Goal: Task Accomplishment & Management: Manage account settings

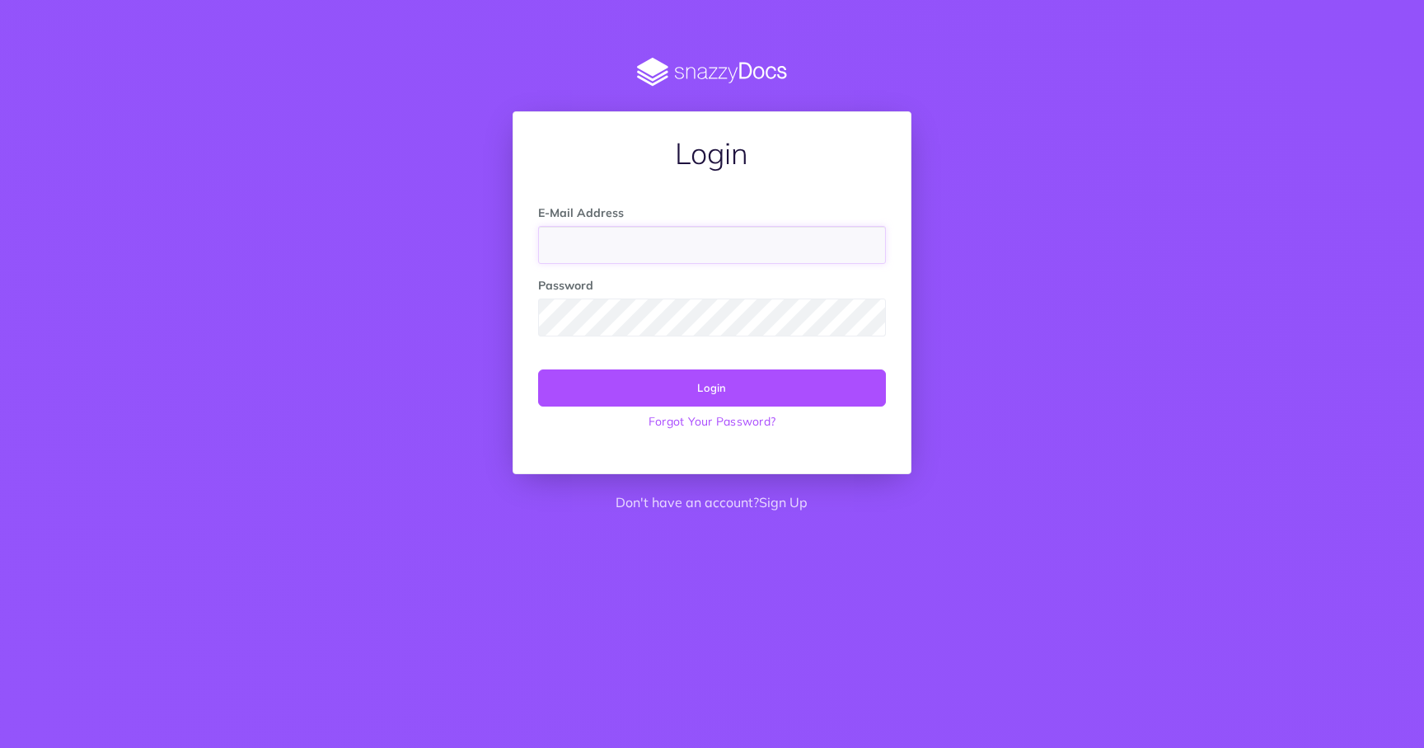
type input "nicolas.robbe@hoverlay.com"
click at [714, 391] on button "Login" at bounding box center [711, 387] width 347 height 36
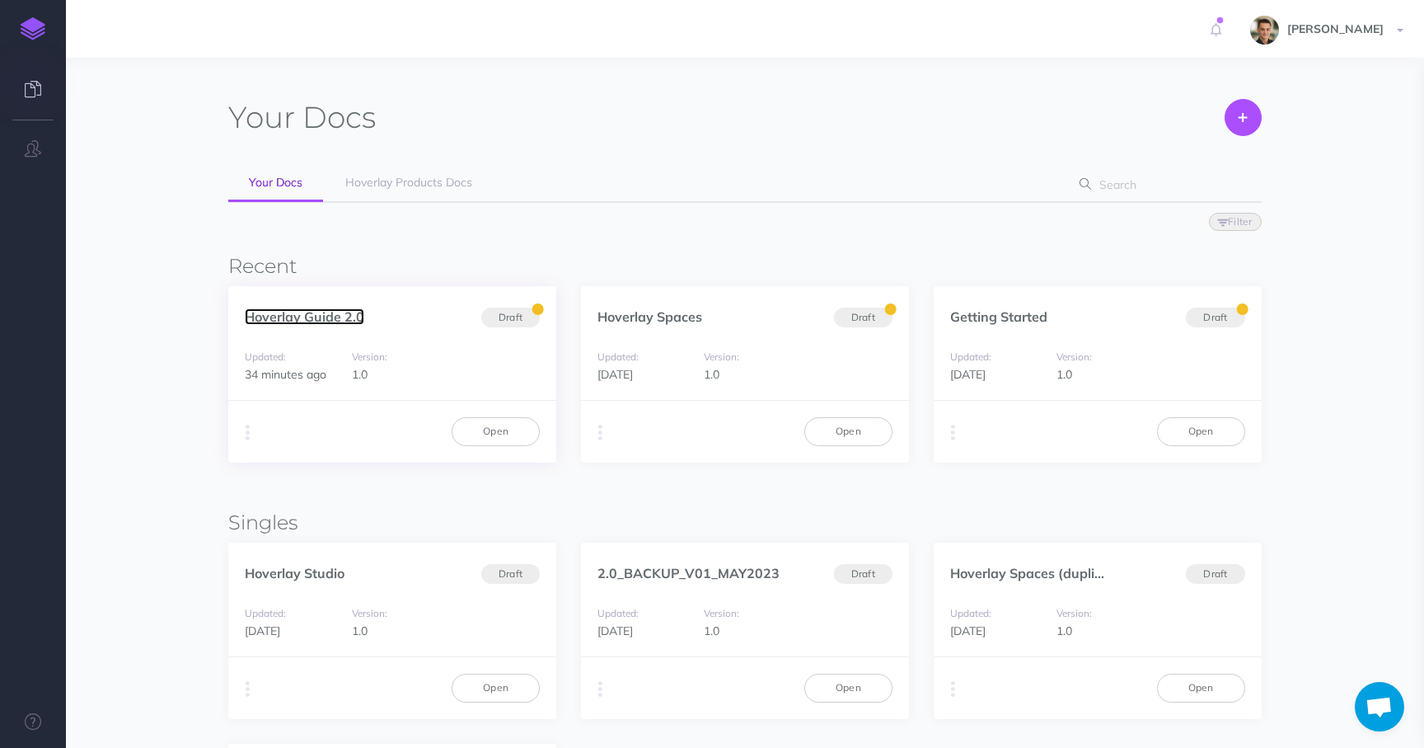
click at [334, 321] on link "Hoverlay Guide 2.0" at bounding box center [305, 316] width 120 height 16
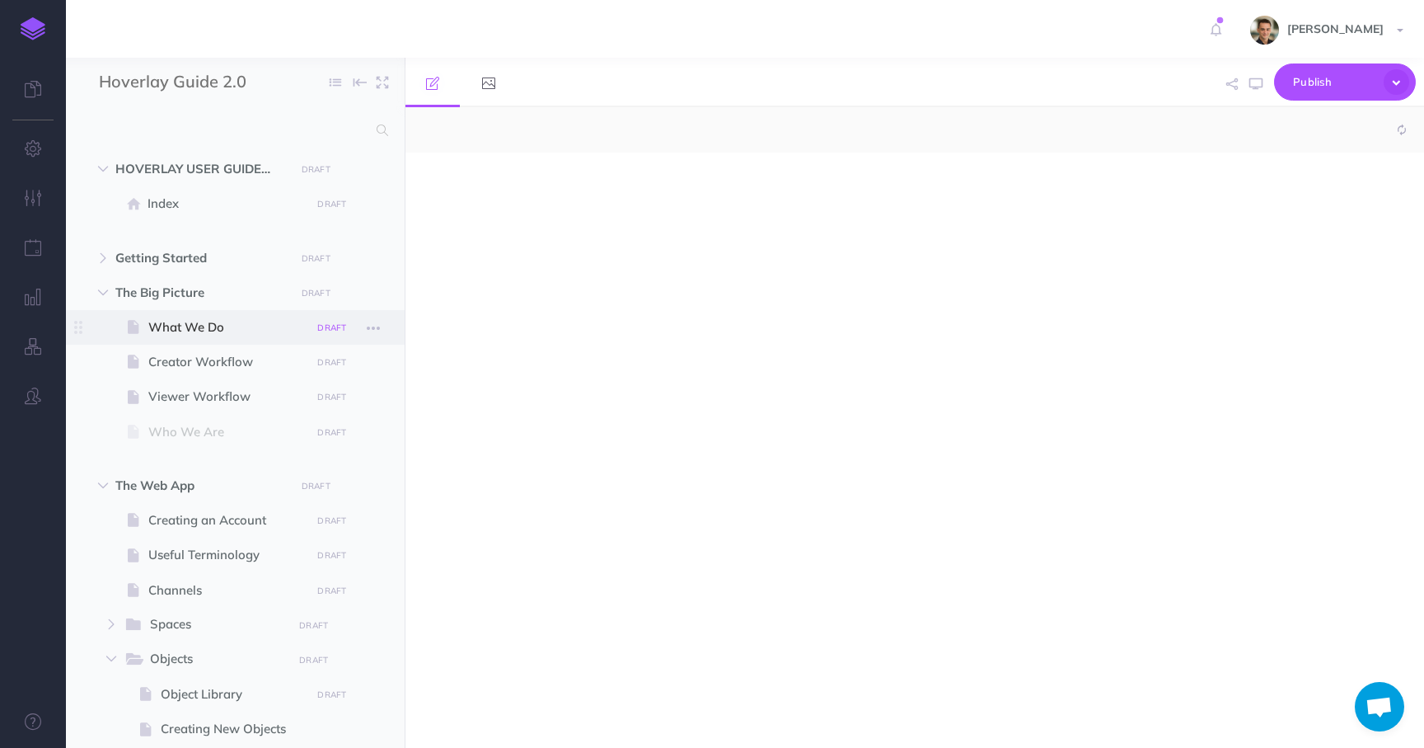
select select "null"
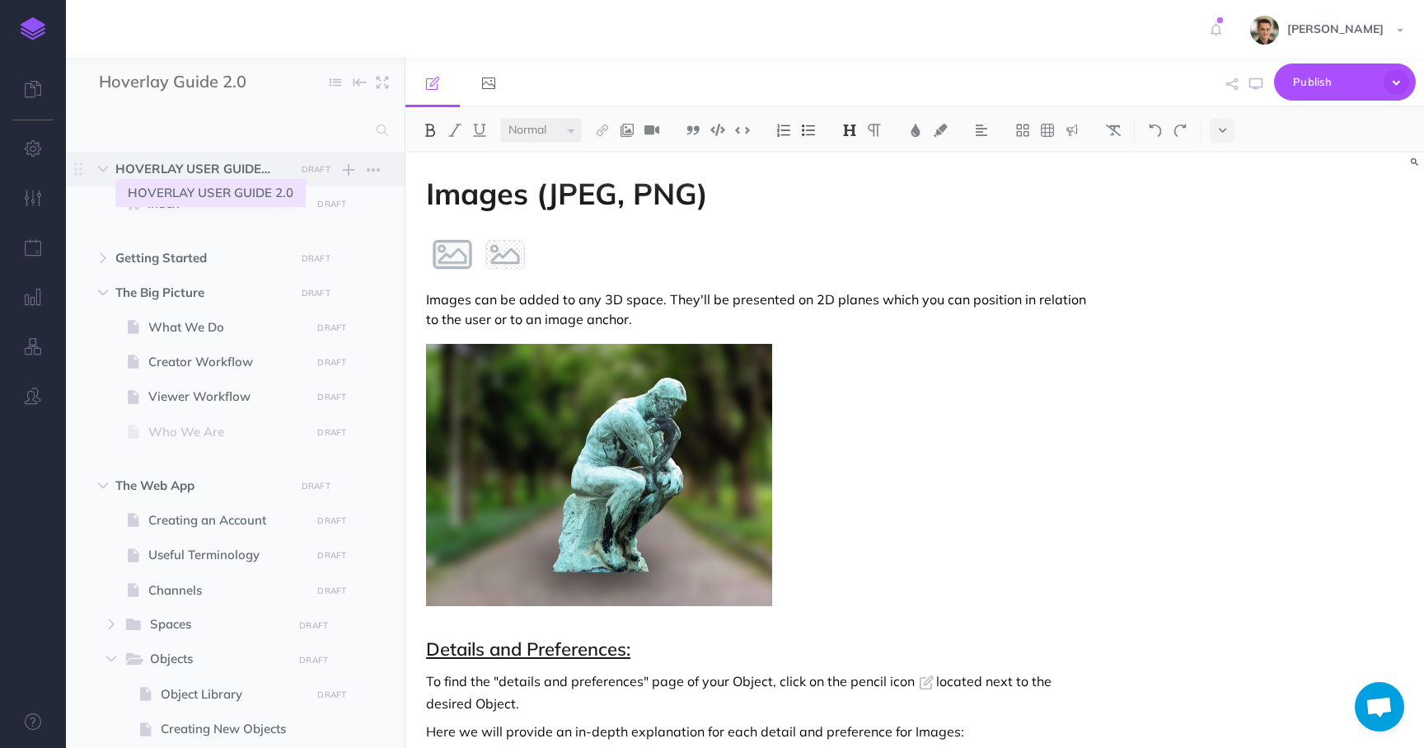
click at [195, 170] on span "HOVERLAY USER GUIDE 2.0" at bounding box center [200, 169] width 170 height 20
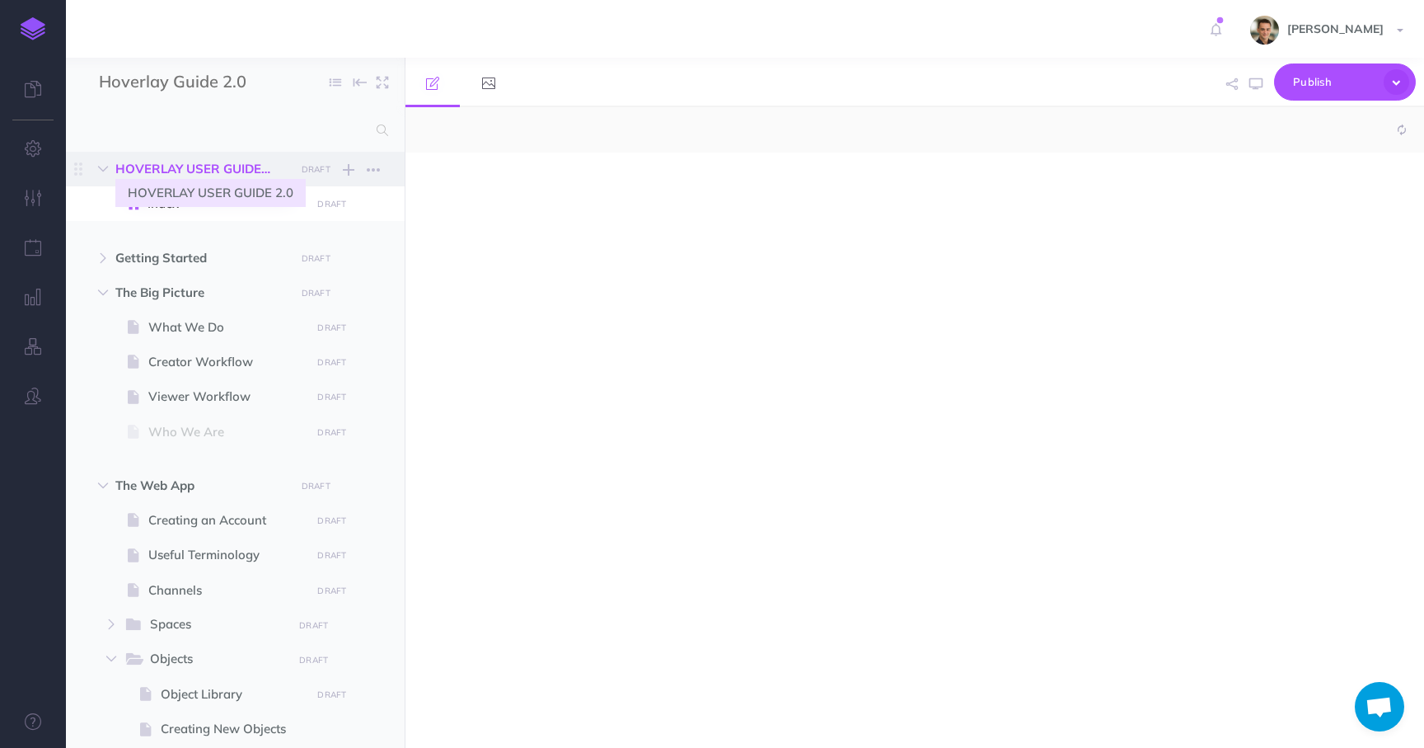
select select "null"
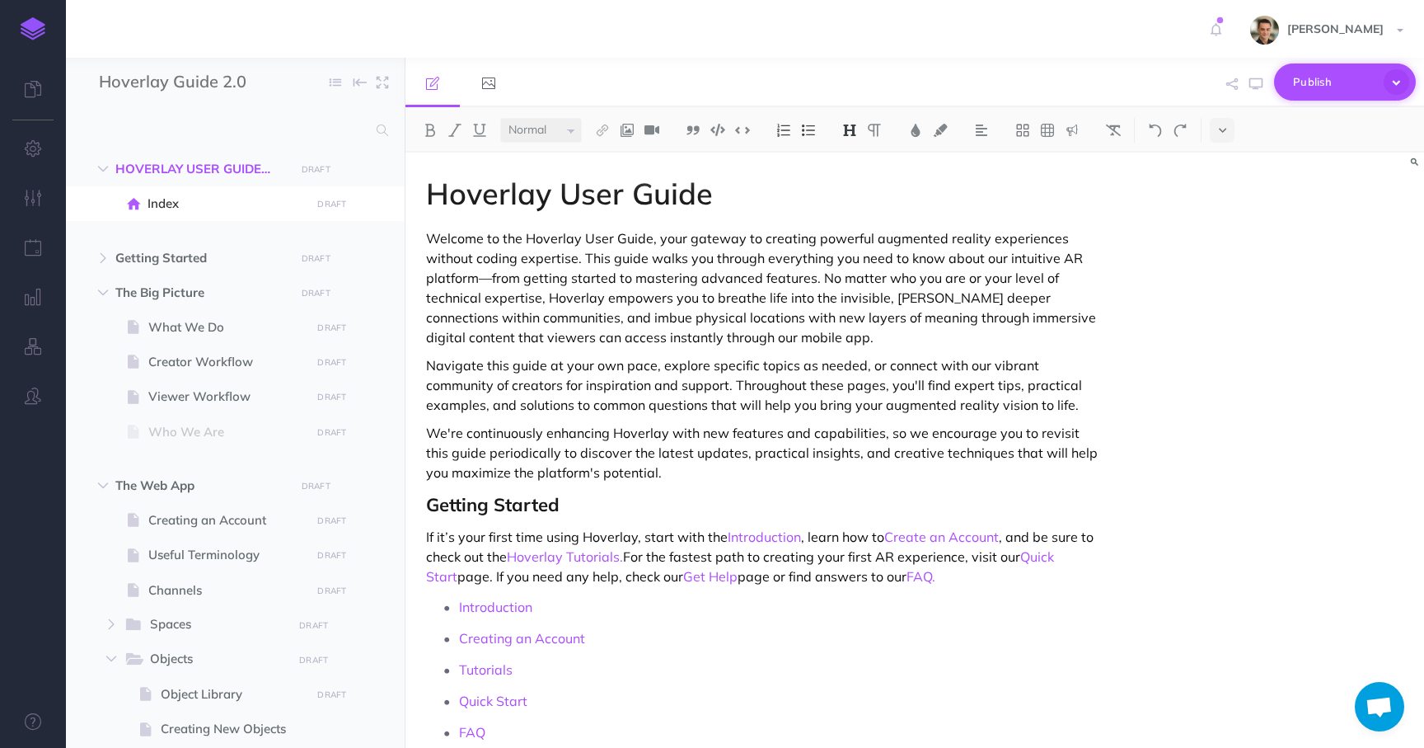
click at [1332, 80] on span "Publish" at bounding box center [1334, 82] width 82 height 26
click at [999, 271] on p "Welcome to the Hoverlay User Guide, your gateway to creating powerful augmented…" at bounding box center [762, 287] width 672 height 119
click at [1323, 80] on span "Publish" at bounding box center [1334, 82] width 82 height 26
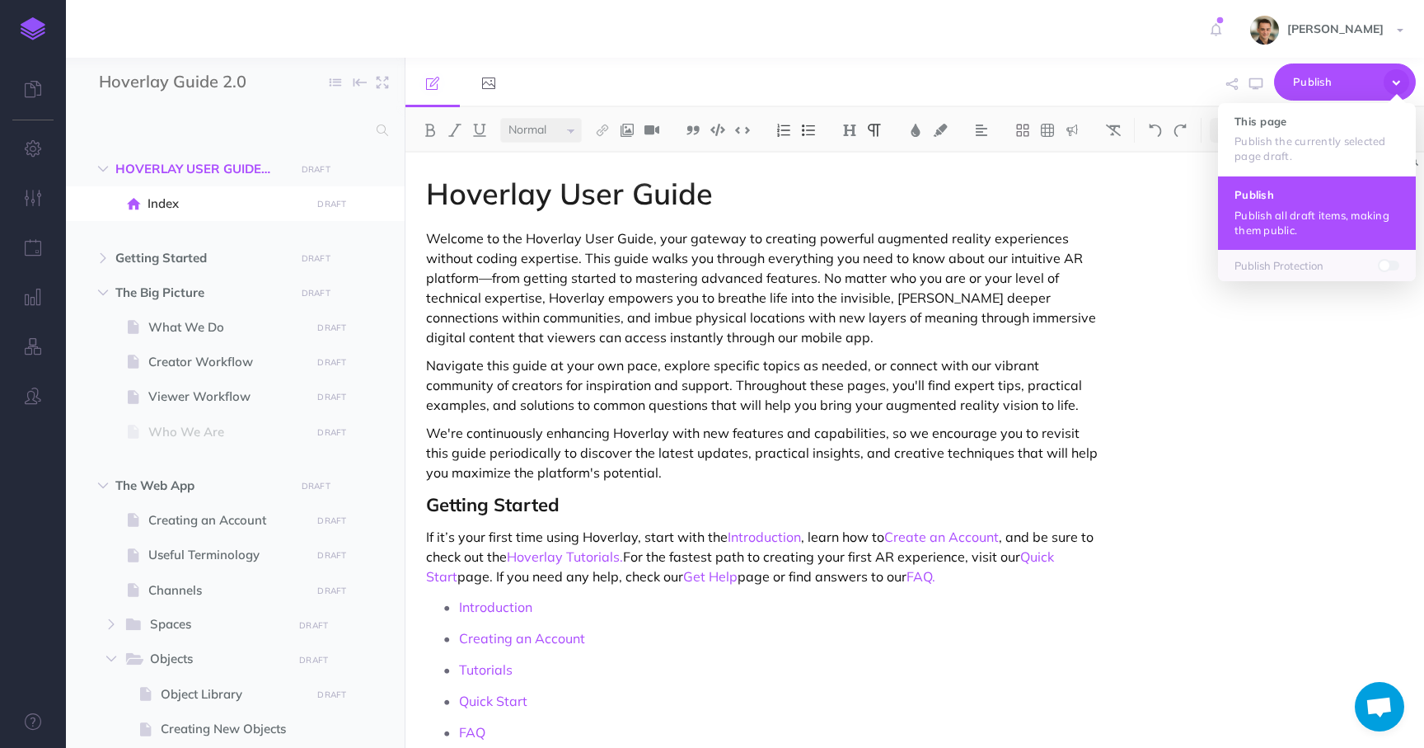
click at [1262, 216] on p "Publish all draft items, making them public." at bounding box center [1317, 223] width 165 height 30
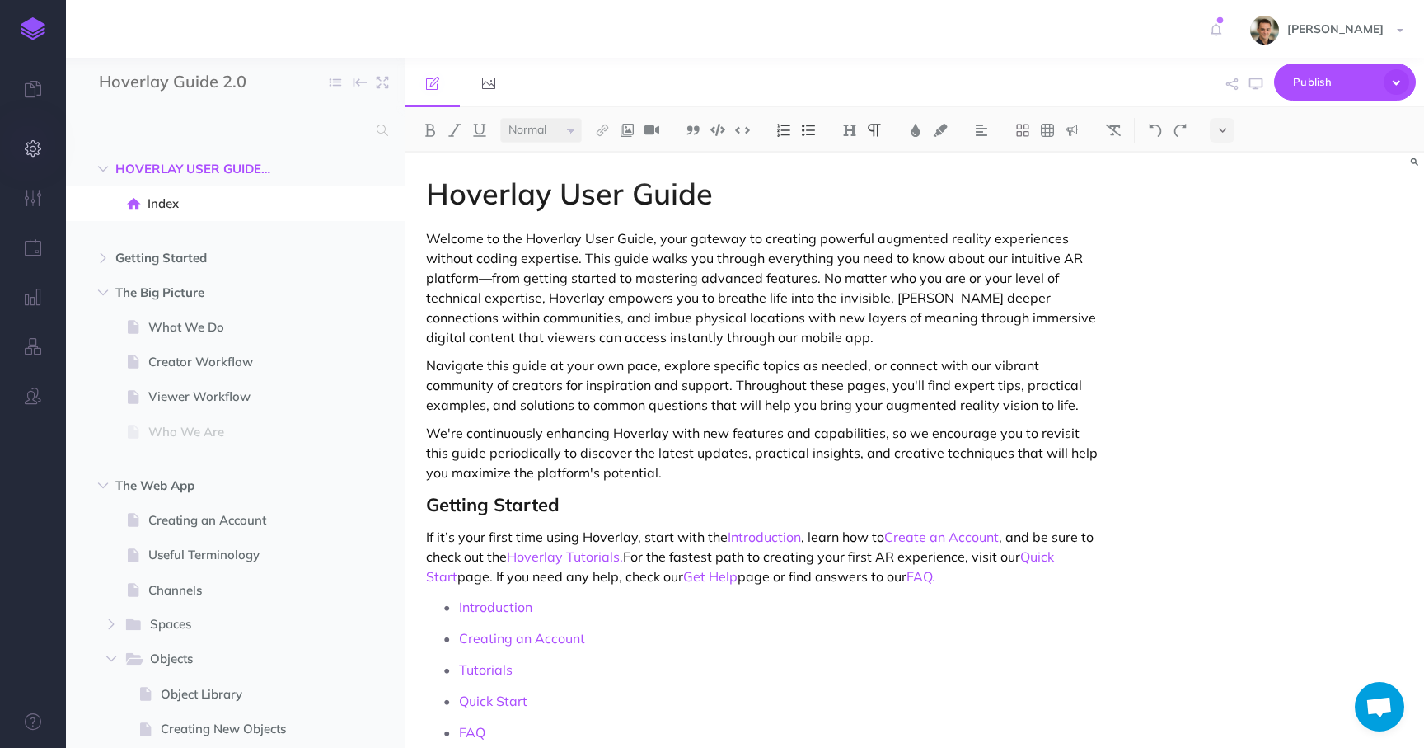
click at [38, 153] on icon "button" at bounding box center [33, 148] width 17 height 16
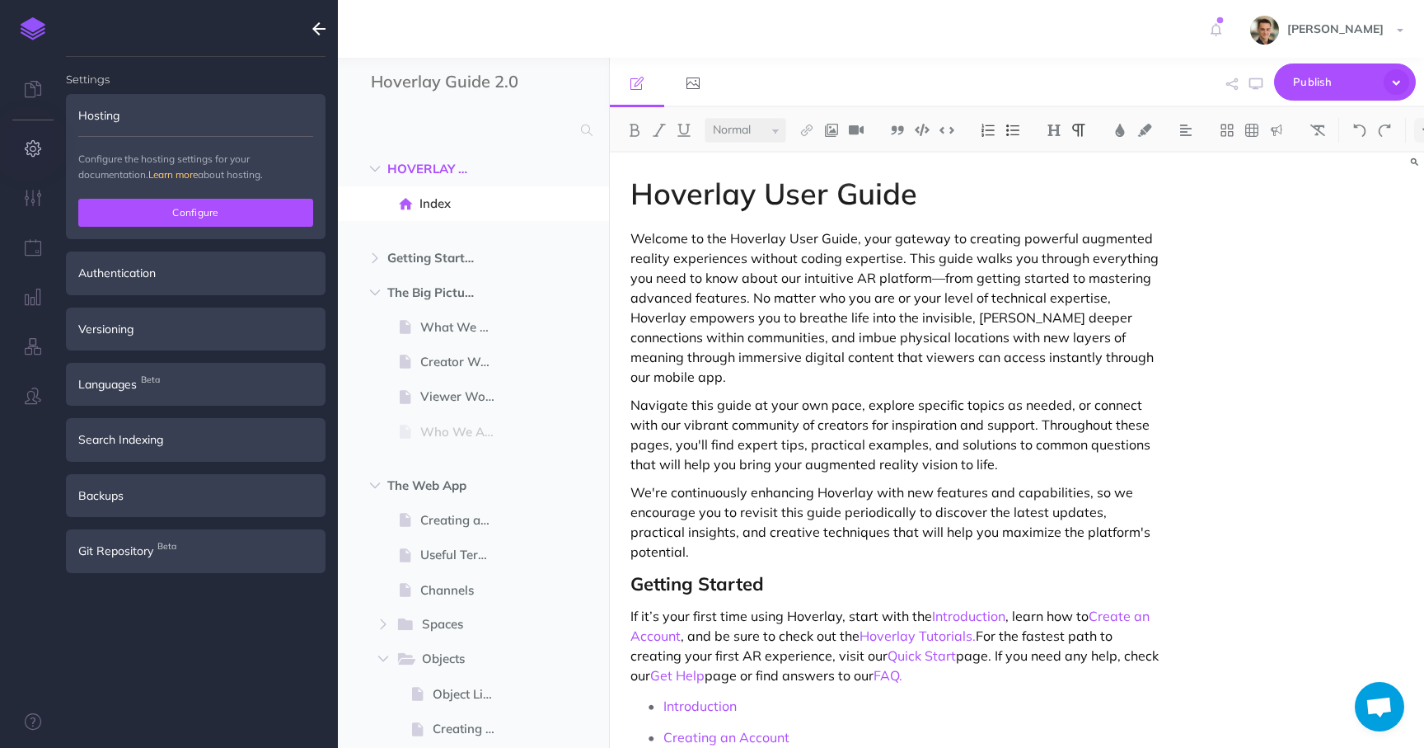
click at [158, 212] on button "Configure" at bounding box center [195, 213] width 235 height 28
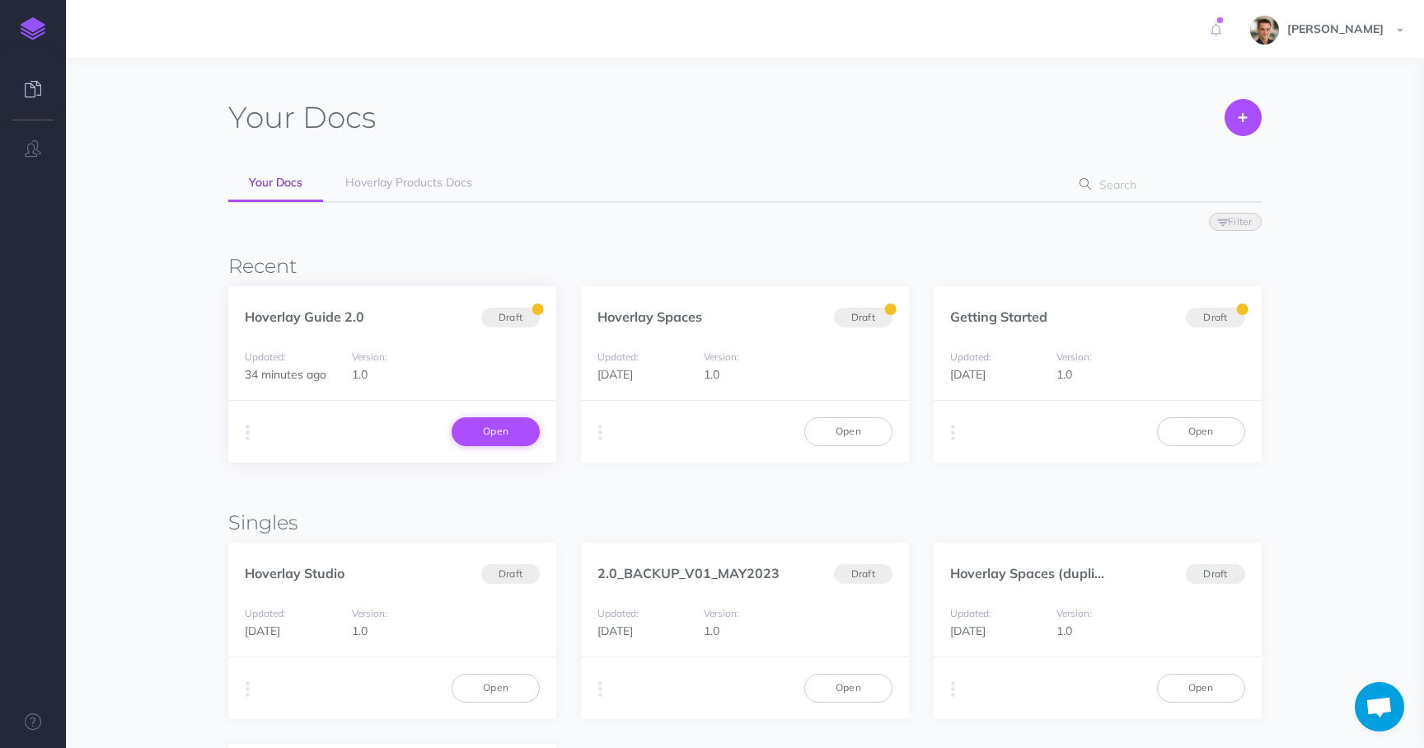
click at [489, 425] on link "Open" at bounding box center [496, 431] width 88 height 28
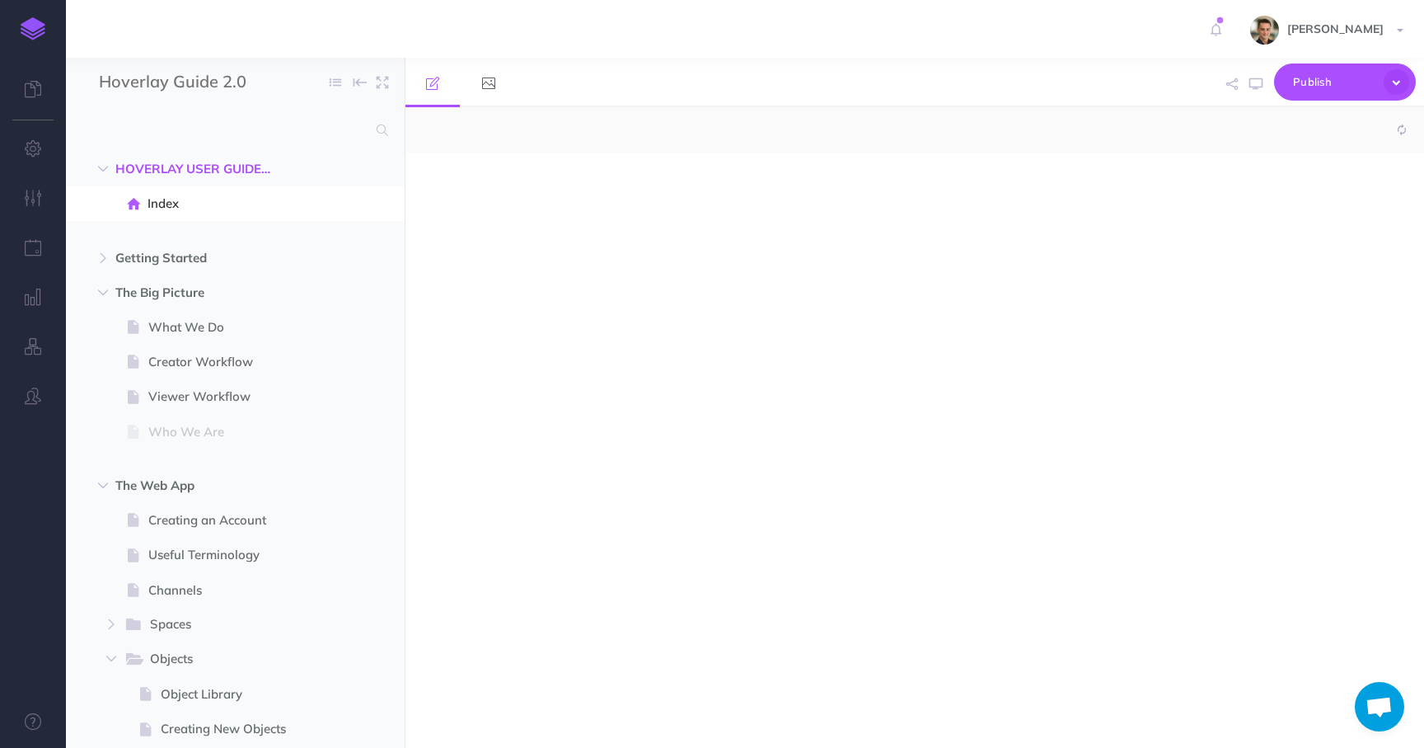
select select "null"
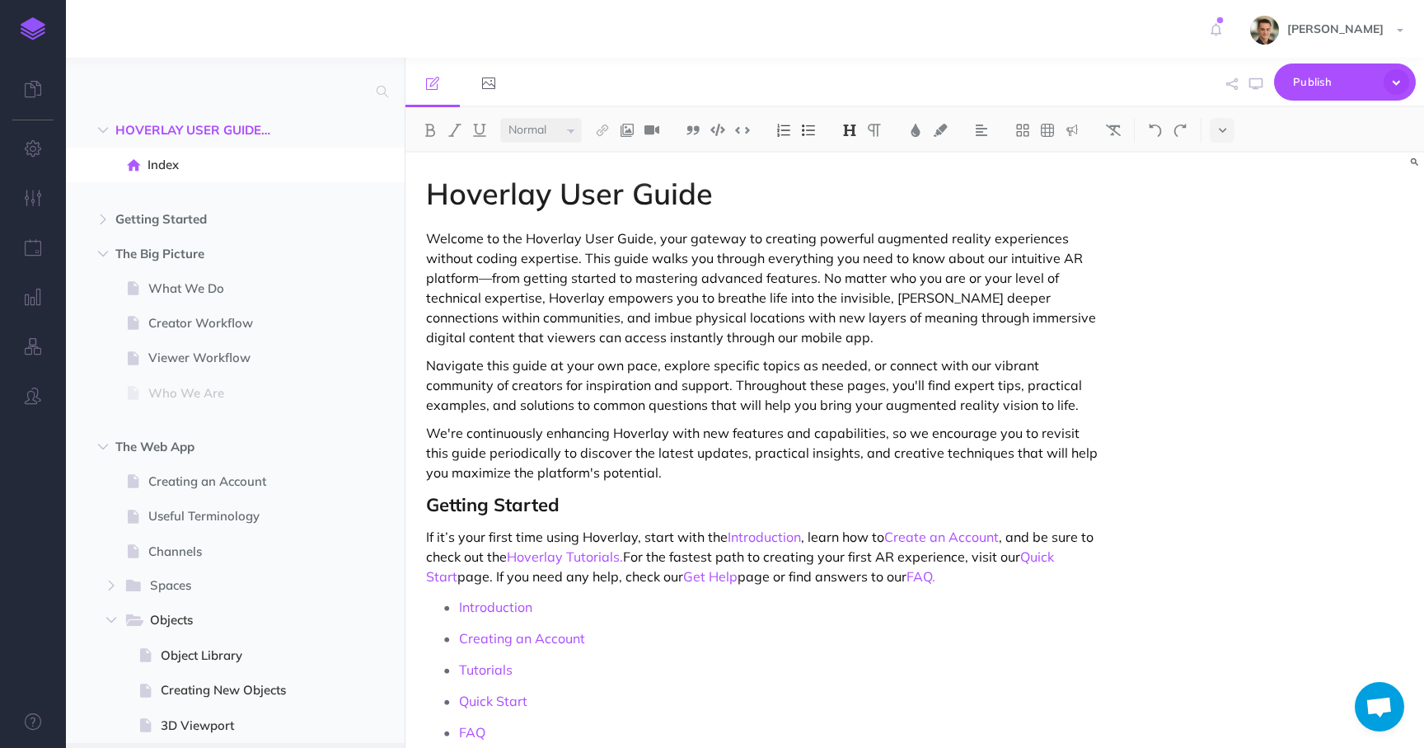
scroll to position [36, 0]
click at [207, 402] on span "Who We Are" at bounding box center [226, 396] width 157 height 20
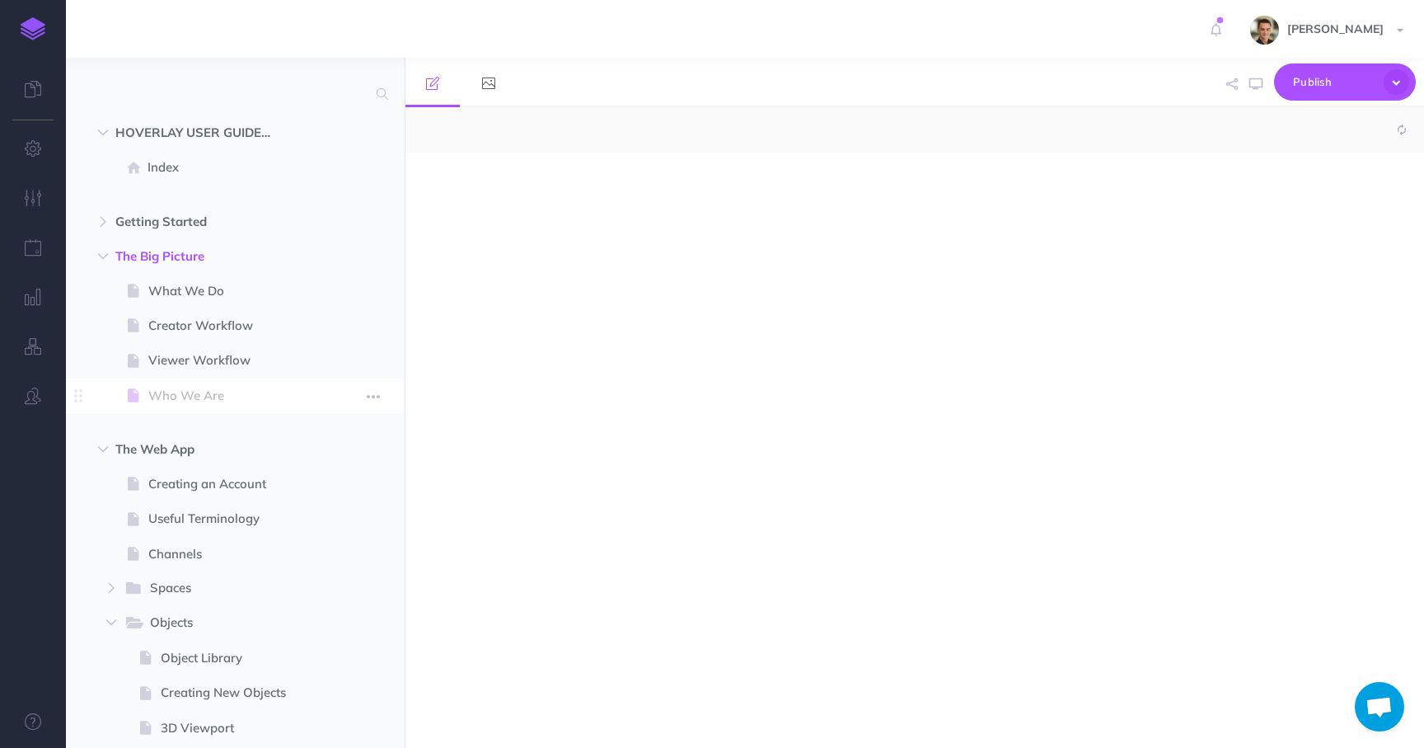
select select "null"
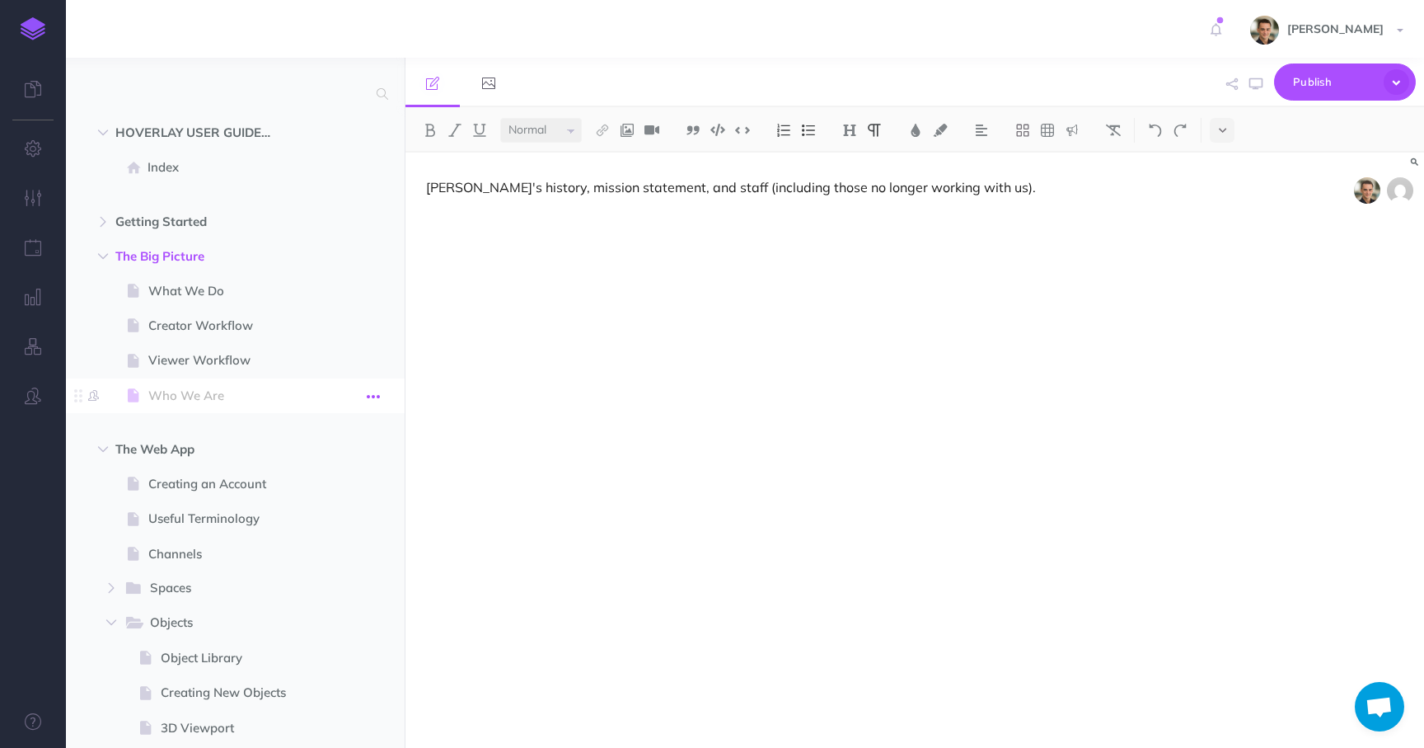
click at [376, 396] on icon "button" at bounding box center [373, 397] width 13 height 20
click at [223, 392] on span "Who We Are" at bounding box center [226, 396] width 157 height 20
click at [222, 392] on span "Who We Are" at bounding box center [226, 396] width 157 height 20
click at [1392, 70] on icon "button" at bounding box center [1397, 82] width 26 height 26
click at [1190, 331] on div "Hoverlay's history, mission statement, and staff (including those no longer wor…" at bounding box center [915, 450] width 1019 height 595
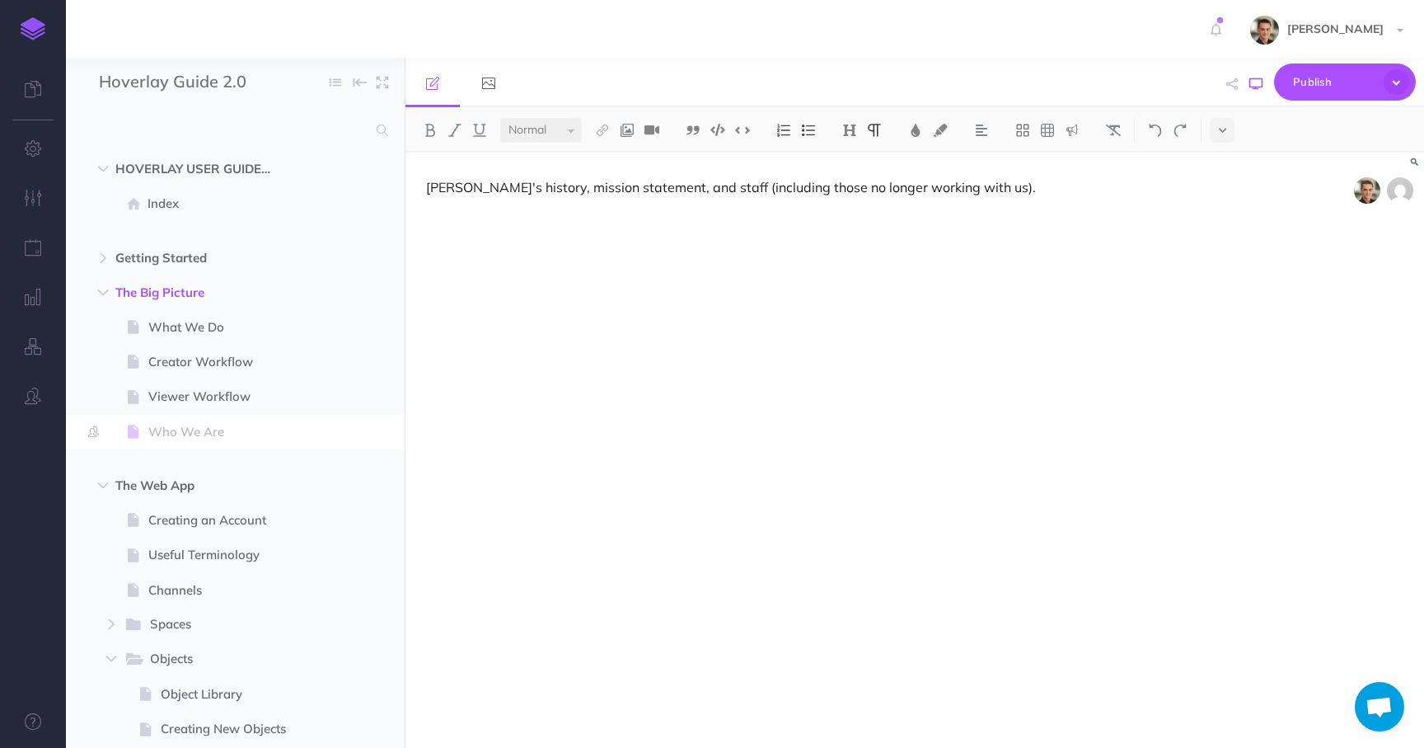
click at [1258, 88] on icon "button" at bounding box center [1256, 83] width 13 height 13
click at [29, 145] on icon "button" at bounding box center [33, 148] width 17 height 16
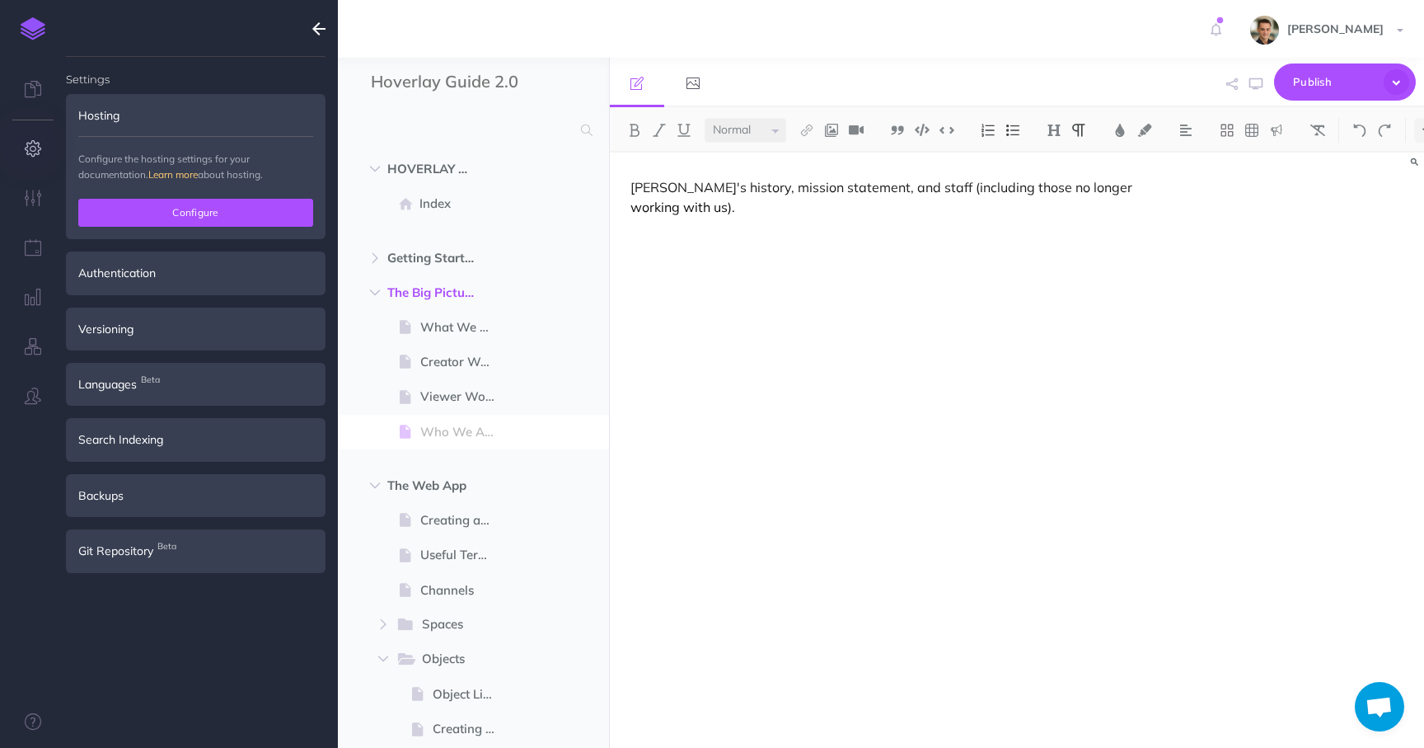
click at [176, 216] on button "Configure" at bounding box center [195, 213] width 235 height 28
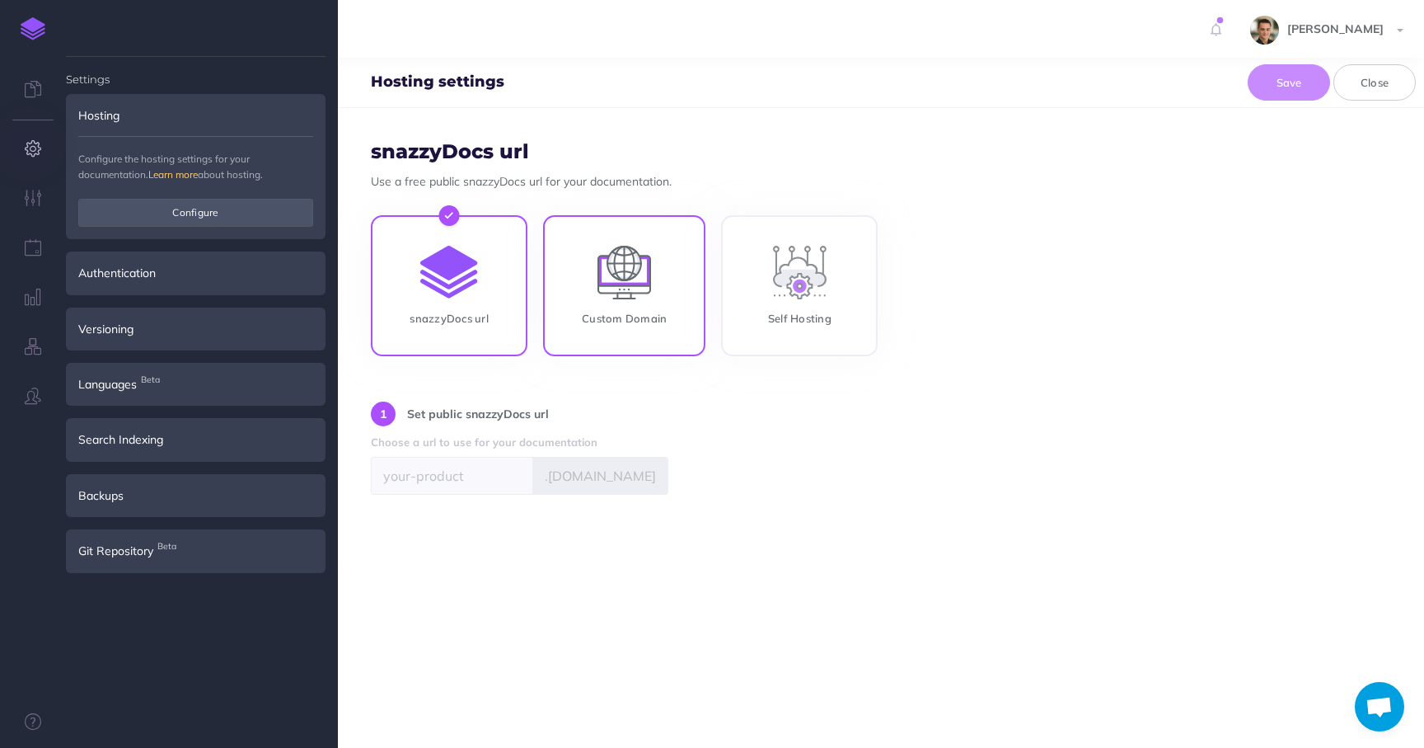
click at [658, 292] on input "Custom Domain" at bounding box center [624, 288] width 162 height 141
radio input "true"
radio input "false"
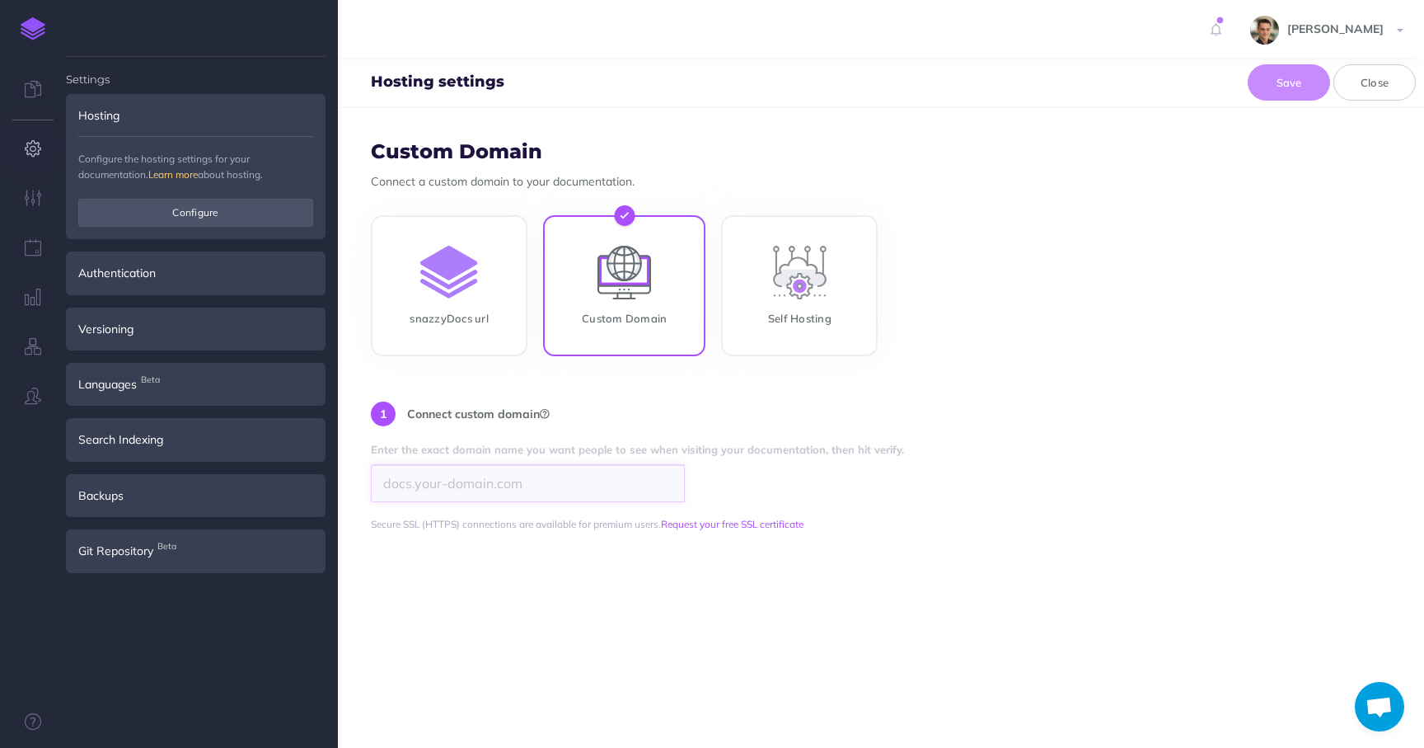
click at [541, 496] on input "search" at bounding box center [528, 483] width 314 height 38
click at [551, 478] on input "userguide.spaces.hoverlay.com" at bounding box center [528, 483] width 314 height 38
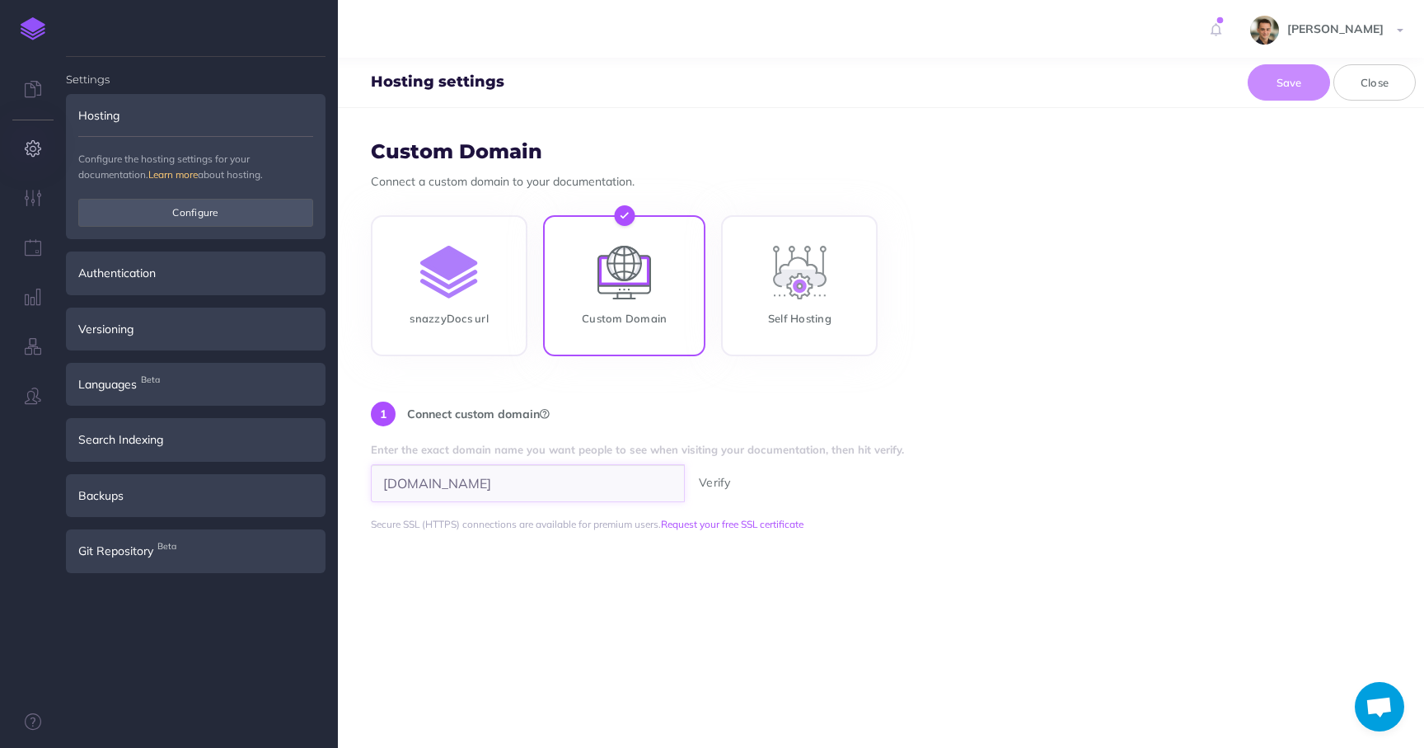
click at [551, 478] on input "userguide.spaces.hoverlay.com" at bounding box center [528, 483] width 314 height 38
drag, startPoint x: 529, startPoint y: 478, endPoint x: 268, endPoint y: 479, distance: 261.3
click at [338, 479] on div "Toggle Navigation Nicolas P Robbe Settings Account Settings Teams Hoverlay Prod…" at bounding box center [881, 374] width 1086 height 748
click at [434, 475] on input "userguide.spaces.hoverlay.com" at bounding box center [528, 483] width 314 height 38
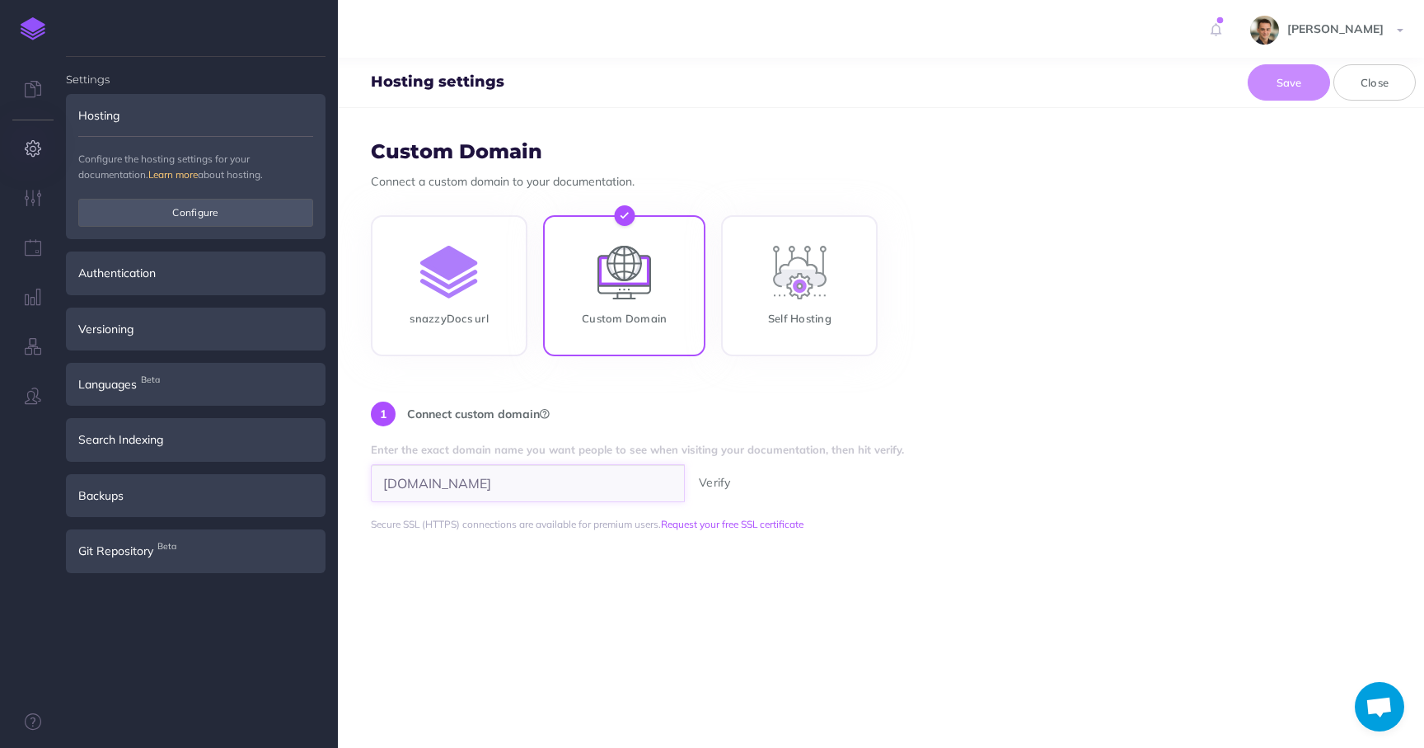
drag, startPoint x: 442, startPoint y: 481, endPoint x: 337, endPoint y: 486, distance: 104.8
click at [338, 486] on div "Toggle Navigation Nicolas P Robbe Settings Account Settings Teams Hoverlay Prod…" at bounding box center [881, 374] width 1086 height 748
type input "userguide.spaces.hoverlay.com"
click at [411, 312] on input "snazzyDocs url" at bounding box center [449, 288] width 157 height 141
radio input "true"
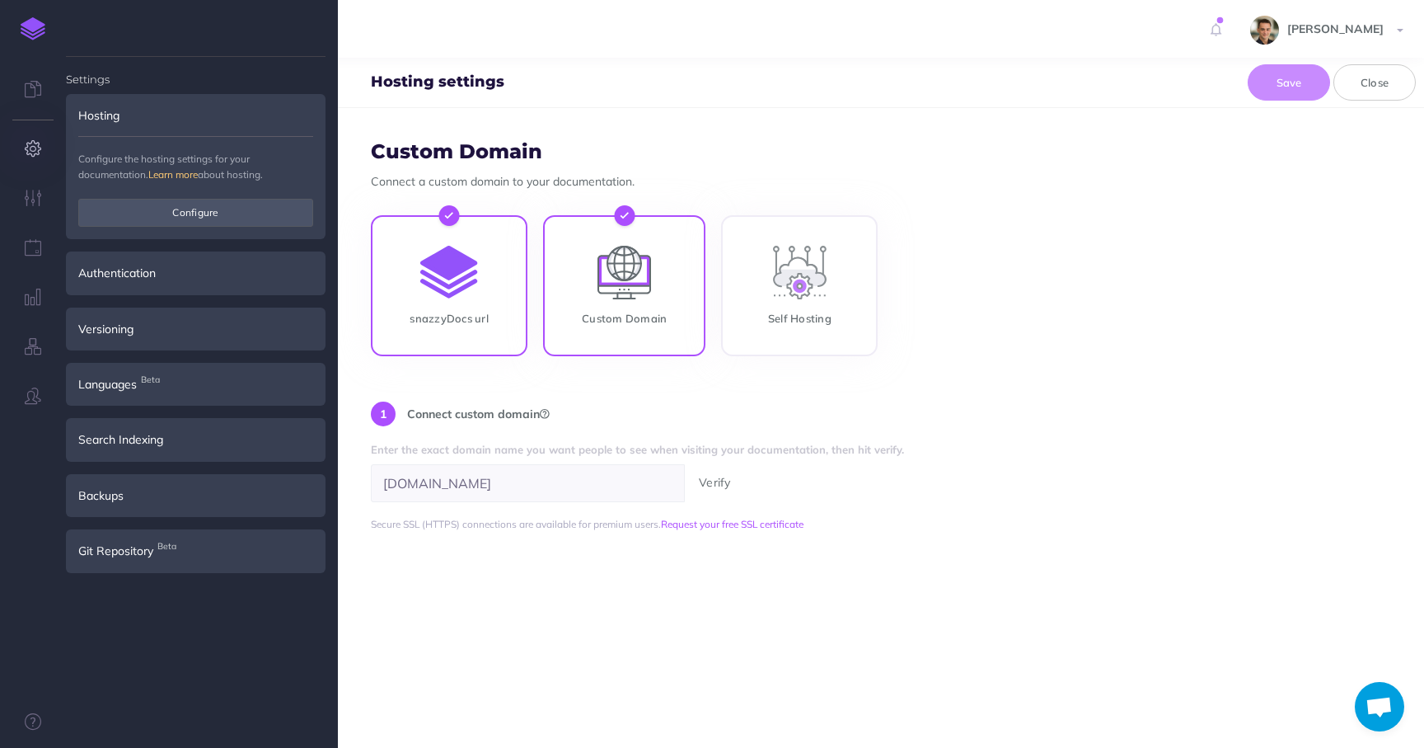
radio input "false"
click at [612, 292] on input "Custom Domain" at bounding box center [624, 288] width 162 height 141
radio input "true"
radio input "false"
type input "userguide.spaces.hoverlay.com"
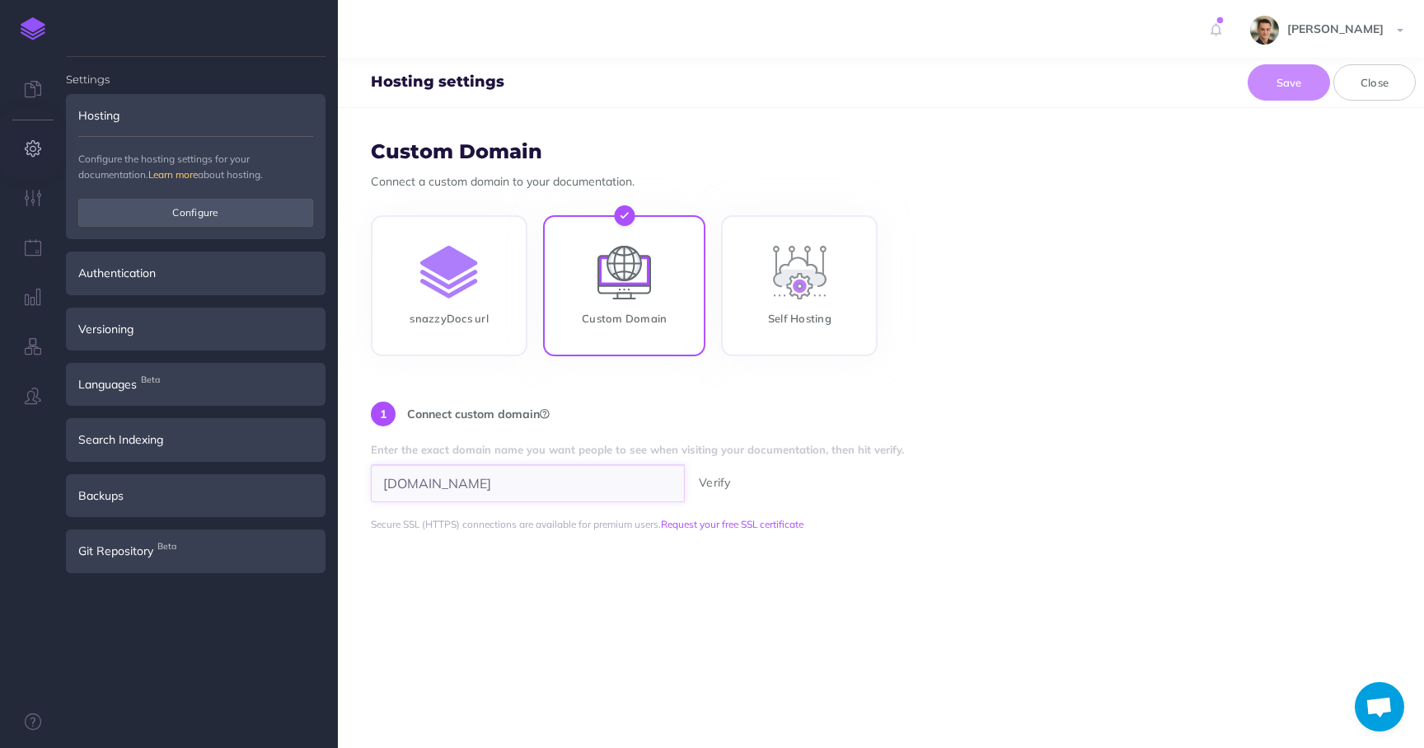
click at [397, 489] on input "userguide.spaces.hoverlay.com" at bounding box center [528, 483] width 314 height 38
click at [556, 487] on input "docs.spaces.hoverlay.com" at bounding box center [528, 483] width 314 height 38
click at [924, 315] on div "snazzyDocs url Custom Domain Self Hosting" at bounding box center [881, 287] width 1021 height 145
click at [594, 479] on input "docs.spaces.hoverlay.com" at bounding box center [528, 483] width 314 height 38
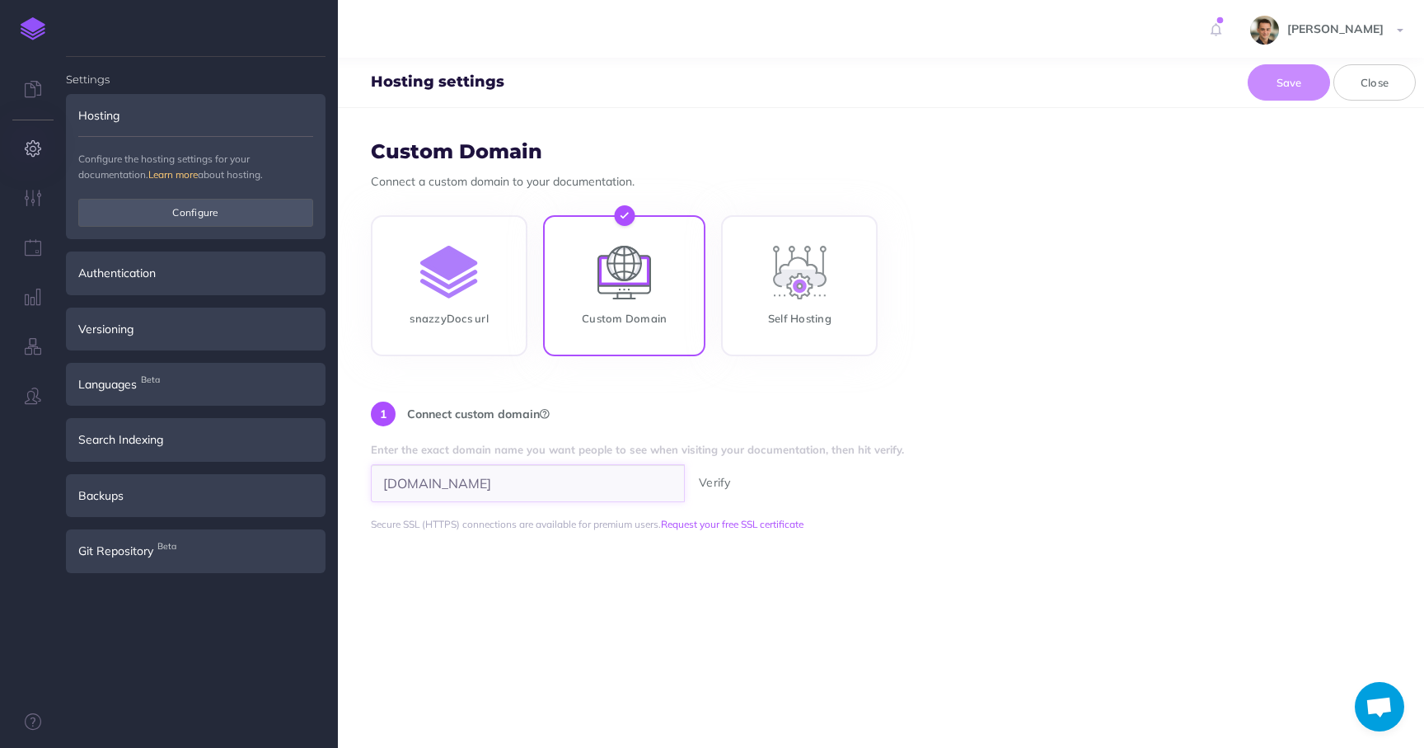
click at [558, 483] on input "docs.spaces.hoverlay.com" at bounding box center [528, 483] width 314 height 38
click at [530, 481] on input "docs.spaces.hoverlay.com" at bounding box center [528, 483] width 314 height 38
type input "docs.spaces.hoverlay.com"
click at [714, 485] on button "Verify" at bounding box center [715, 482] width 52 height 18
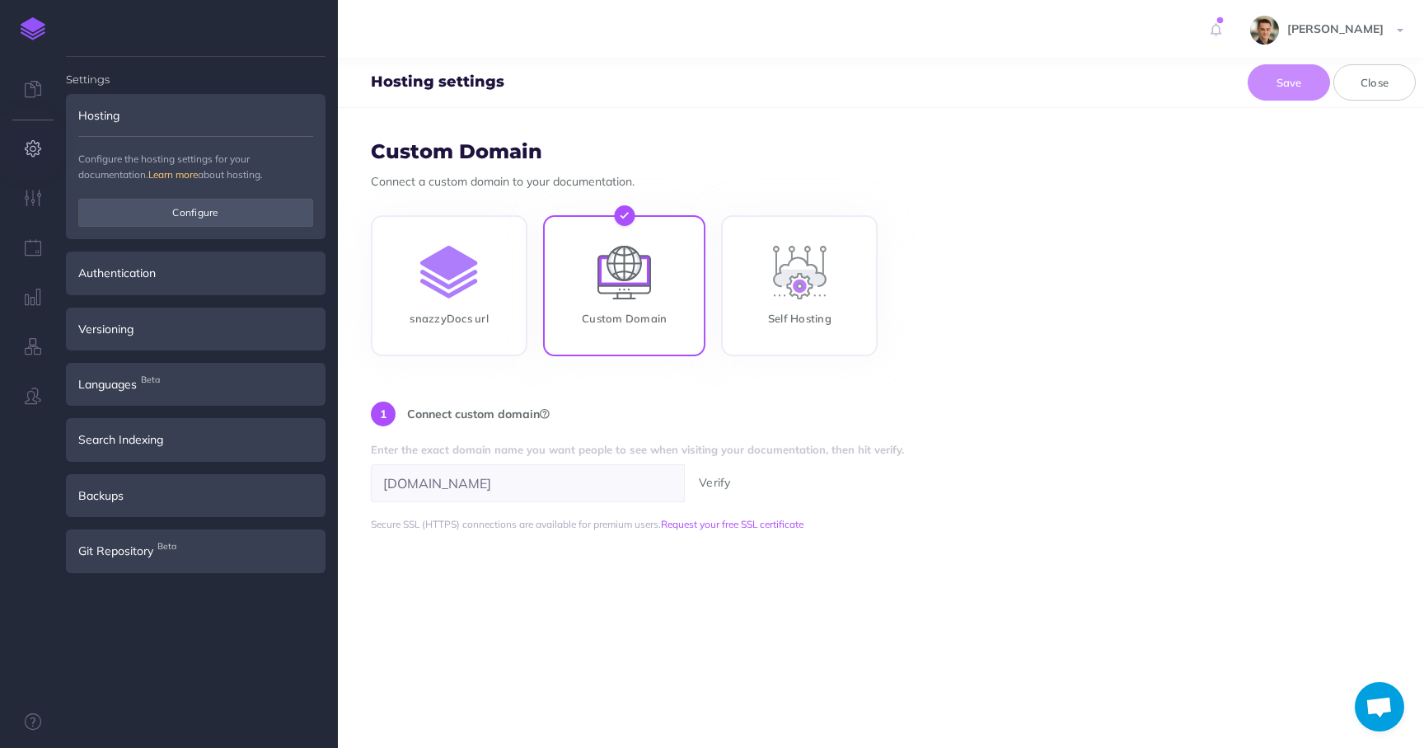
click at [714, 485] on button "Verify" at bounding box center [715, 482] width 52 height 18
click at [760, 394] on form "Custom Domain Connect a custom domain to your documentation. snazzyDocs url Cus…" at bounding box center [881, 428] width 1086 height 640
click at [1289, 82] on button "Save" at bounding box center [1289, 82] width 82 height 36
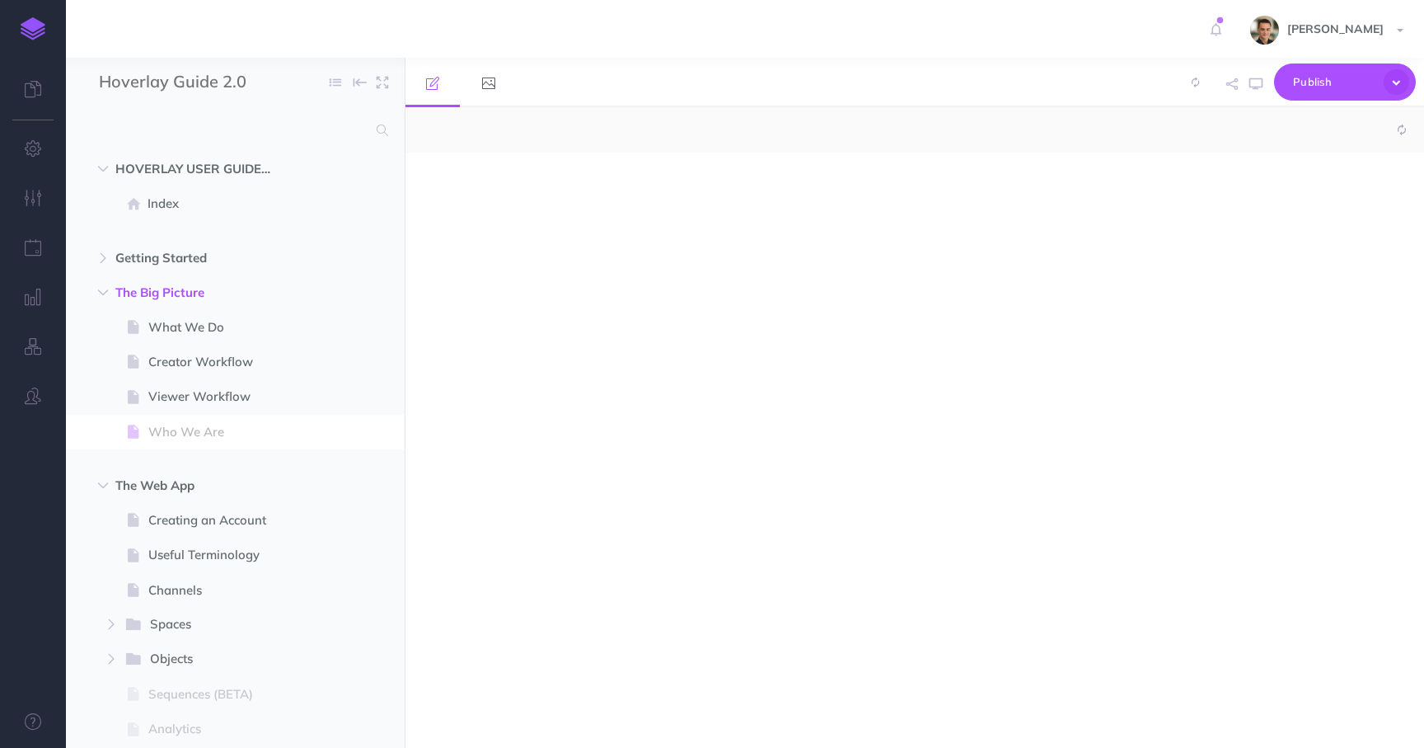
select select "null"
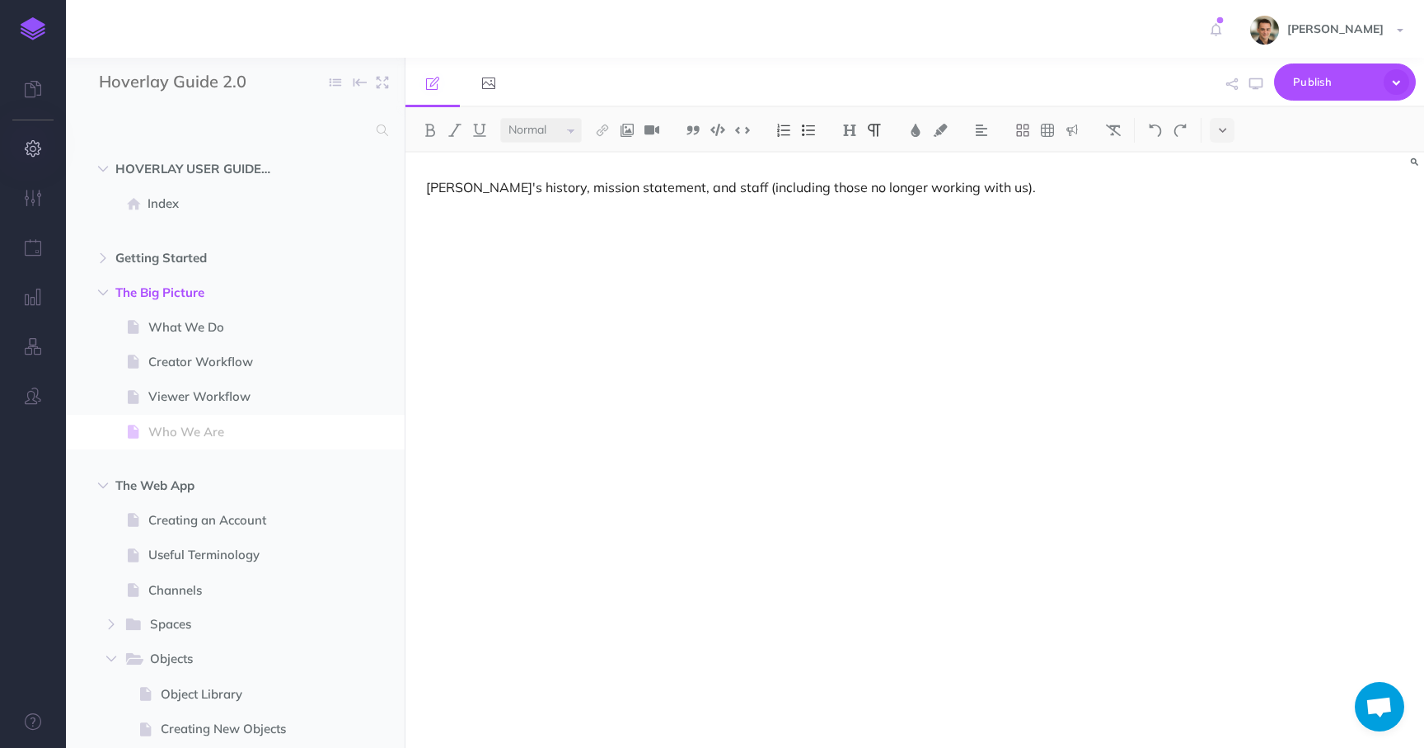
click at [32, 150] on icon "button" at bounding box center [33, 148] width 17 height 16
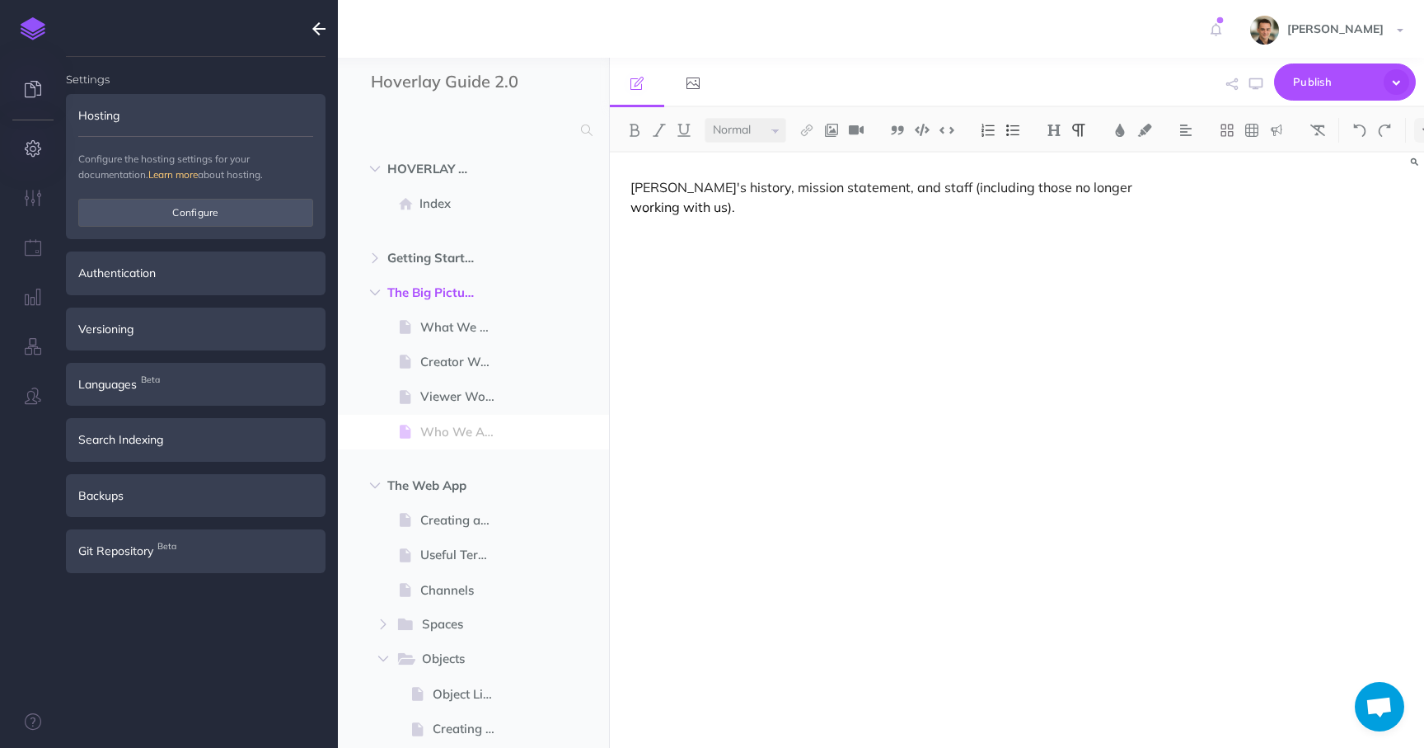
click at [31, 92] on icon at bounding box center [33, 89] width 16 height 16
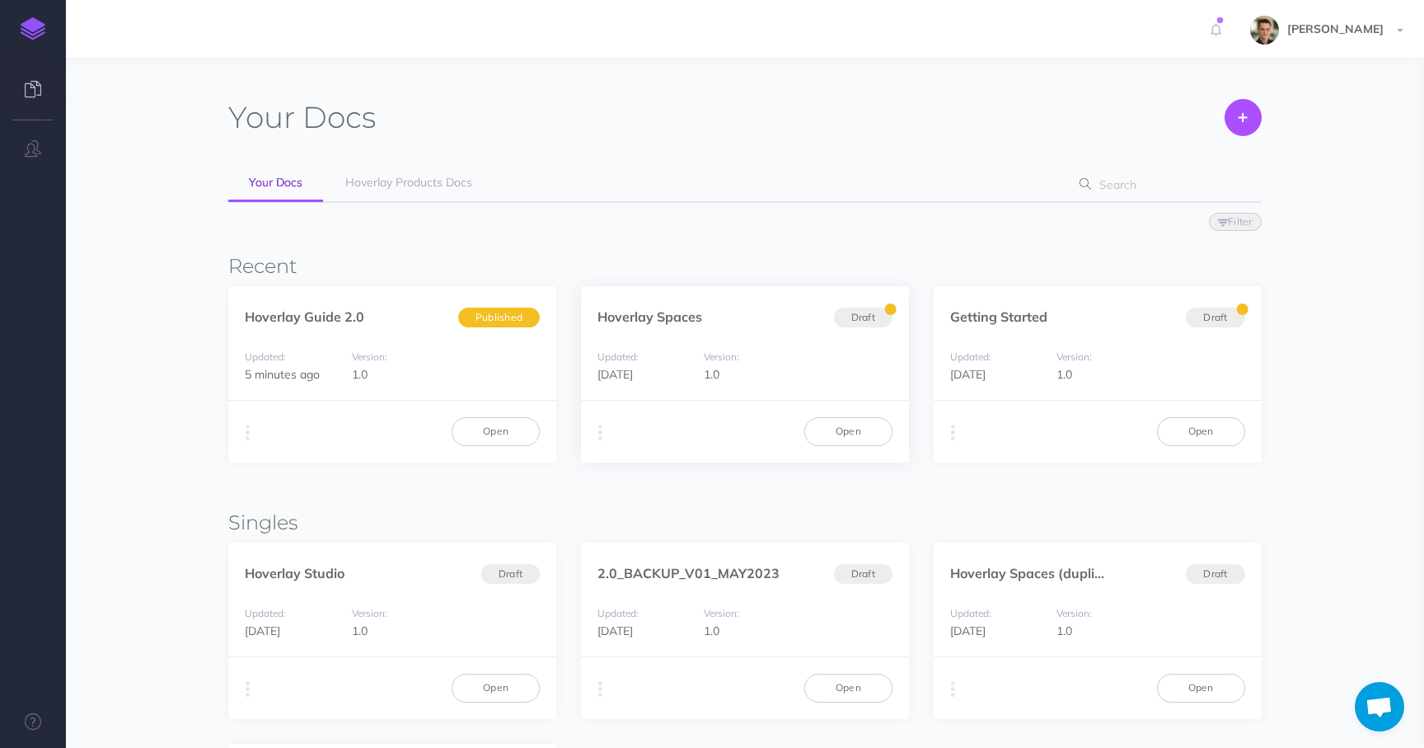
click at [767, 371] on div "Version: 1.0" at bounding box center [745, 365] width 98 height 37
click at [440, 190] on link "Hoverlay Products Docs" at bounding box center [409, 183] width 168 height 37
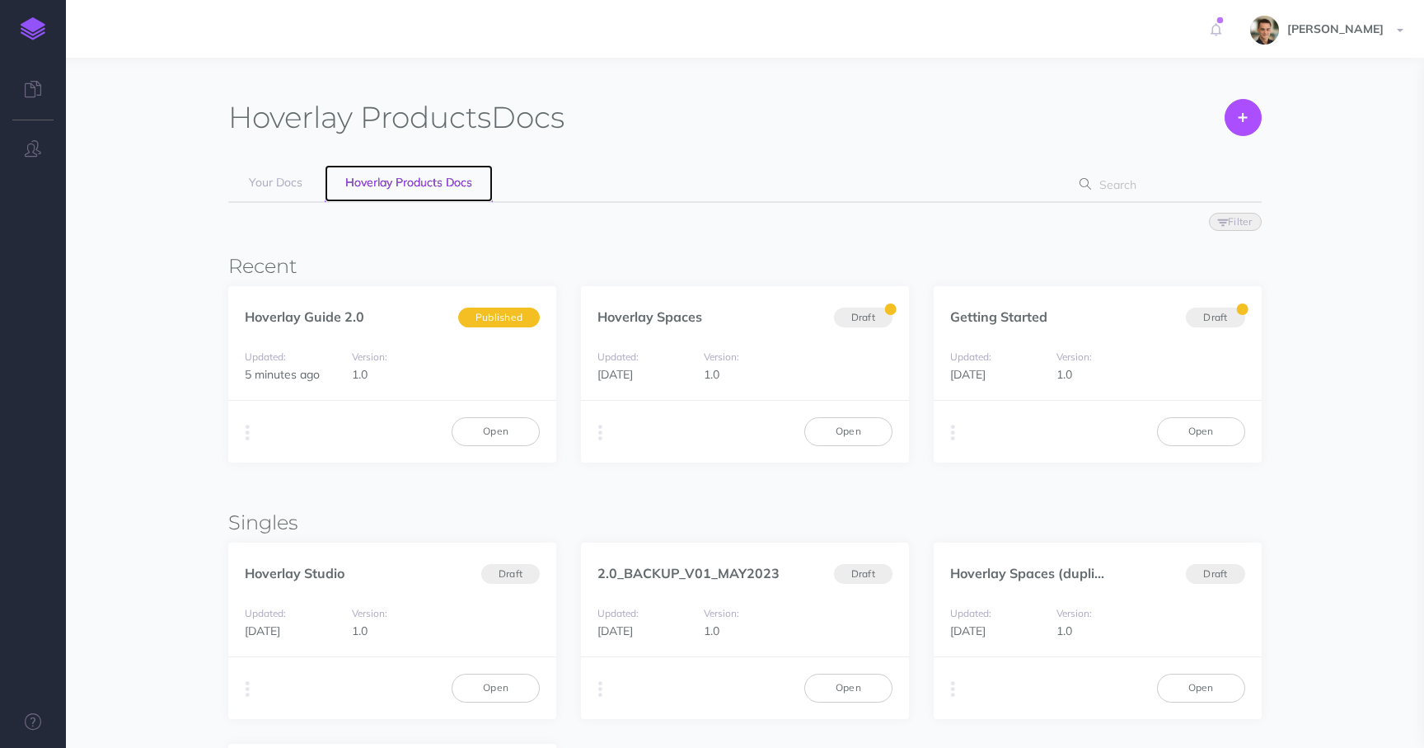
click at [437, 176] on span "Hoverlay Products Docs" at bounding box center [408, 182] width 127 height 15
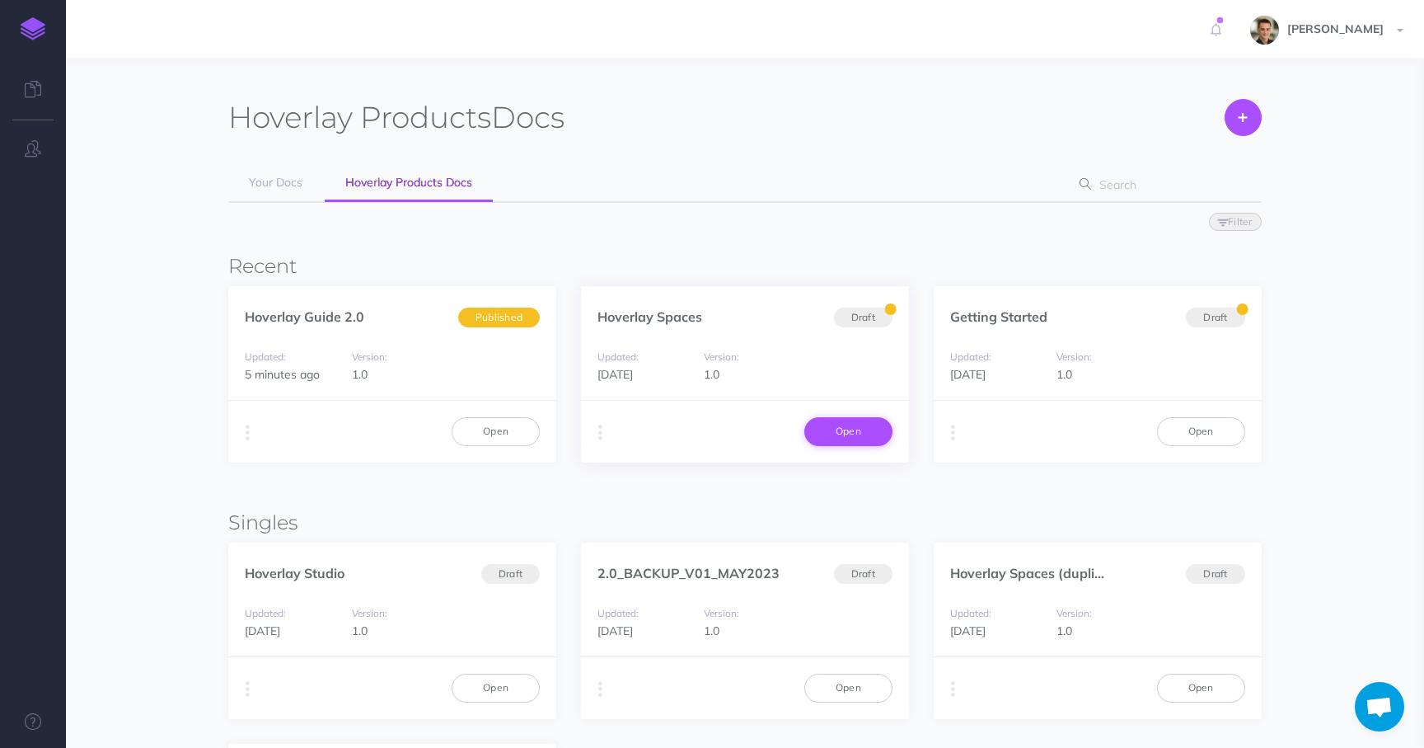
click at [848, 428] on link "Open" at bounding box center [849, 431] width 88 height 28
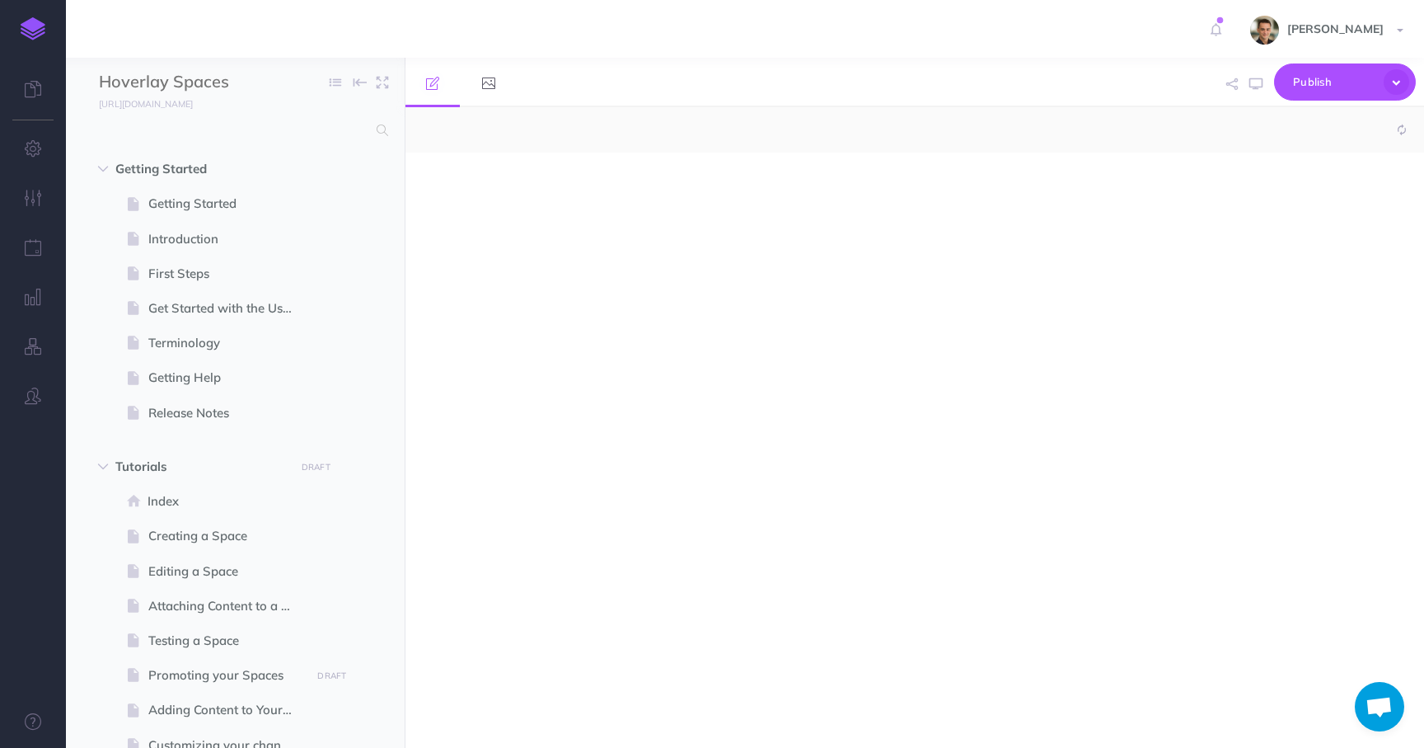
select select "null"
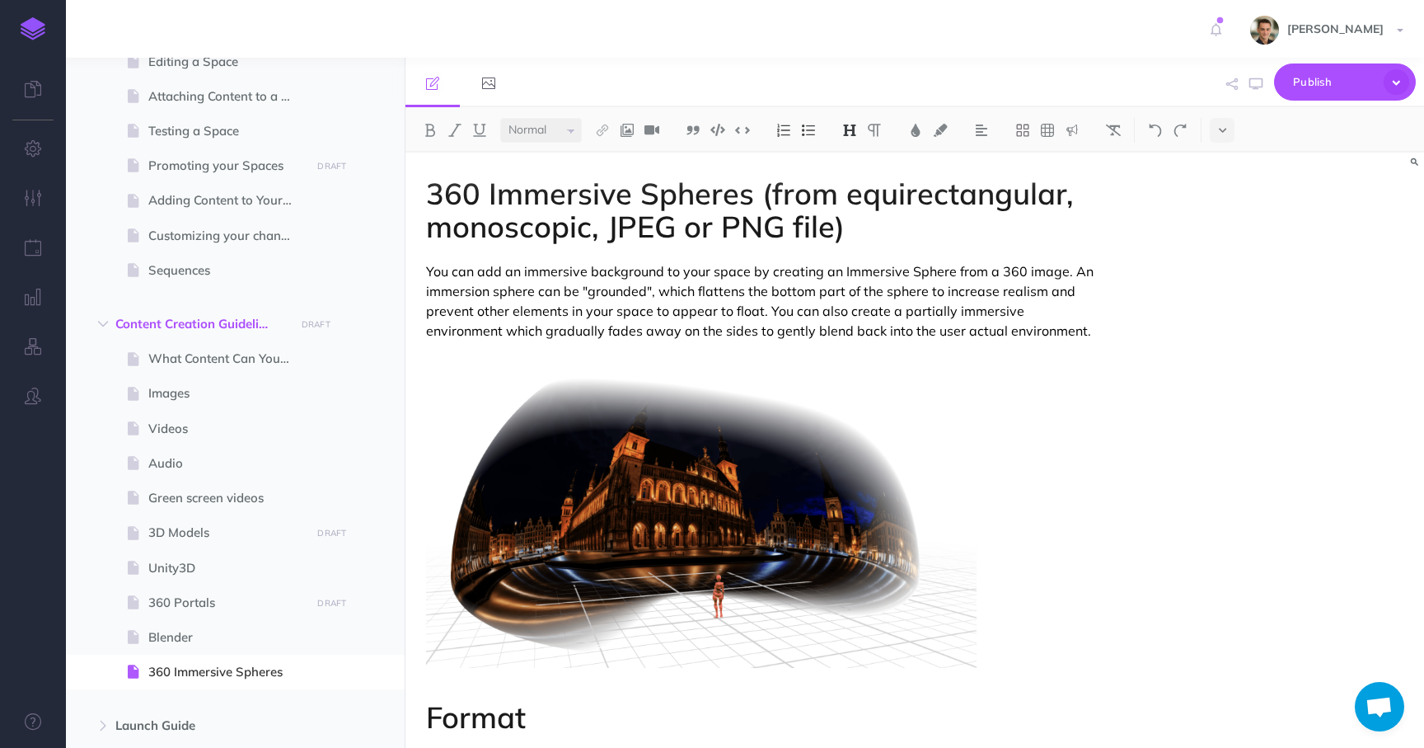
scroll to position [630, 0]
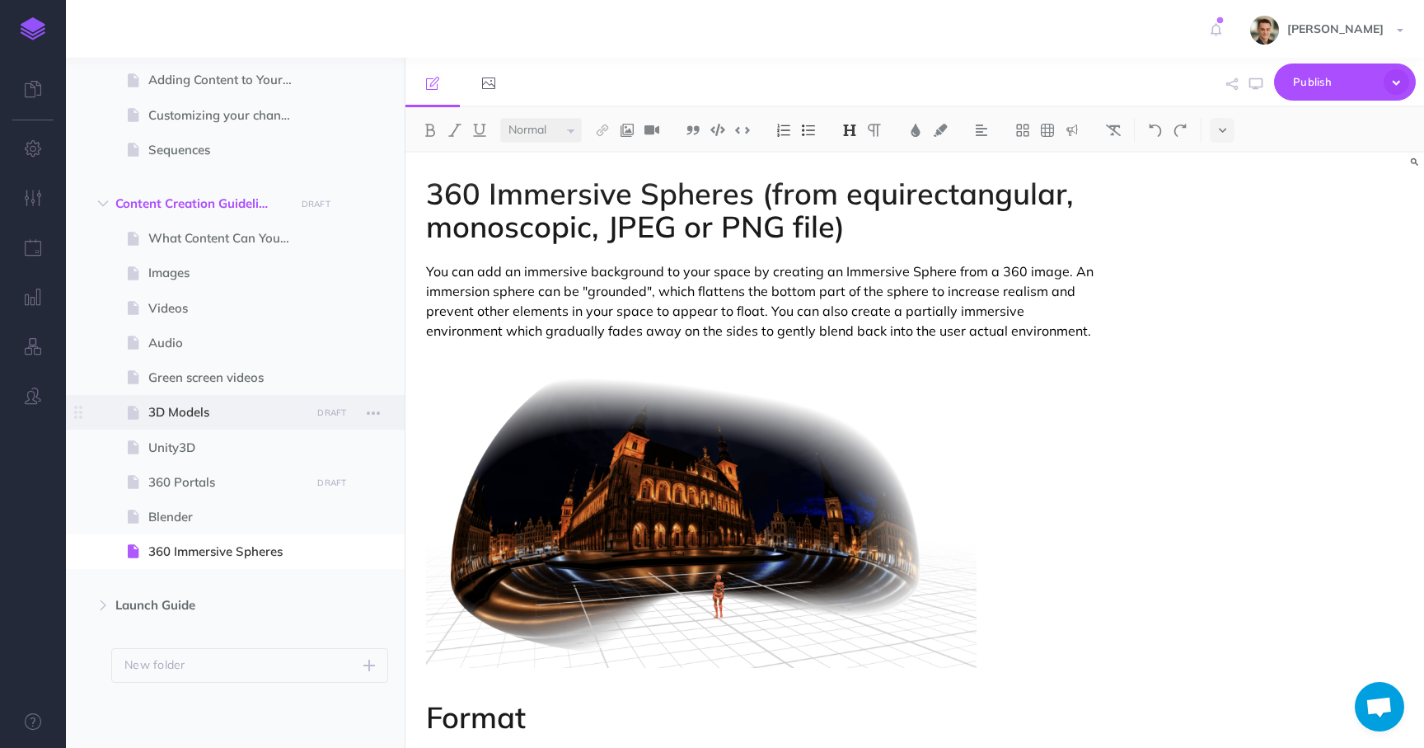
click at [217, 410] on span "3D Models" at bounding box center [226, 412] width 157 height 20
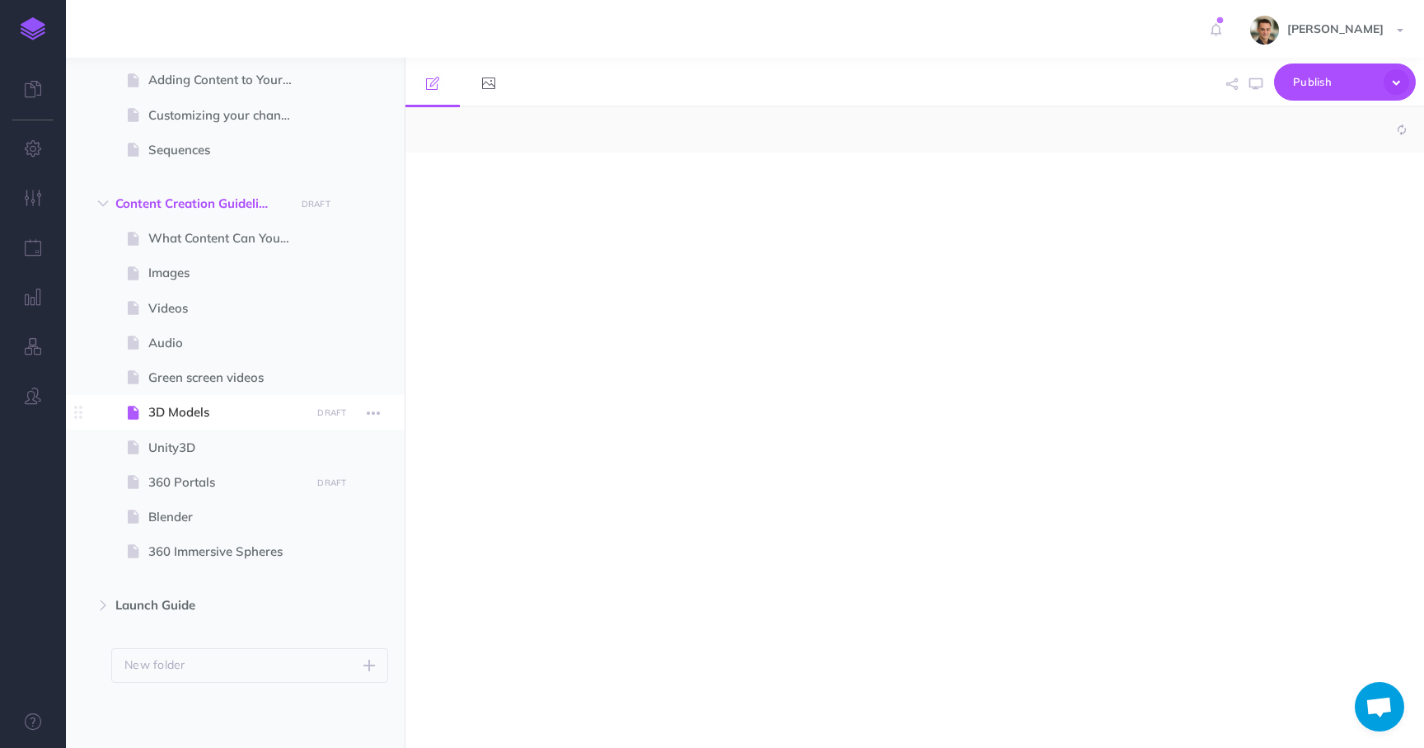
select select "null"
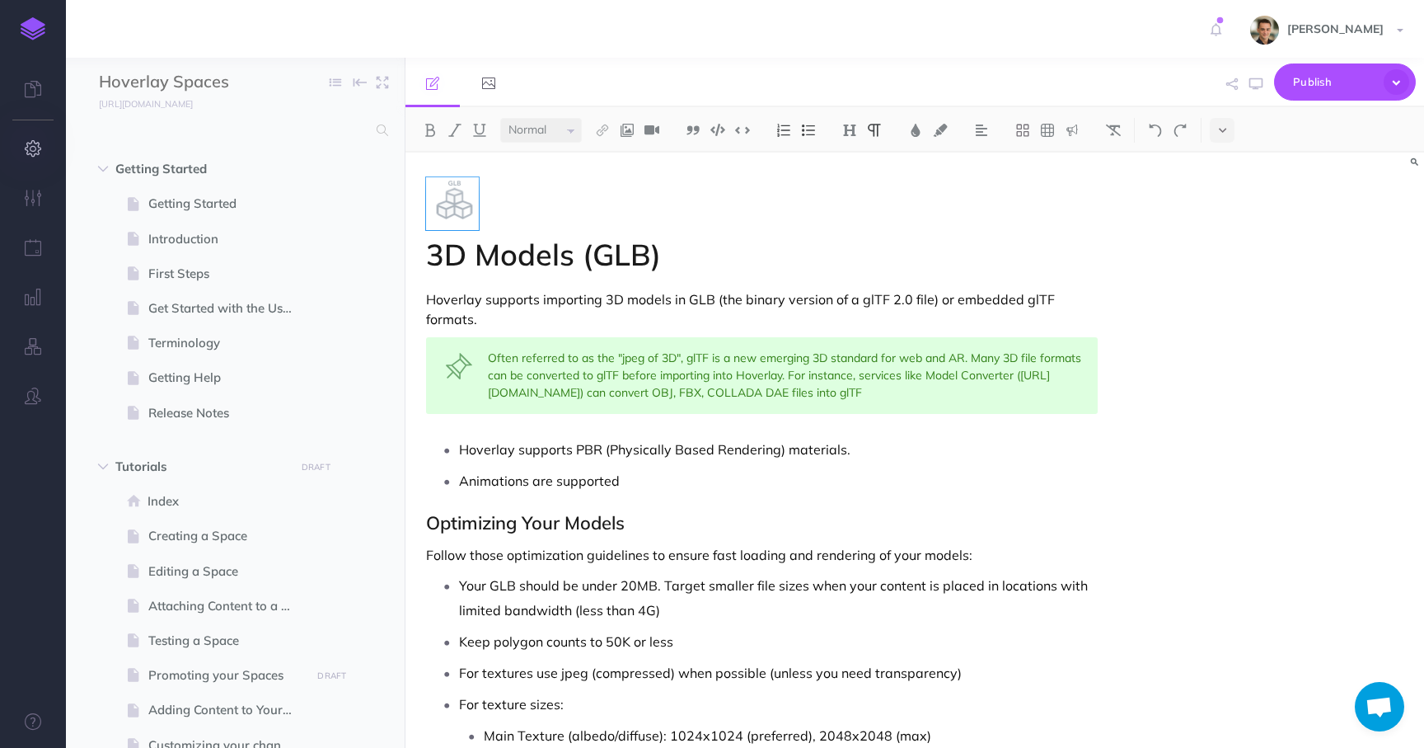
click at [29, 151] on icon "button" at bounding box center [33, 148] width 17 height 16
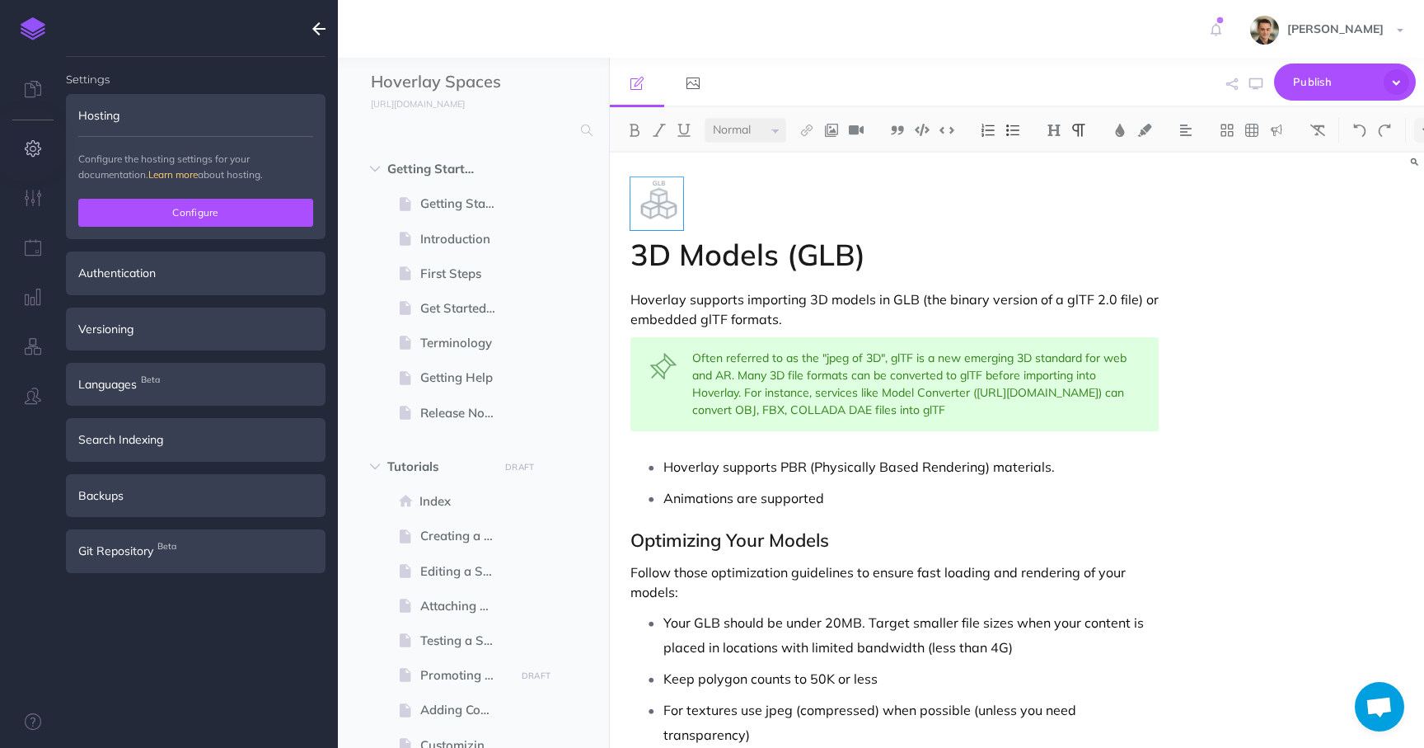
click at [154, 215] on button "Configure" at bounding box center [195, 213] width 235 height 28
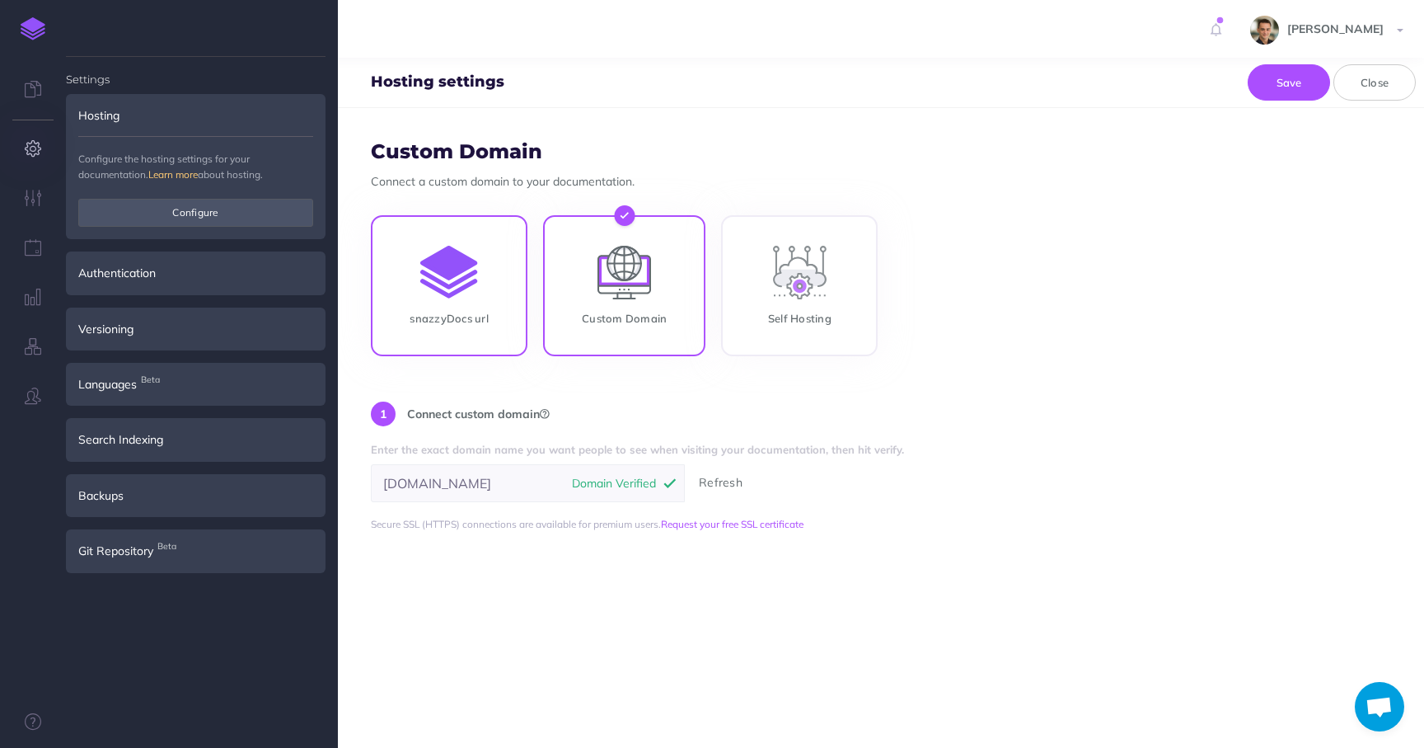
click at [481, 311] on input "snazzyDocs url" at bounding box center [449, 288] width 157 height 141
radio input "true"
radio input "false"
type input "hoverlayspaces"
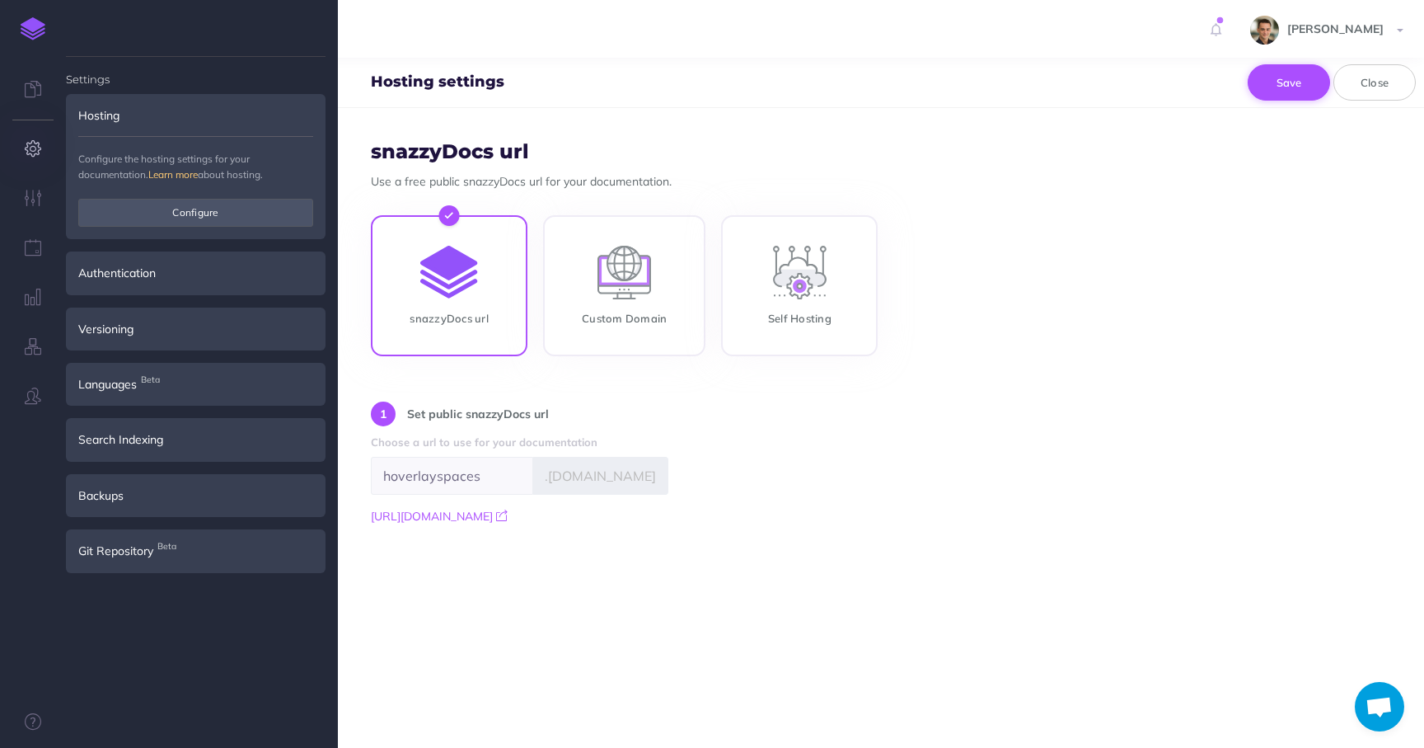
click at [1296, 77] on button "Save" at bounding box center [1289, 82] width 82 height 36
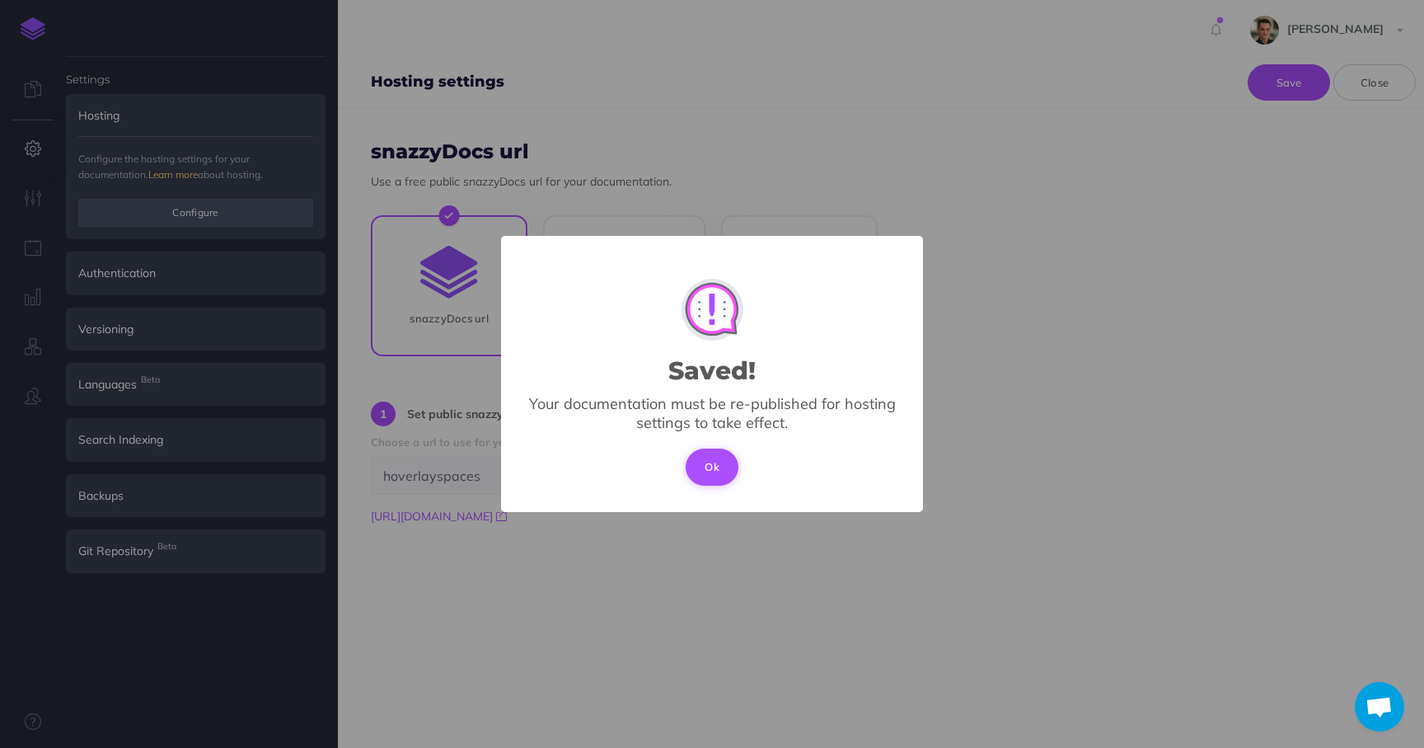
click at [706, 470] on button "Ok" at bounding box center [712, 466] width 53 height 36
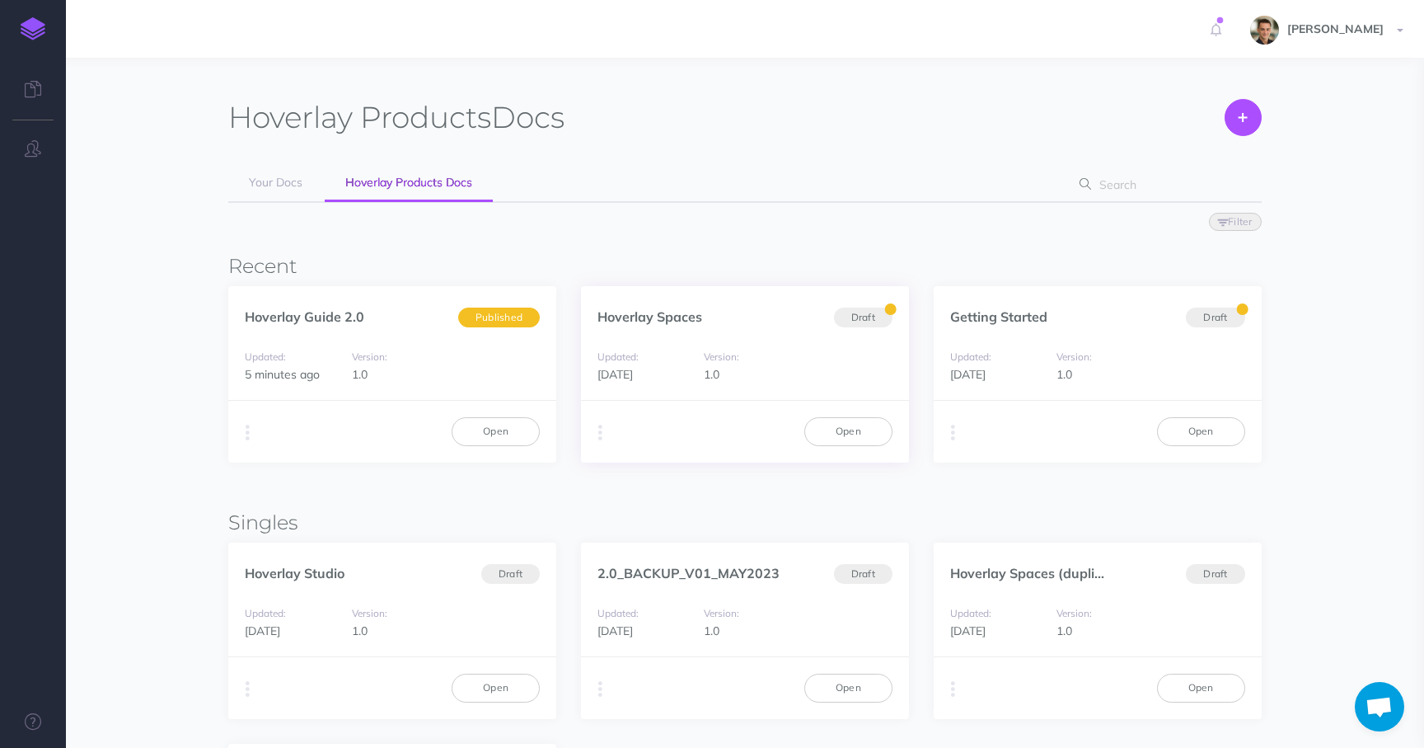
click at [683, 369] on div "Updated: [DATE]" at bounding box center [647, 365] width 98 height 37
click at [848, 439] on link "Open" at bounding box center [849, 431] width 88 height 28
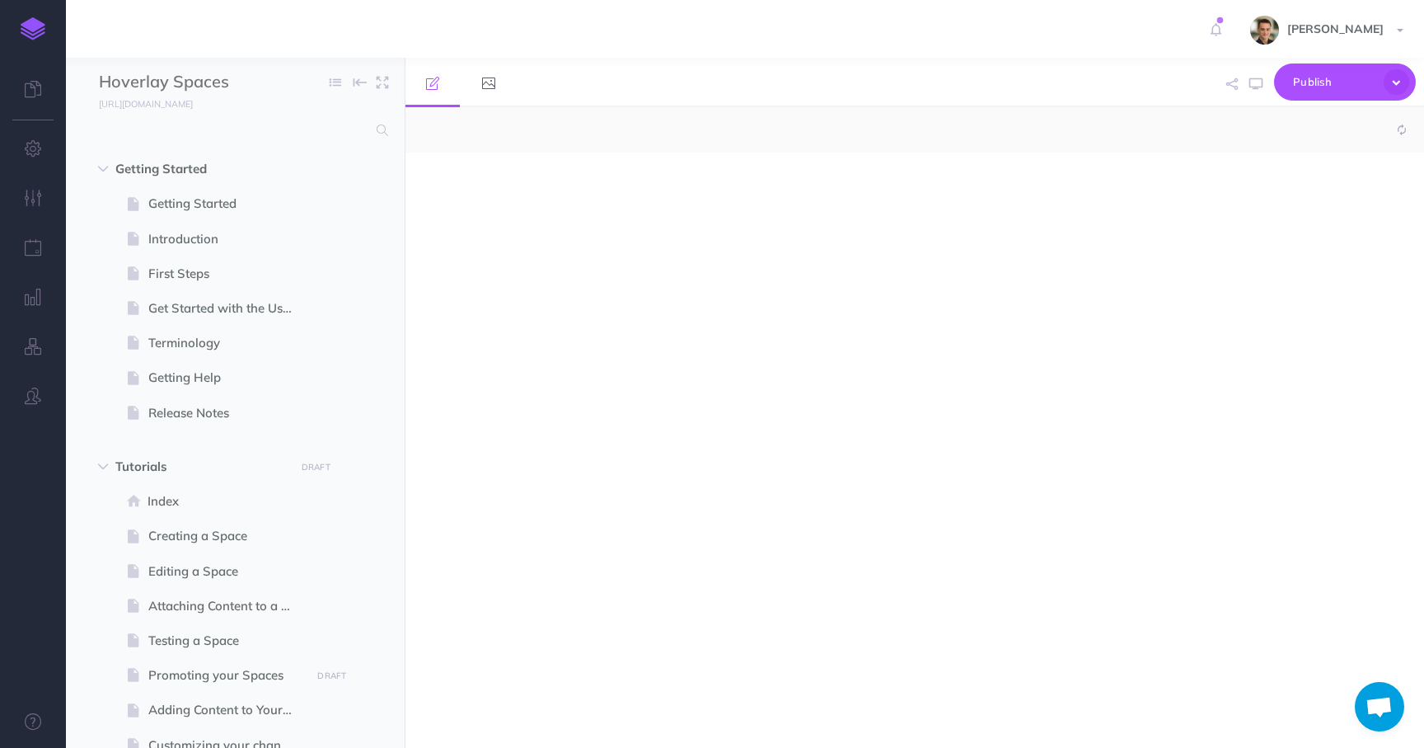
select select "null"
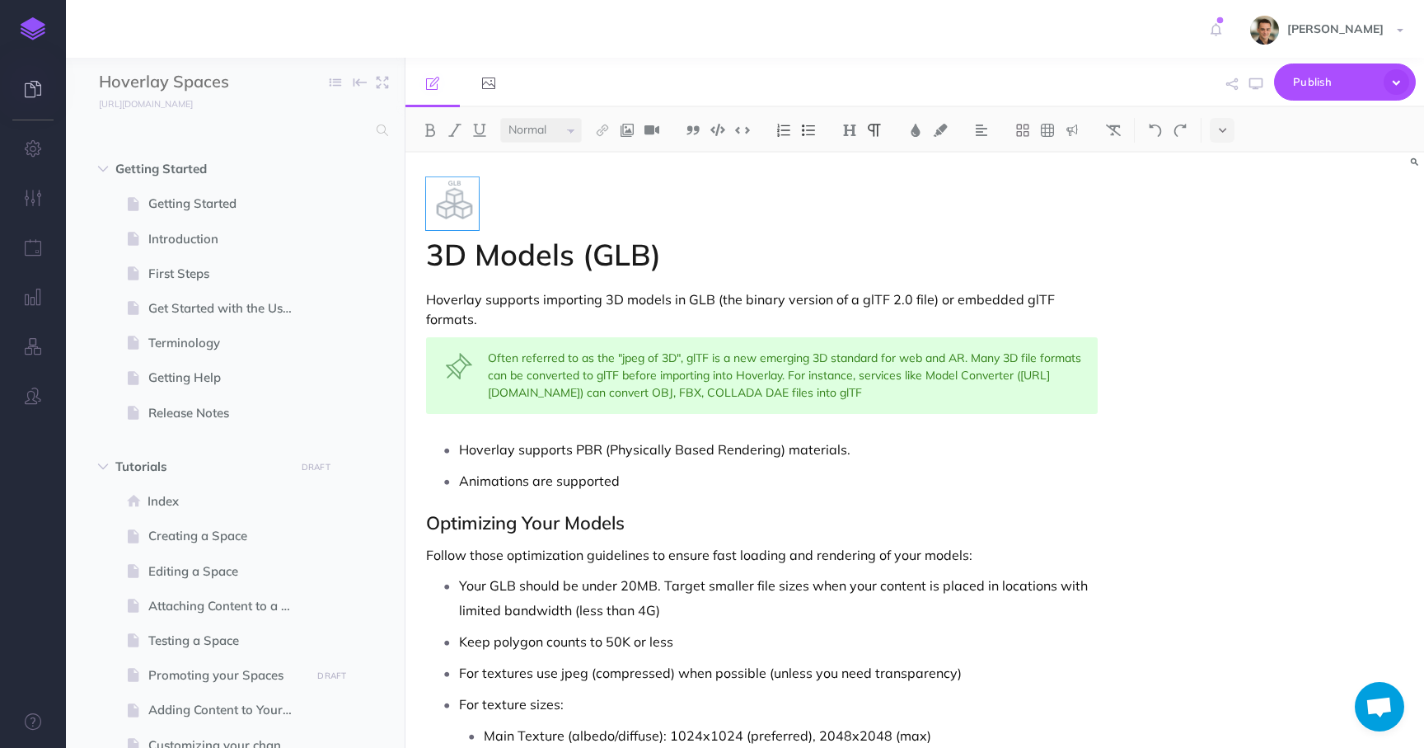
click at [35, 92] on icon at bounding box center [33, 89] width 16 height 16
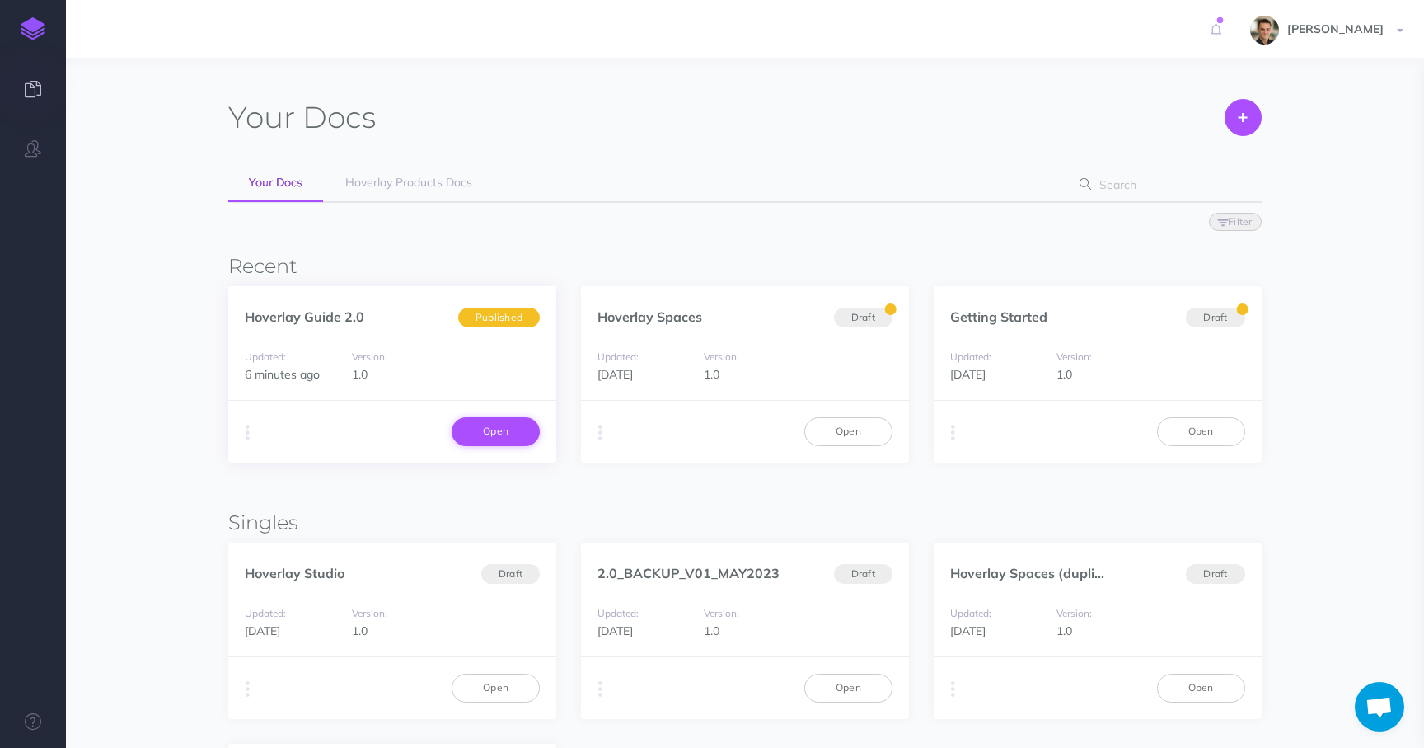
click at [490, 434] on link "Open" at bounding box center [496, 431] width 88 height 28
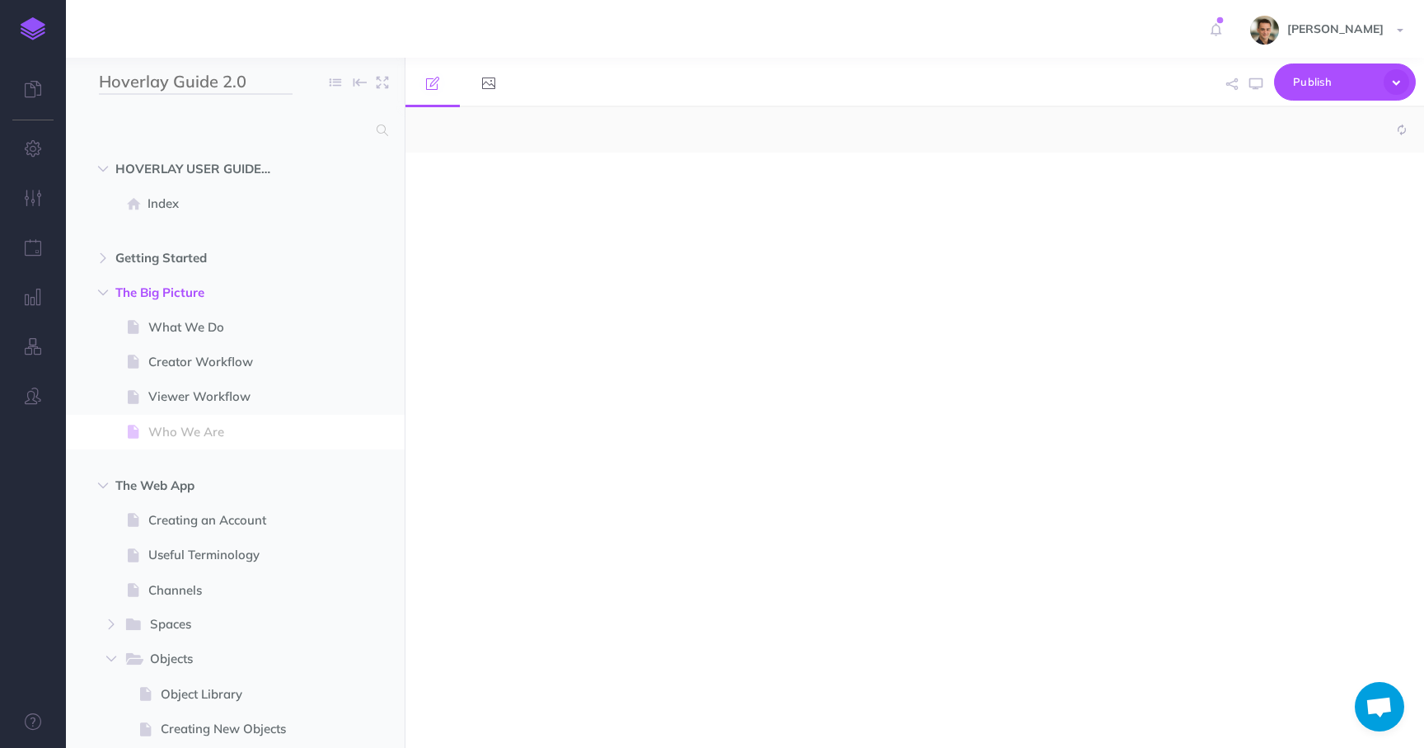
select select "null"
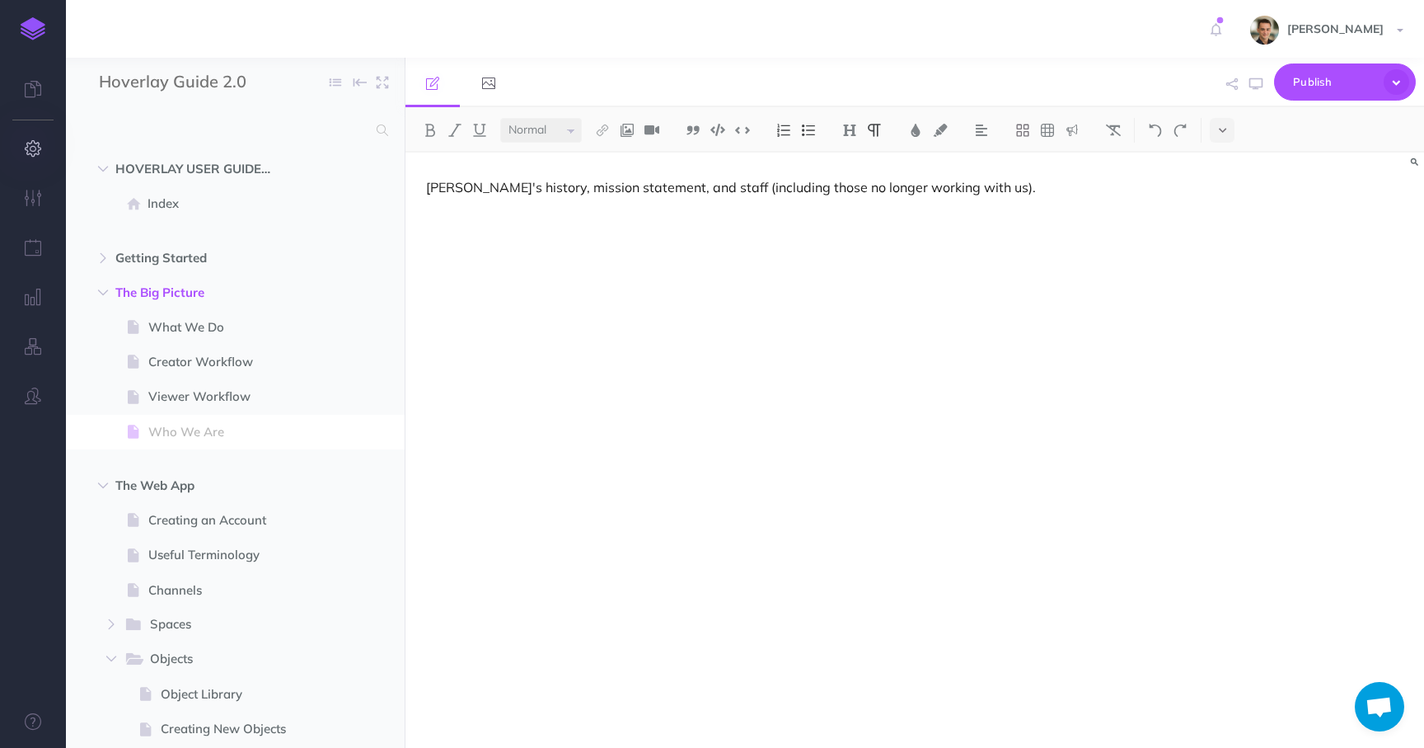
click at [38, 139] on button "button" at bounding box center [33, 148] width 66 height 49
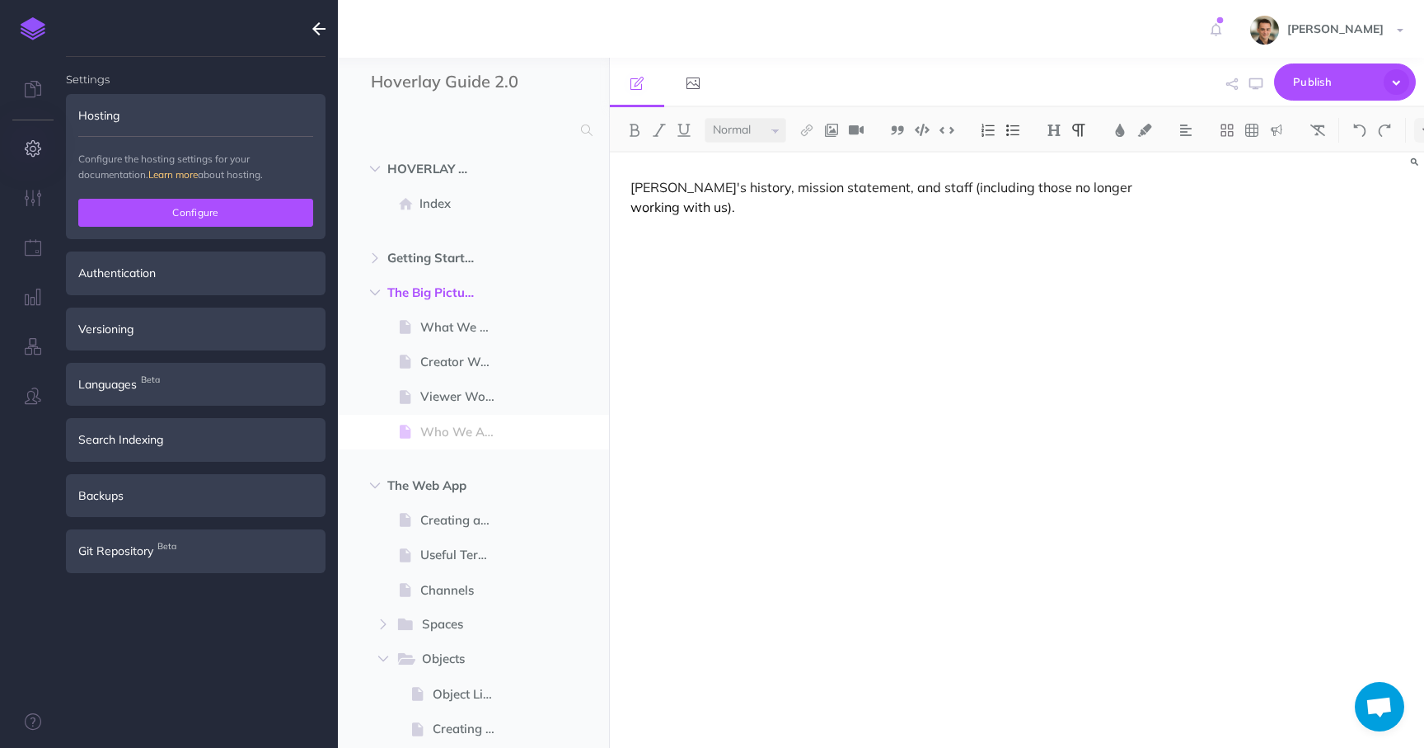
click at [147, 214] on button "Configure" at bounding box center [195, 213] width 235 height 28
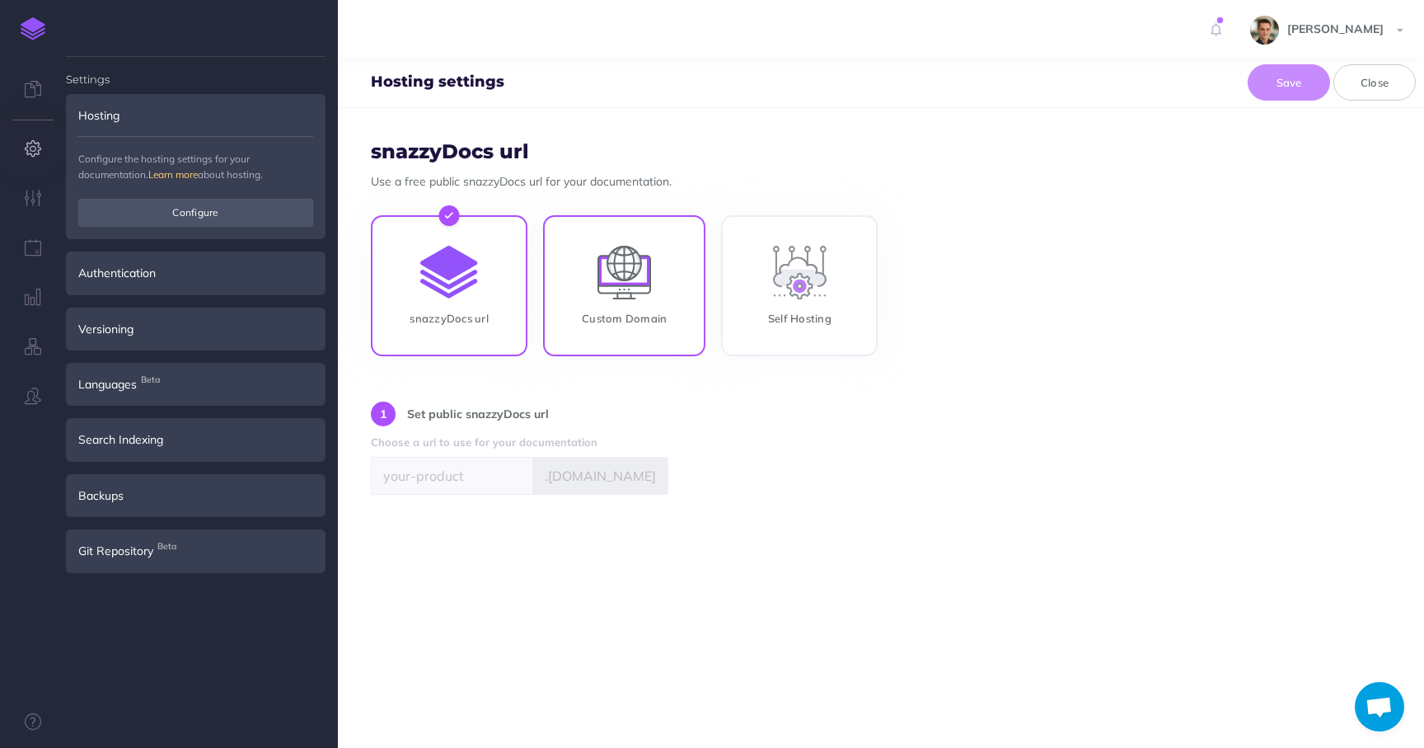
click at [703, 280] on input "Custom Domain" at bounding box center [624, 288] width 162 height 141
radio input "true"
radio input "false"
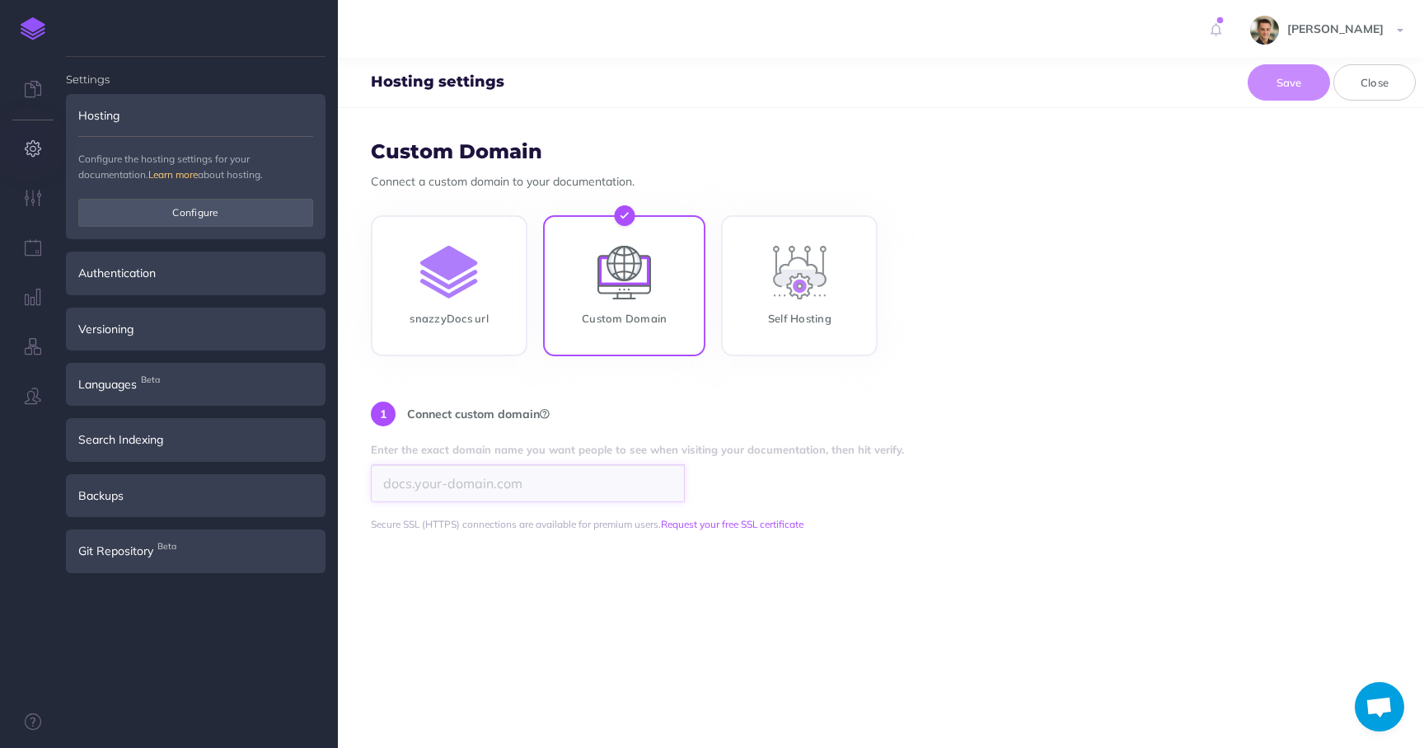
click at [515, 481] on input "search" at bounding box center [528, 483] width 314 height 38
paste input "userguide.spaces.hoverlay.com"
drag, startPoint x: 528, startPoint y: 481, endPoint x: 248, endPoint y: 481, distance: 280.3
click at [338, 481] on div "Toggle Navigation Nicolas P Robbe Settings Account Settings Teams Hoverlay Prod…" at bounding box center [881, 374] width 1086 height 748
click at [408, 489] on input "userguide.spaces.hoverlay.com" at bounding box center [528, 483] width 314 height 38
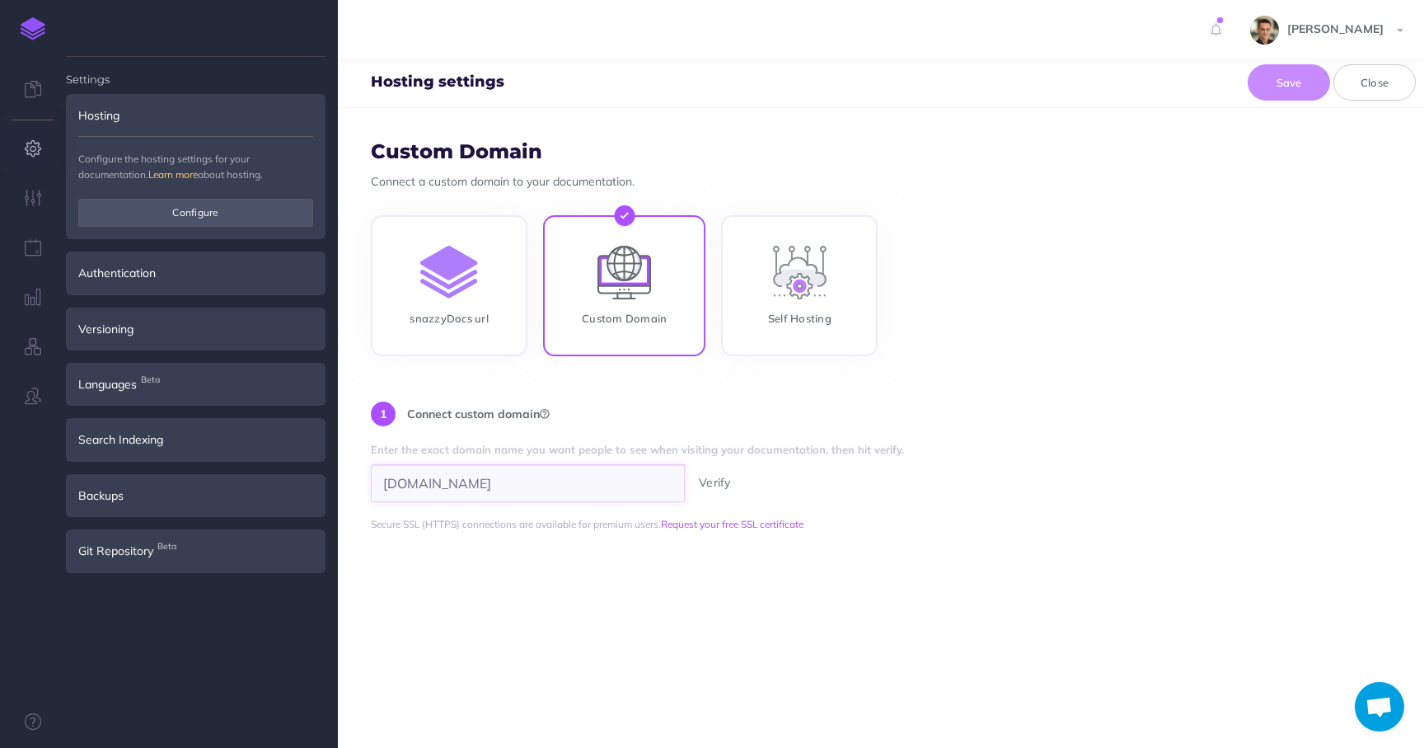
click at [408, 489] on input "userguide.spaces.hoverlay.com" at bounding box center [528, 483] width 314 height 38
type input "docs.spaces.hoverlay.com"
click at [724, 481] on button "Verify" at bounding box center [715, 482] width 52 height 18
click at [1279, 70] on button "Save" at bounding box center [1289, 82] width 82 height 36
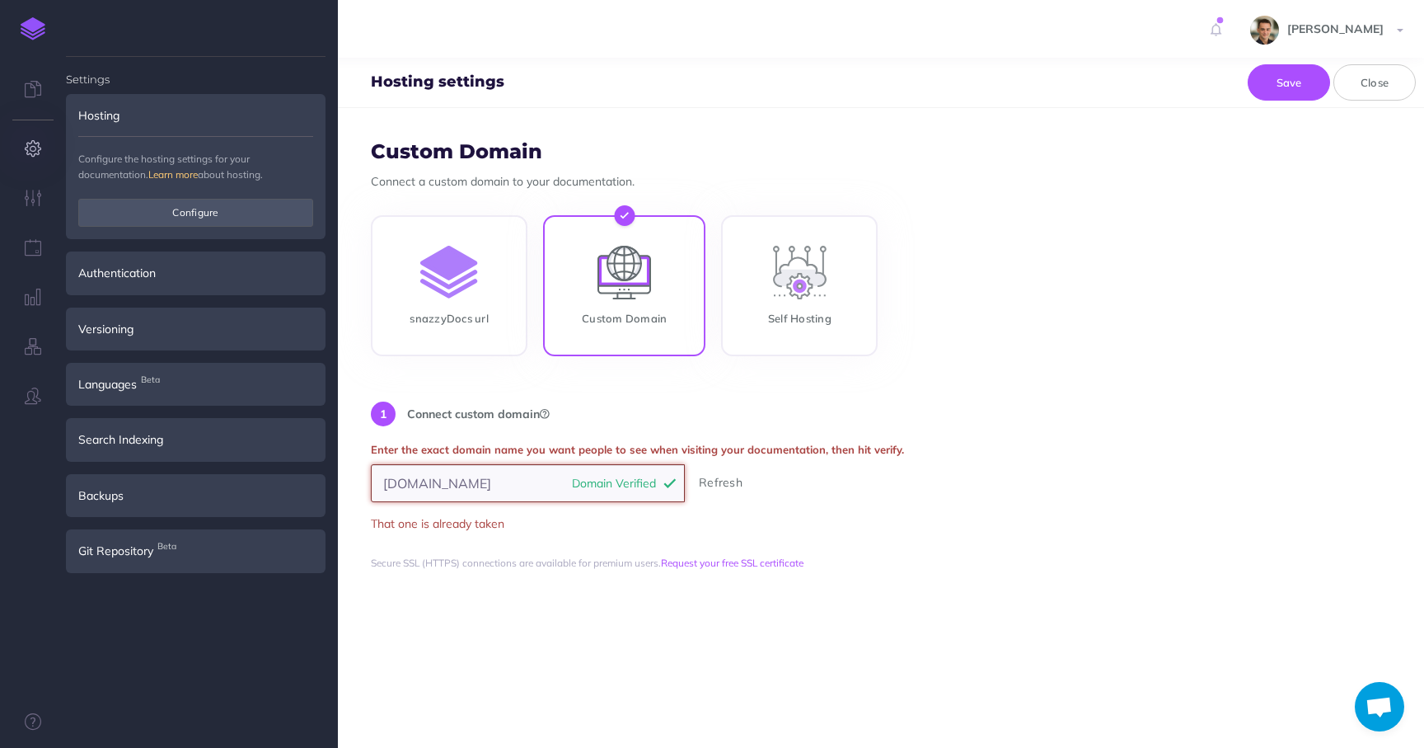
click at [538, 485] on input "docs.spaces.hoverlay.com" at bounding box center [528, 483] width 314 height 38
click at [523, 486] on input "docs.spaces.hoverlay.com" at bounding box center [528, 483] width 314 height 38
click at [31, 194] on icon "button" at bounding box center [33, 198] width 17 height 16
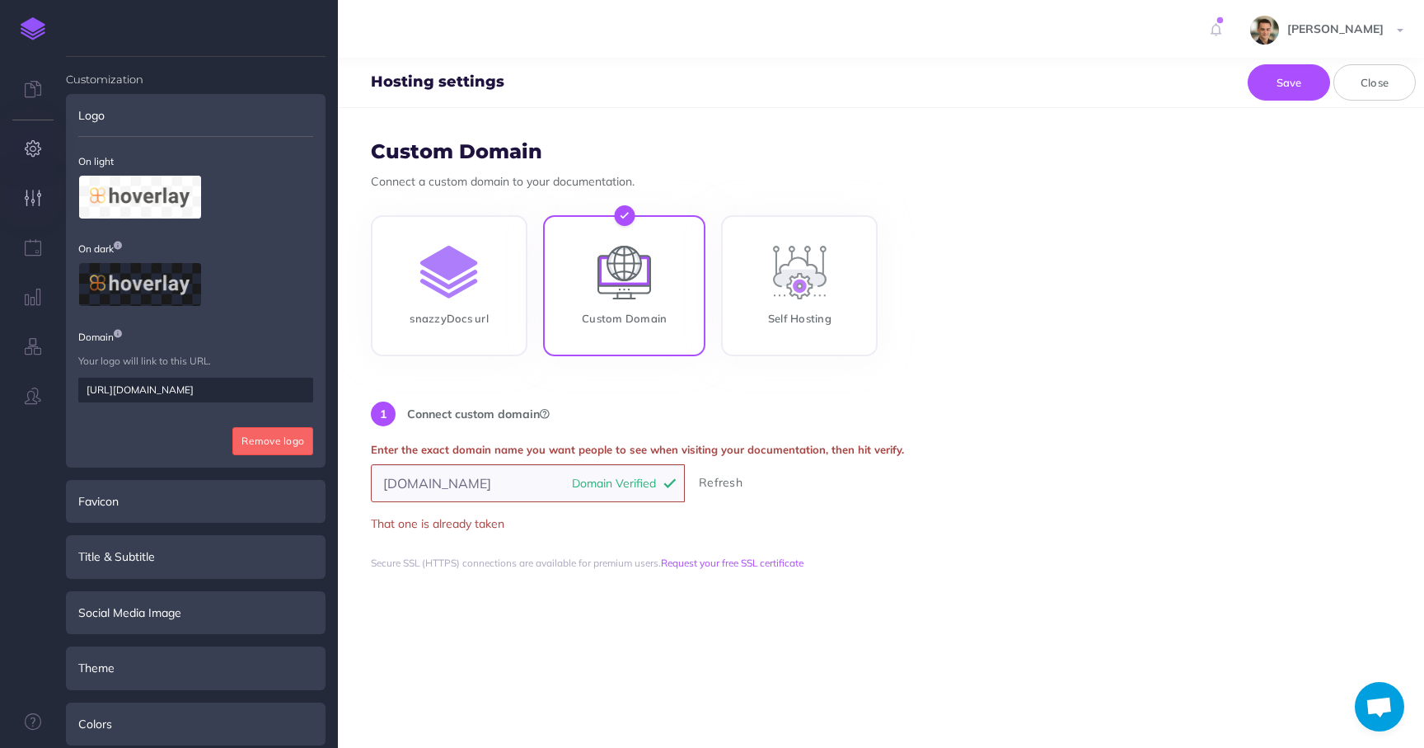
click at [31, 144] on icon "button" at bounding box center [33, 148] width 17 height 16
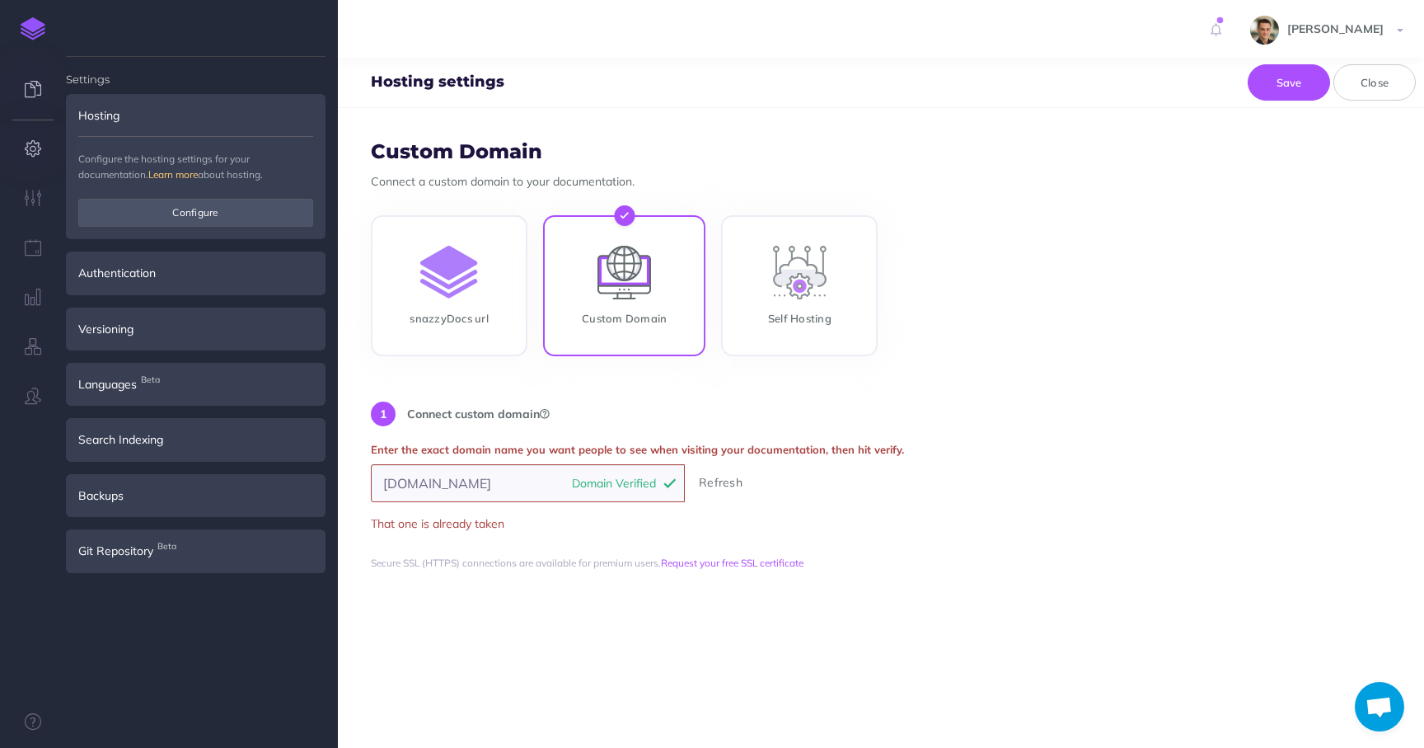
click at [35, 95] on icon at bounding box center [33, 89] width 16 height 16
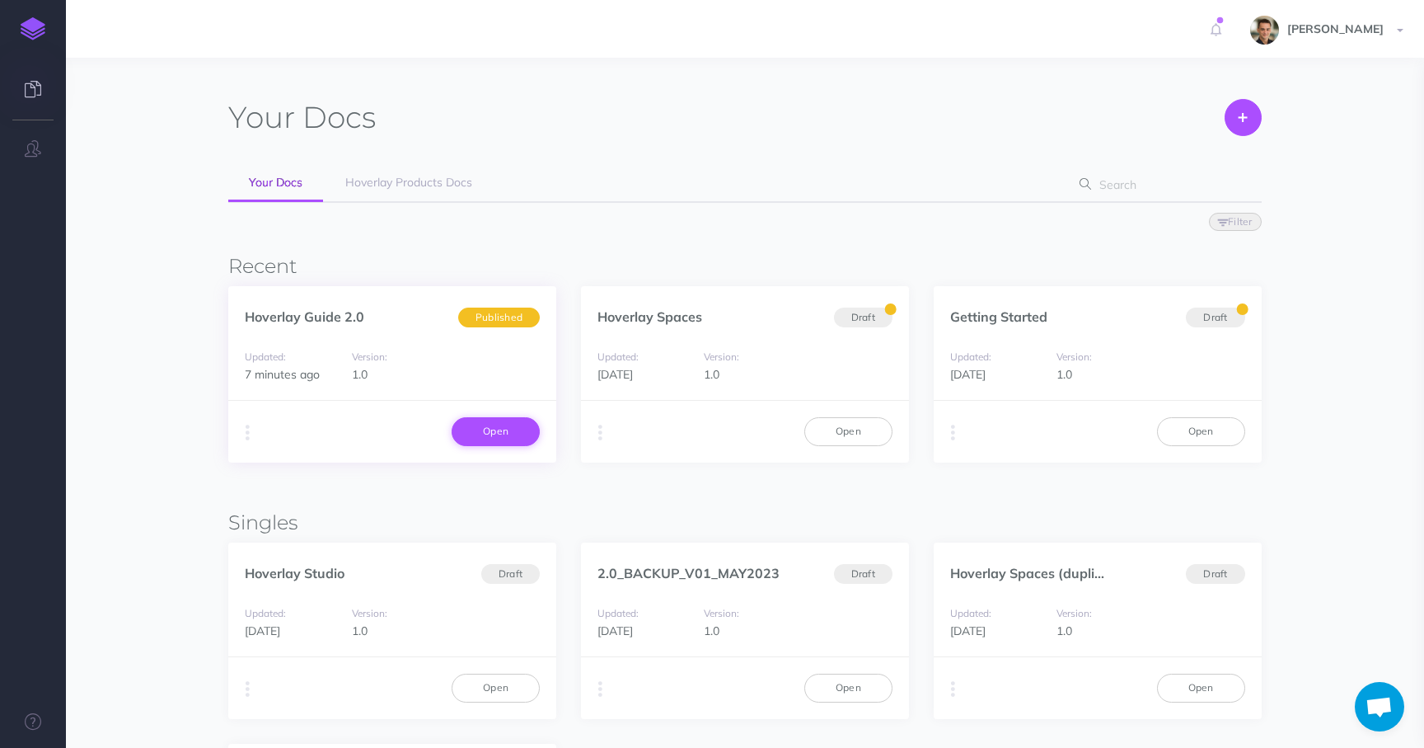
click at [500, 437] on link "Open" at bounding box center [496, 431] width 88 height 28
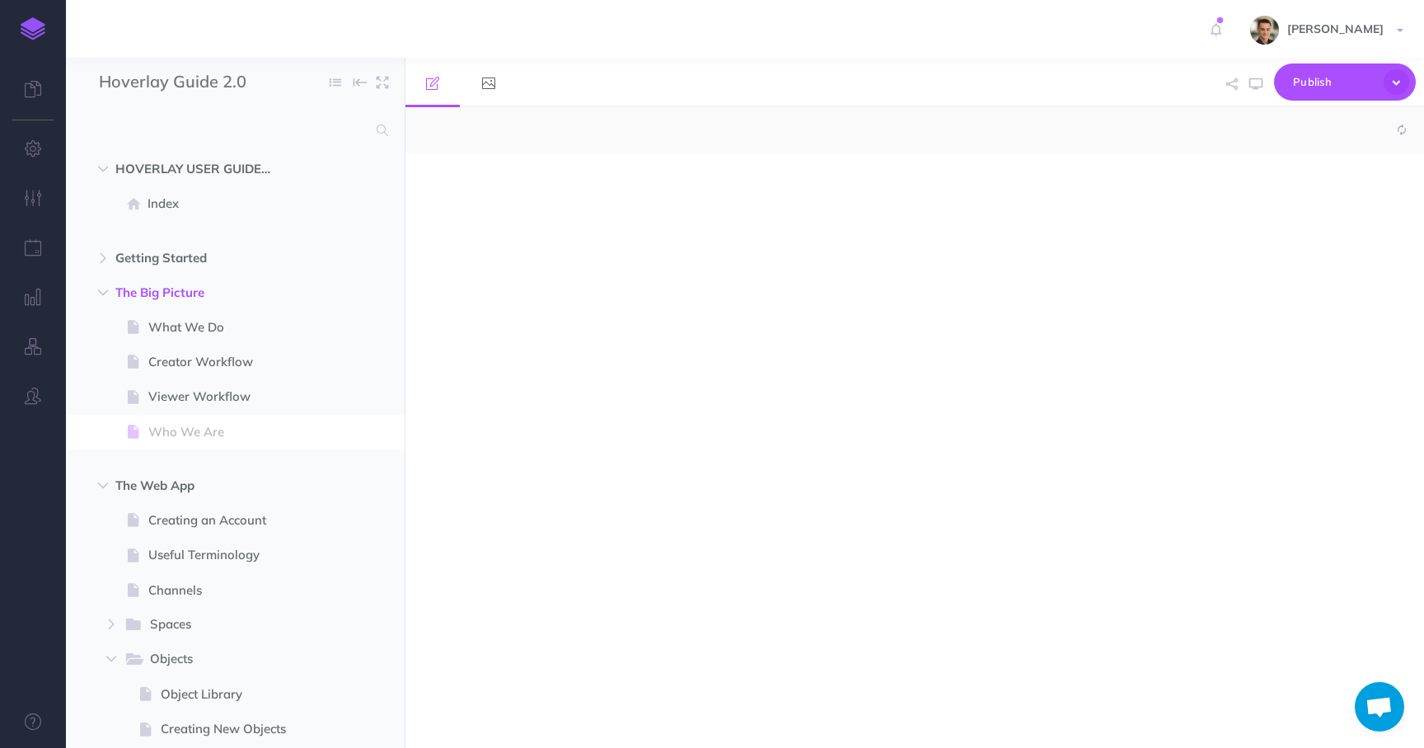
select select "null"
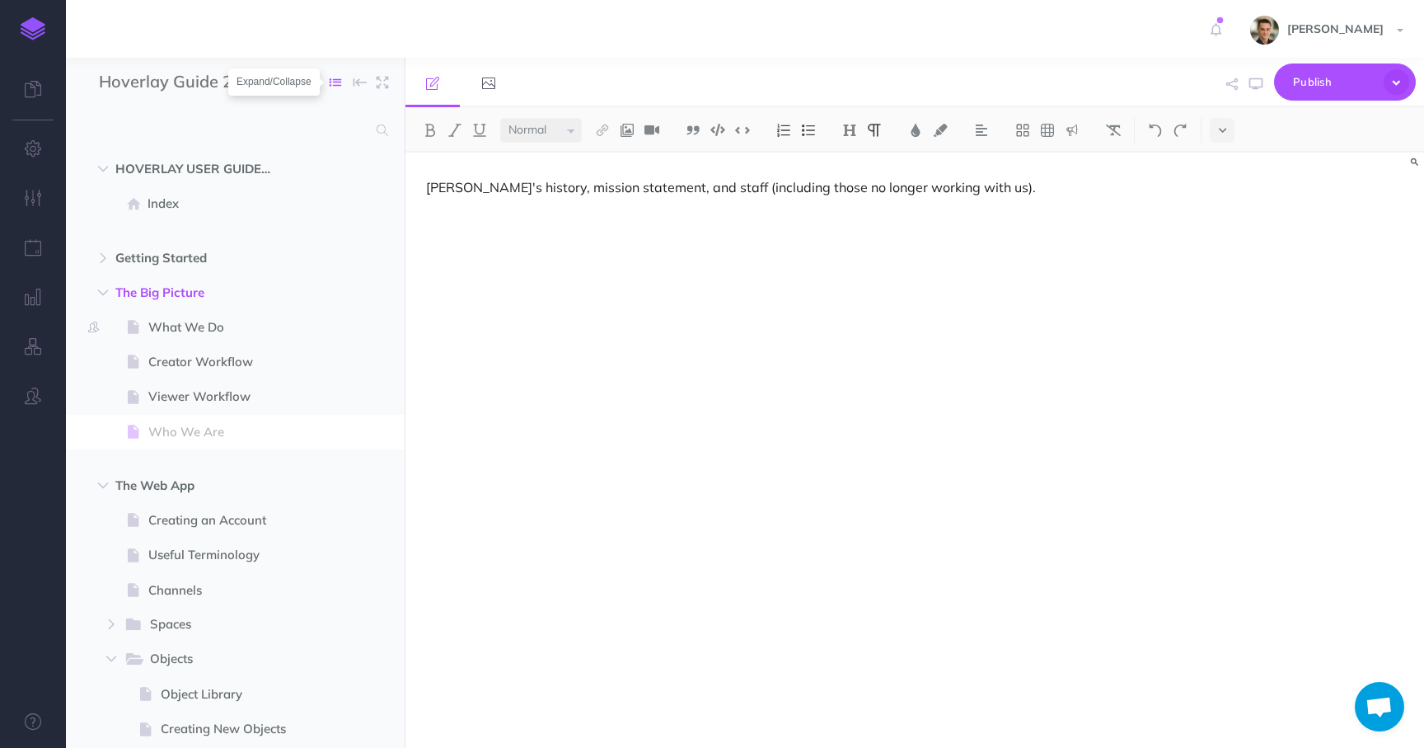
click at [332, 86] on icon "button" at bounding box center [336, 83] width 12 height 12
click at [33, 186] on button "button" at bounding box center [33, 198] width 66 height 49
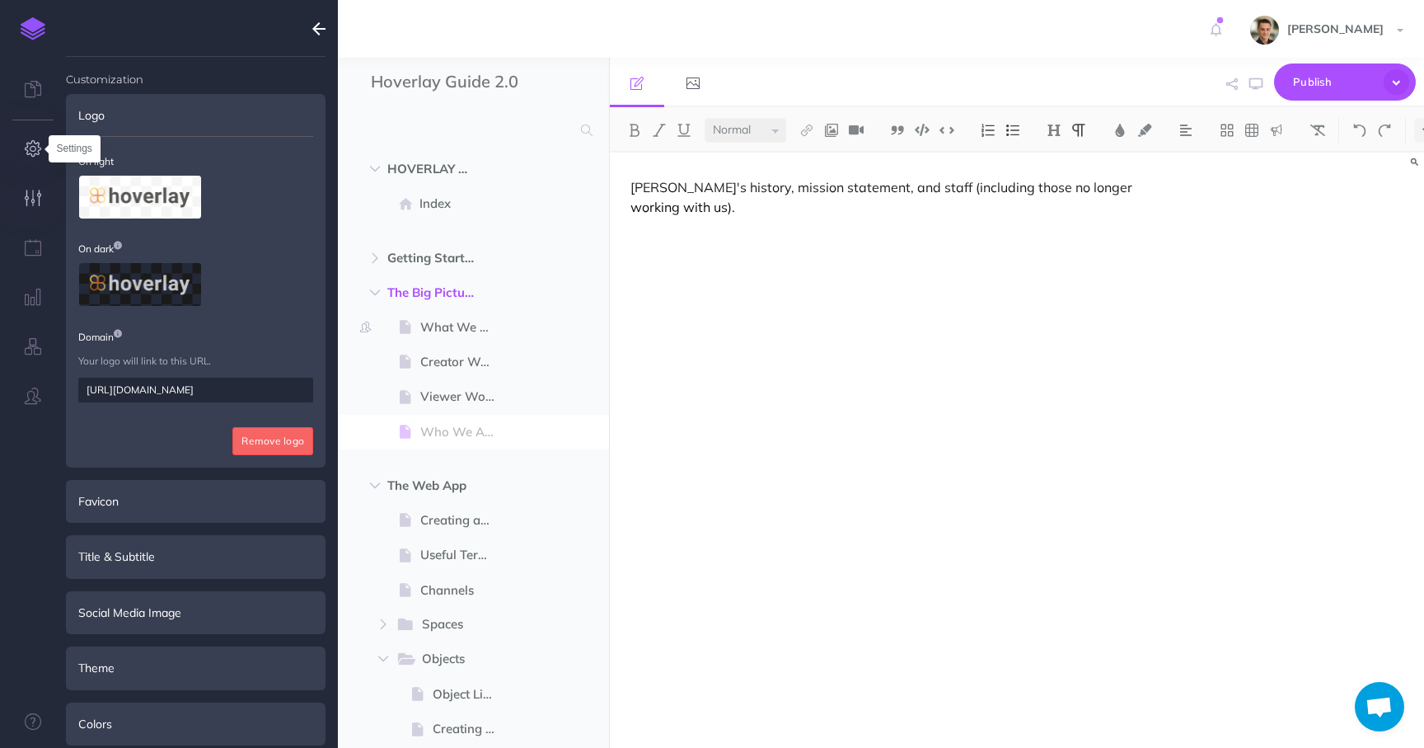
click at [35, 147] on icon "button" at bounding box center [33, 148] width 17 height 16
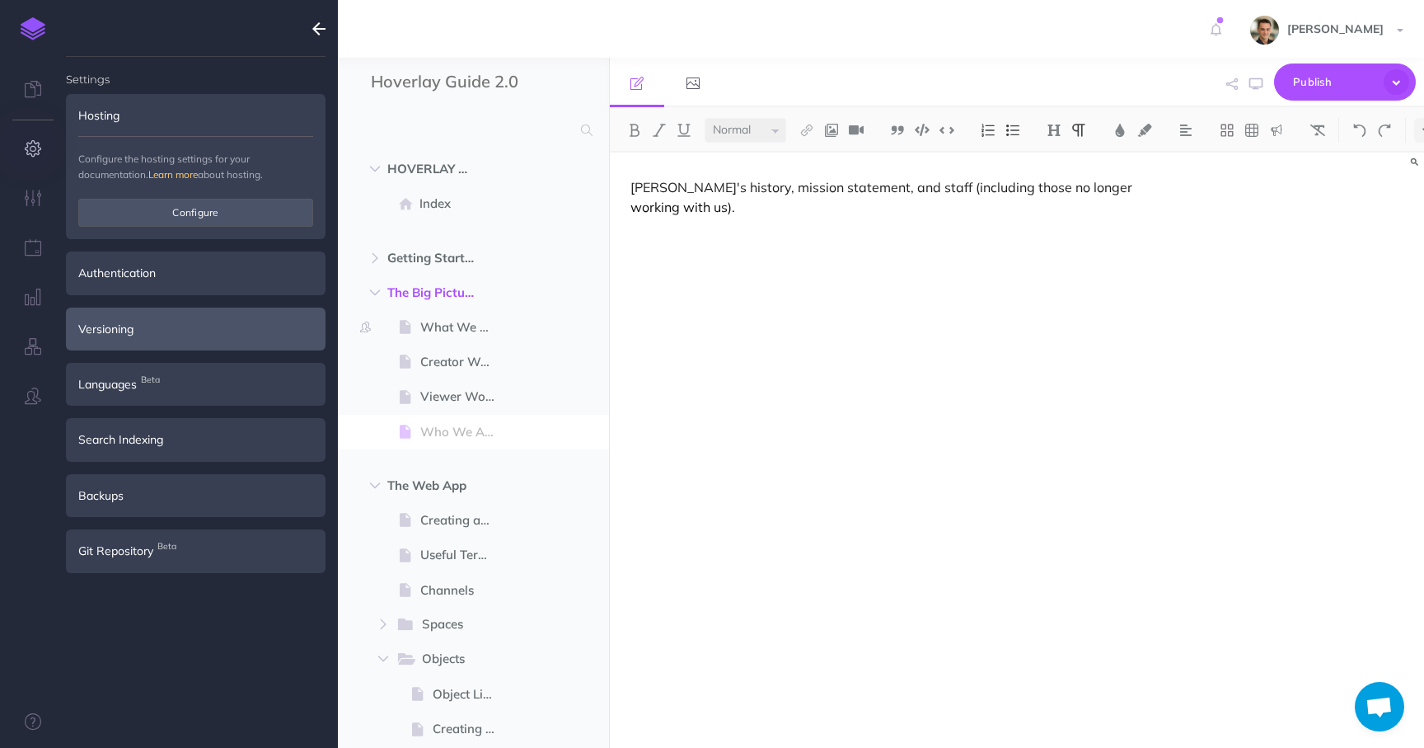
click at [124, 325] on div "Versioning" at bounding box center [196, 328] width 260 height 43
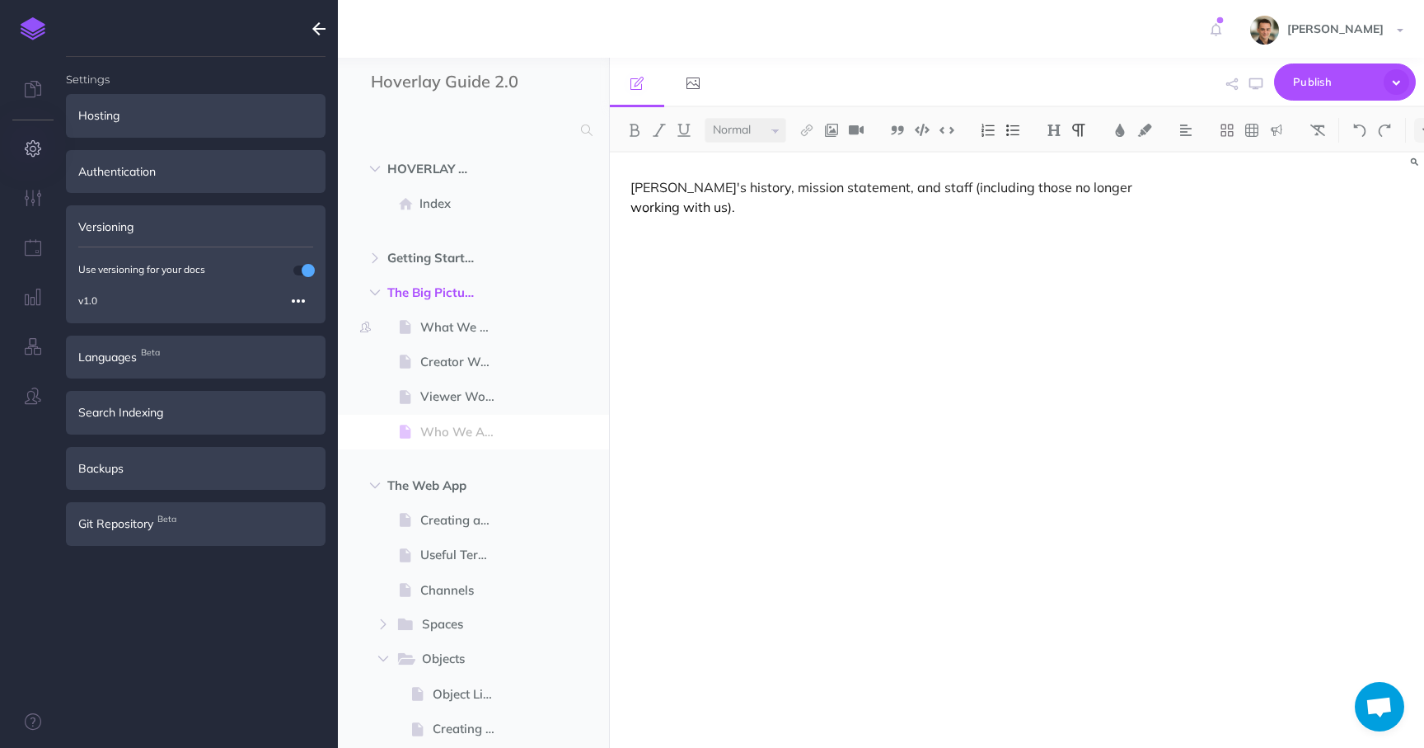
click at [297, 303] on icon "button" at bounding box center [298, 301] width 13 height 20
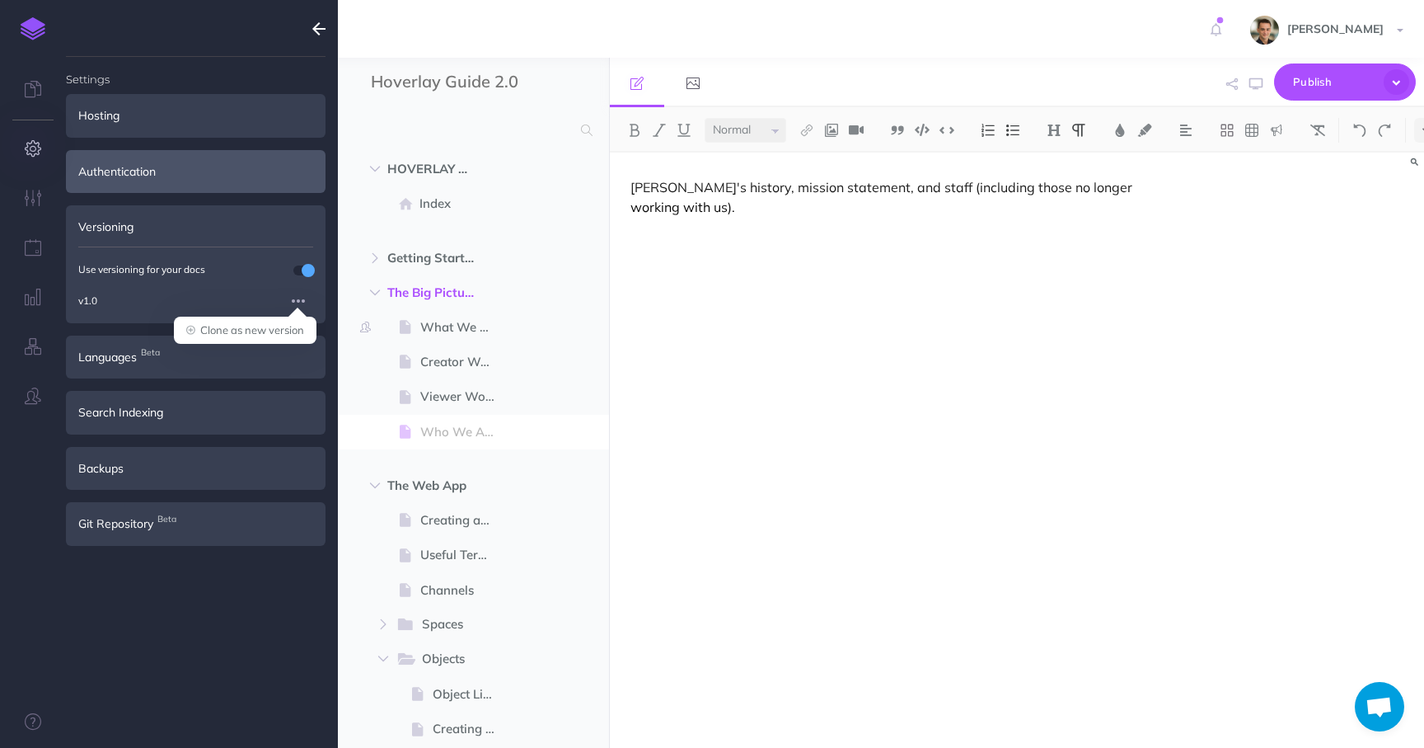
click at [153, 180] on div "Authentication" at bounding box center [196, 171] width 260 height 43
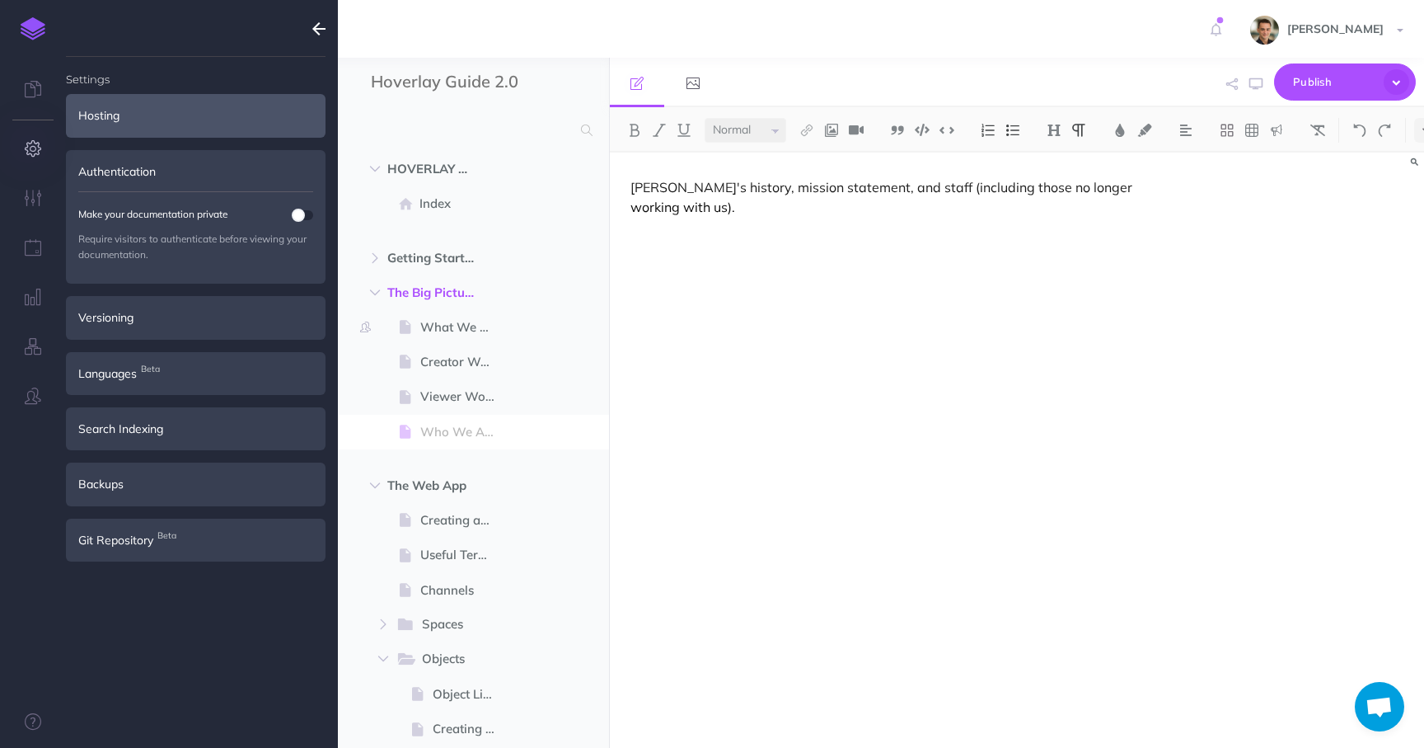
click at [159, 125] on div "Hosting" at bounding box center [196, 115] width 260 height 43
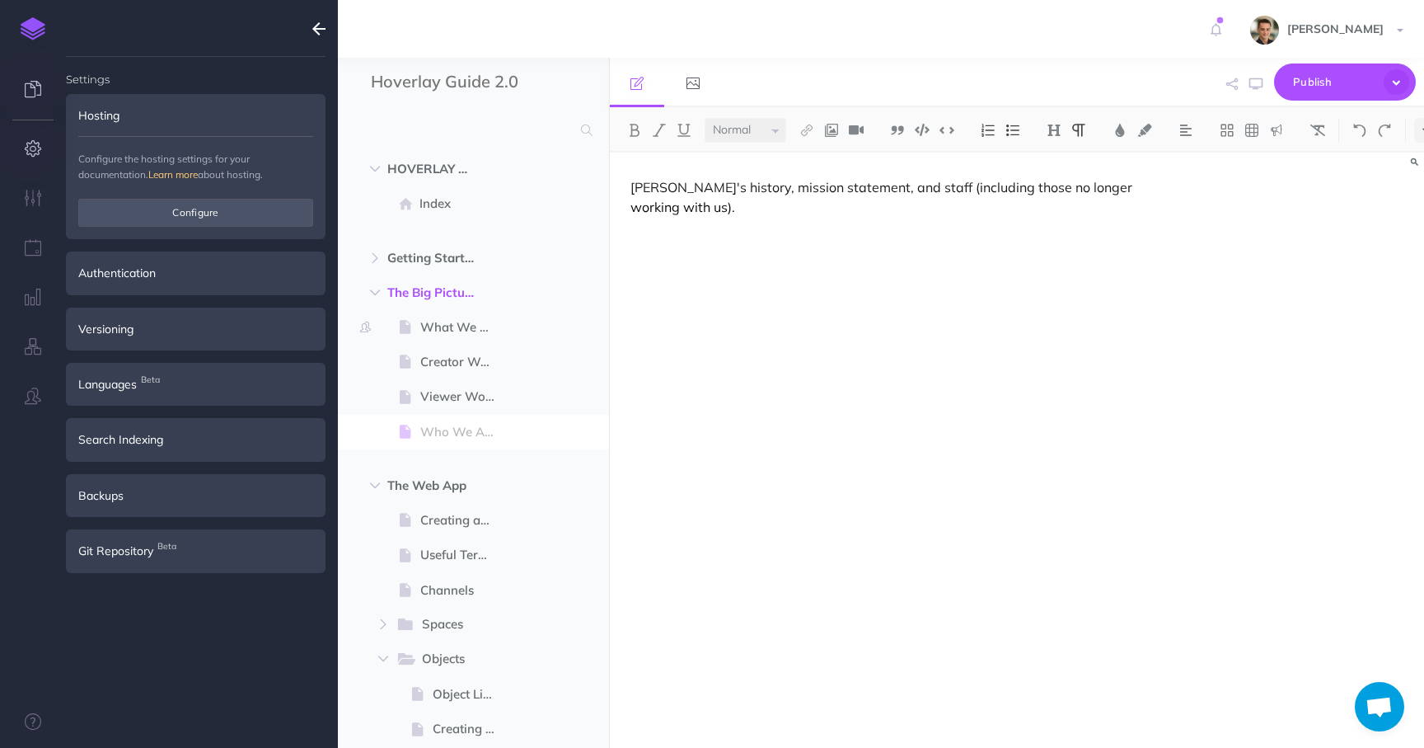
click at [33, 89] on icon at bounding box center [33, 89] width 16 height 16
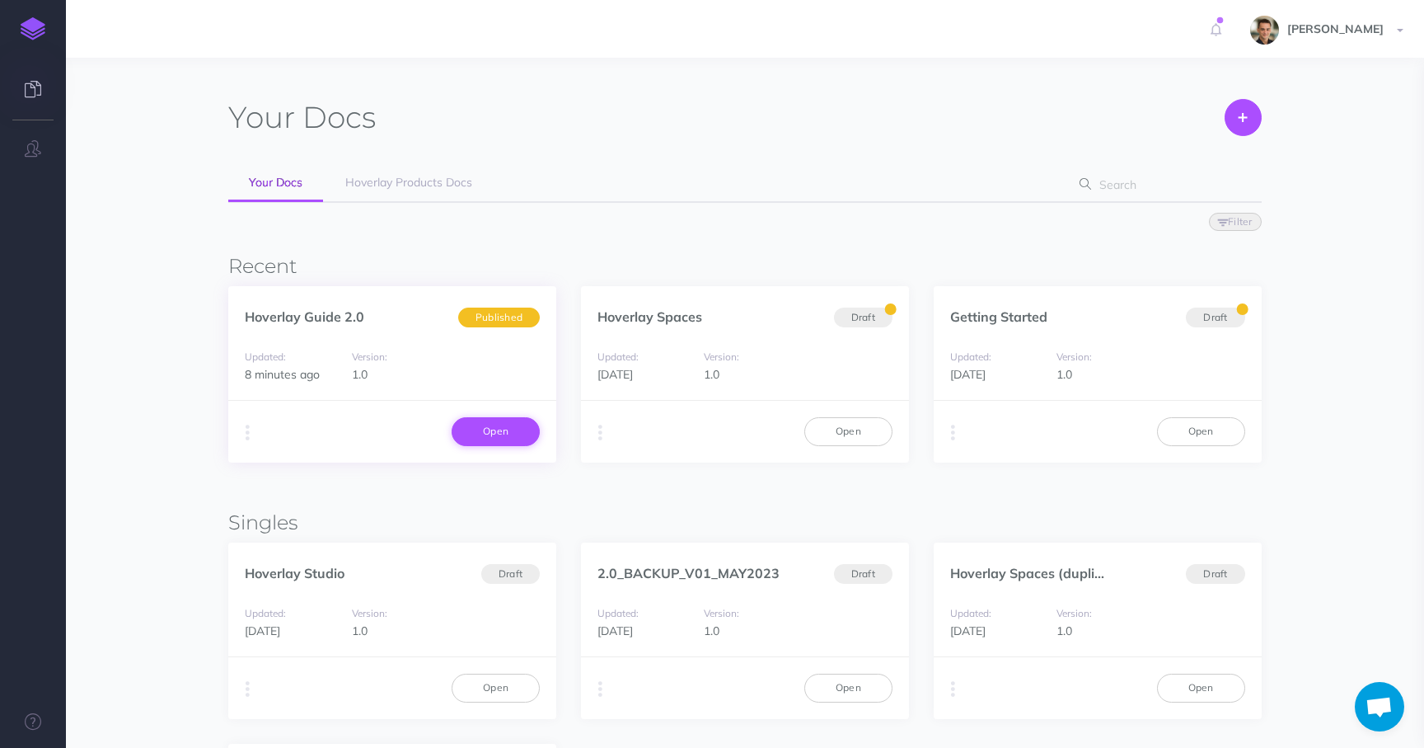
click at [502, 436] on link "Open" at bounding box center [496, 431] width 88 height 28
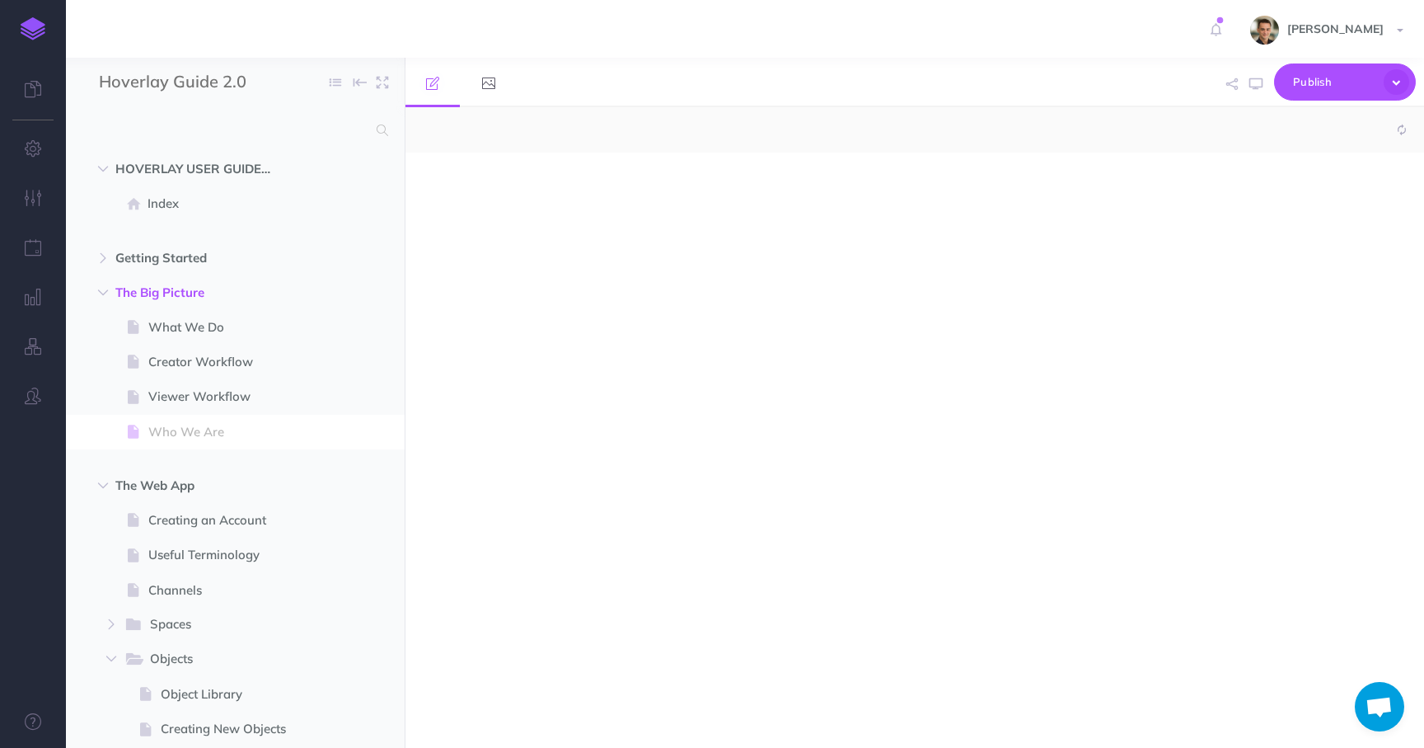
select select "null"
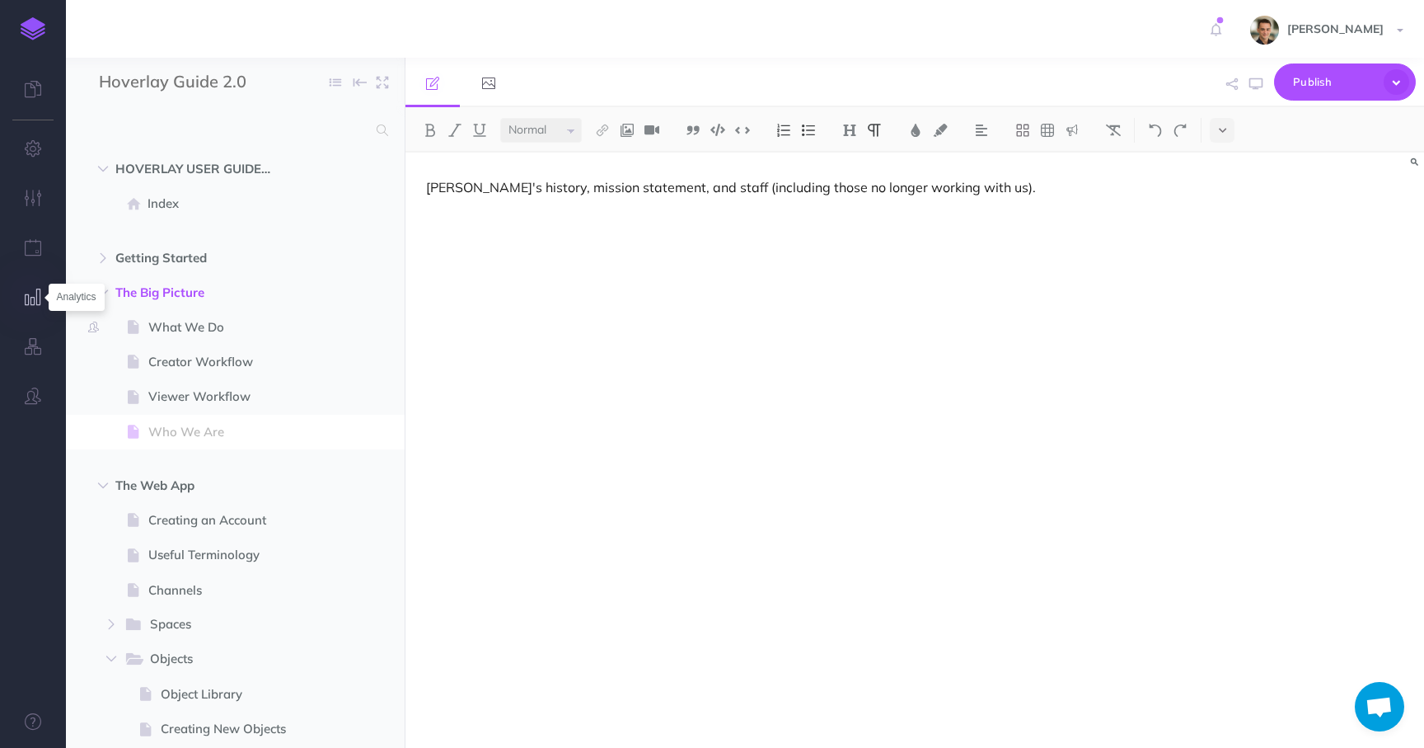
click at [36, 296] on icon "button" at bounding box center [33, 297] width 17 height 16
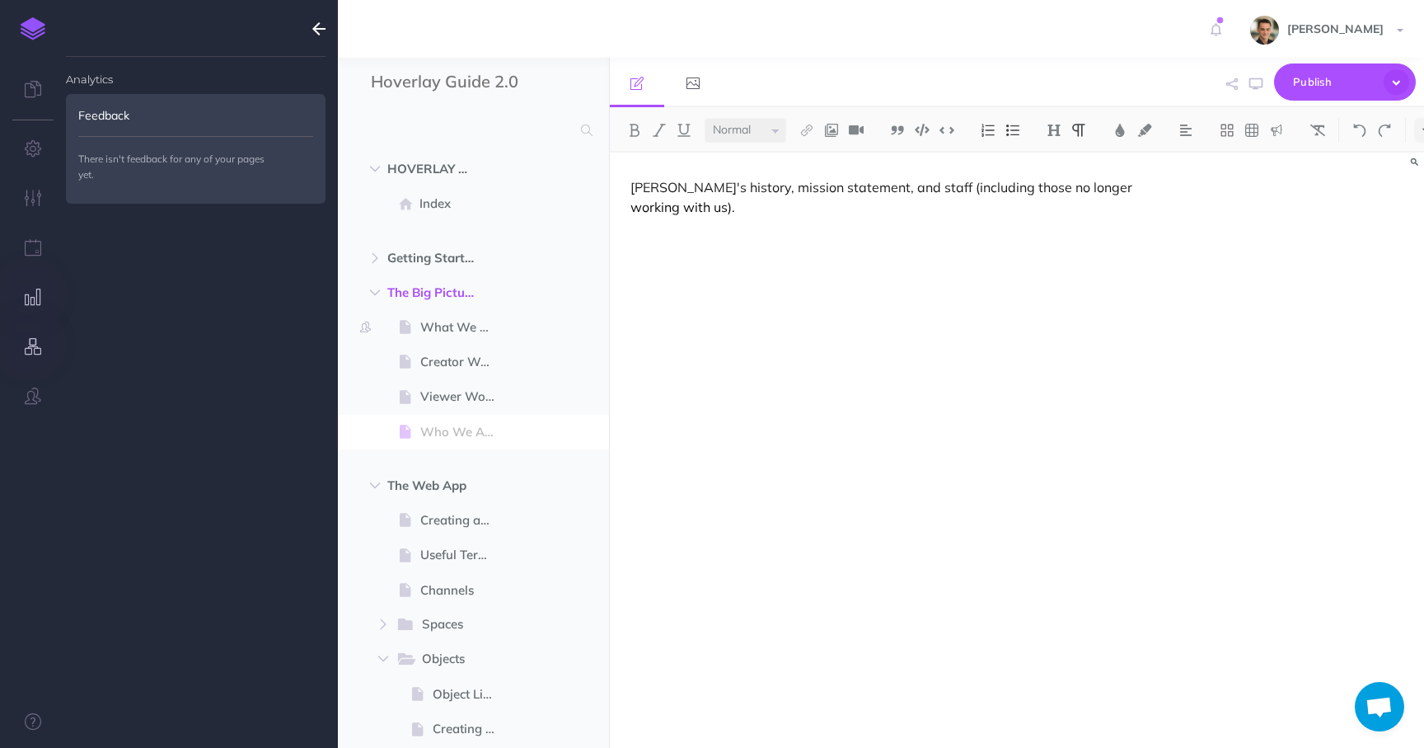
click at [36, 359] on button "button" at bounding box center [33, 346] width 66 height 49
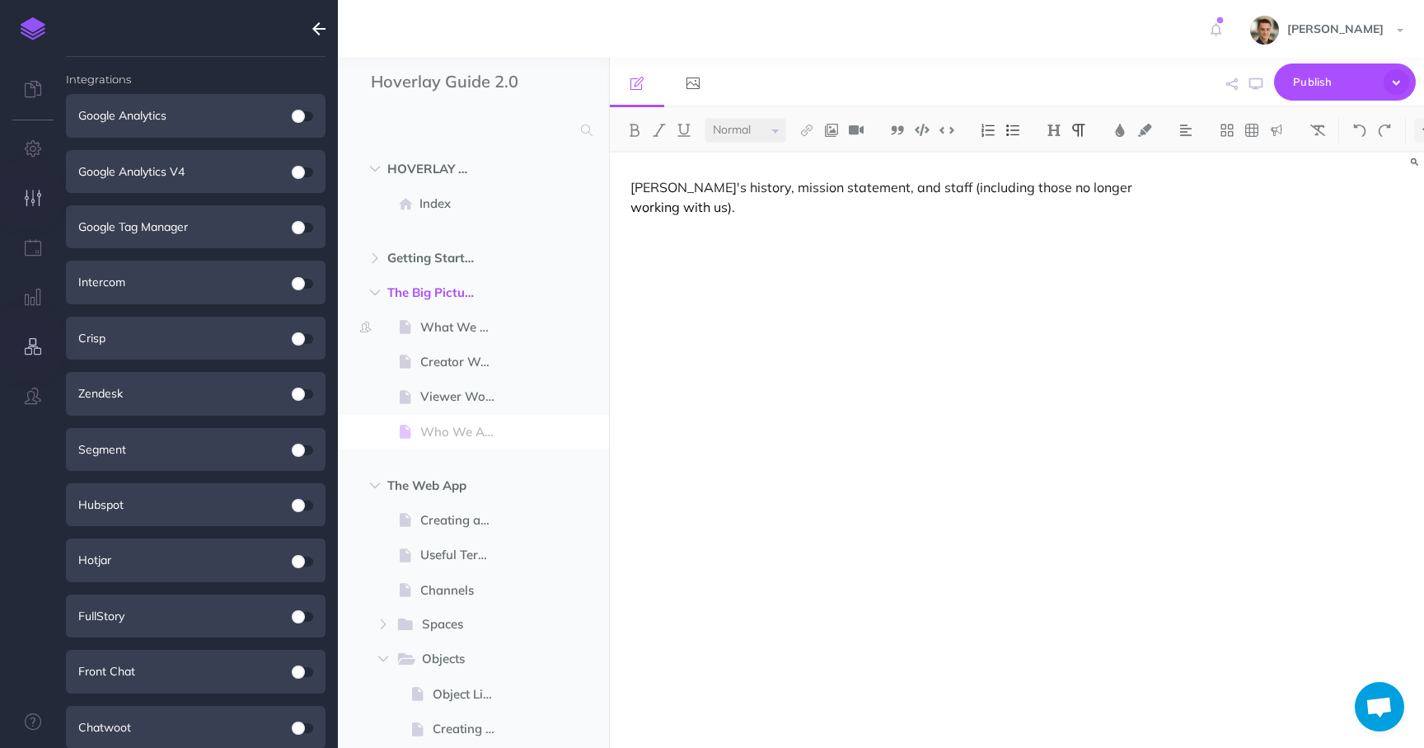
click at [25, 204] on icon "button" at bounding box center [33, 198] width 17 height 16
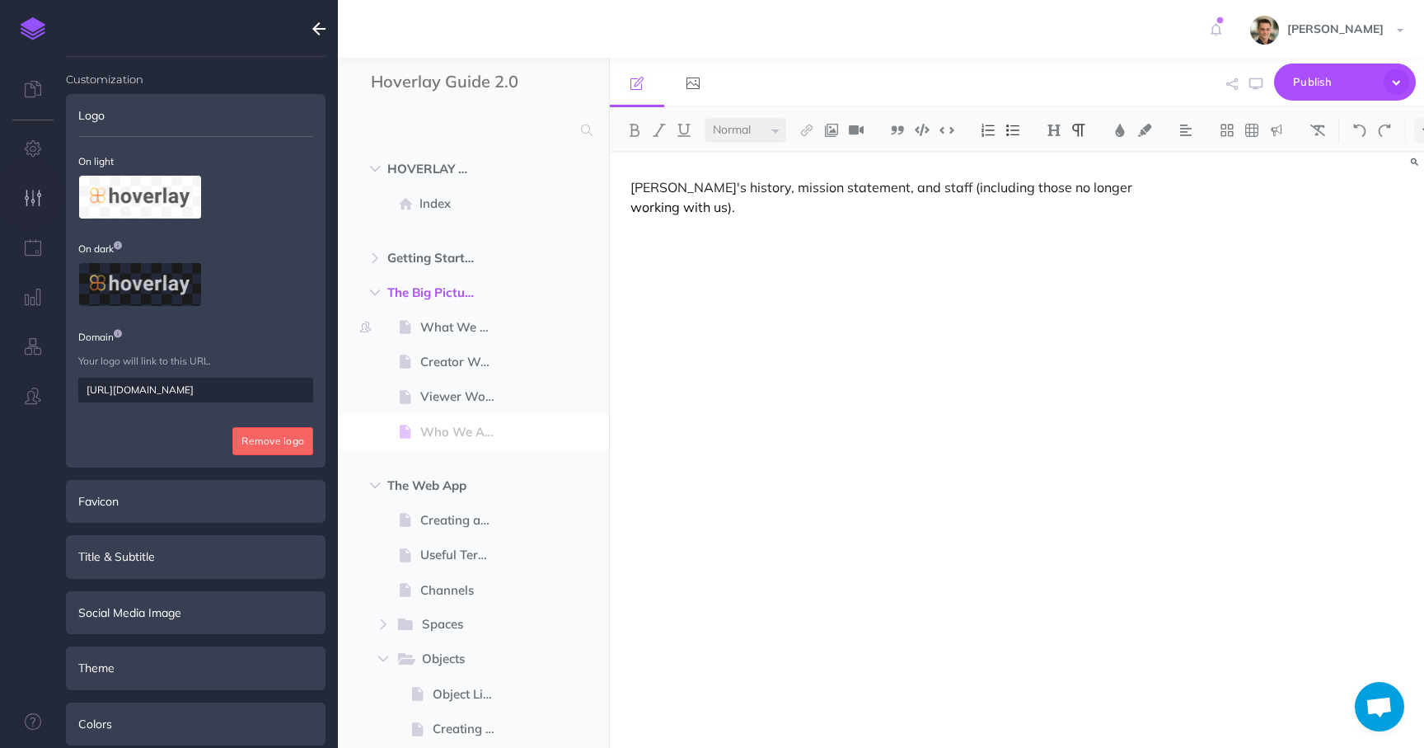
click at [25, 179] on button "button" at bounding box center [33, 198] width 66 height 49
click at [35, 136] on button "button" at bounding box center [33, 148] width 66 height 49
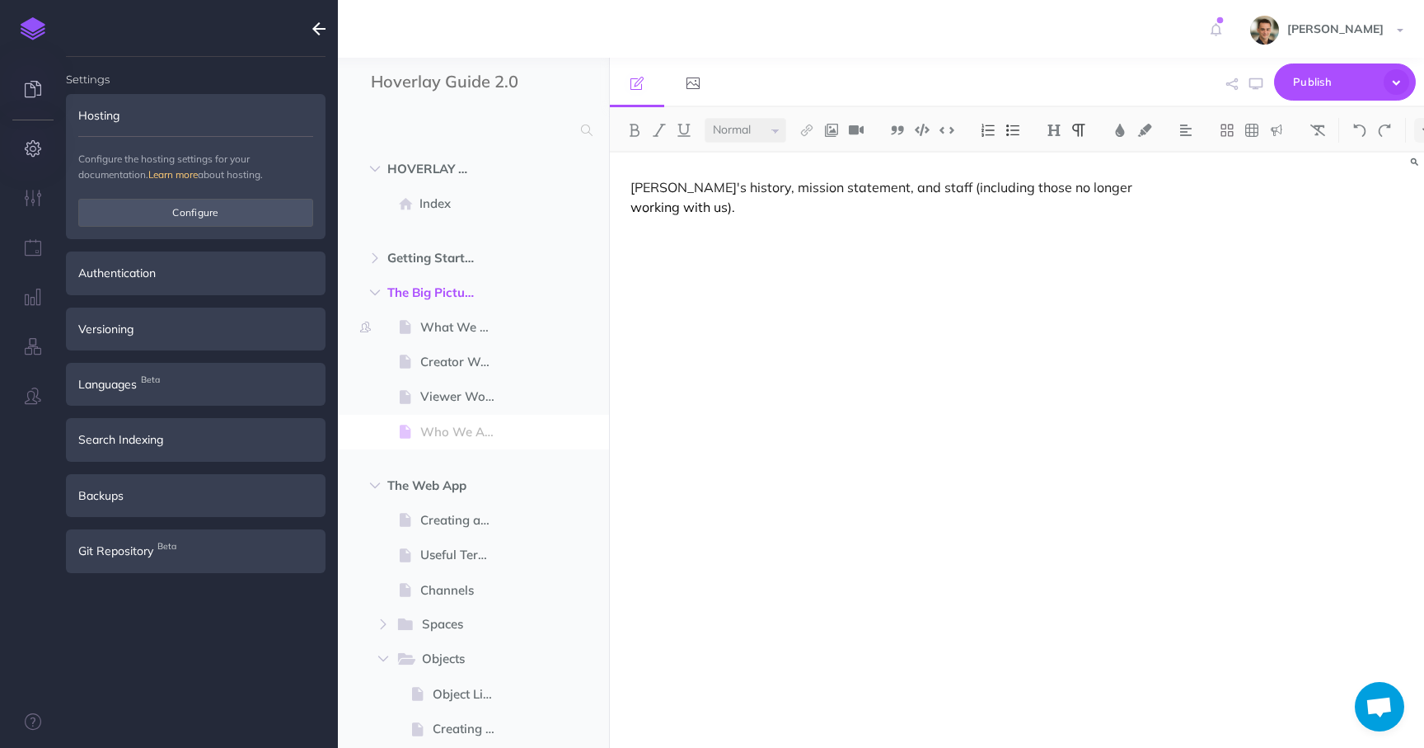
click at [32, 94] on icon at bounding box center [33, 89] width 16 height 16
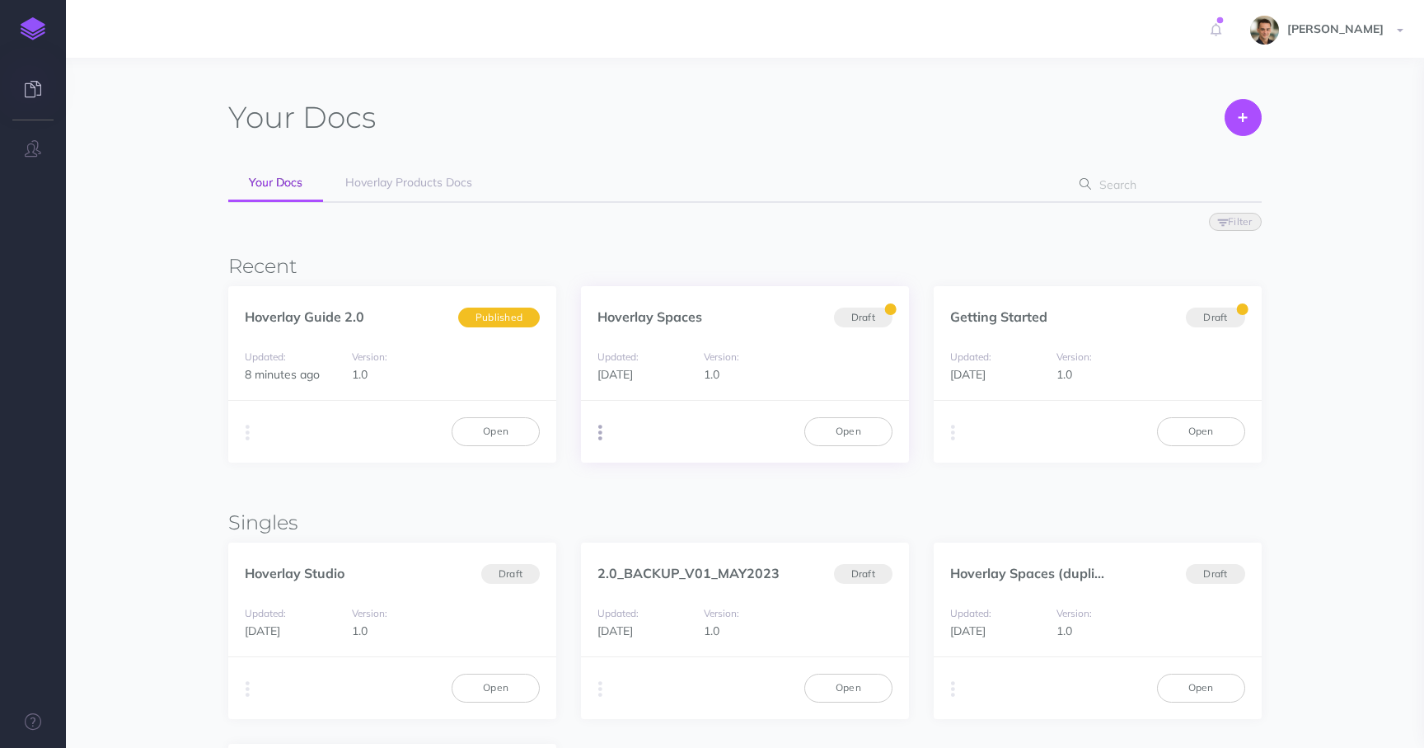
click at [603, 433] on button "button" at bounding box center [601, 432] width 16 height 25
click at [630, 524] on button "Advanced" at bounding box center [684, 524] width 206 height 29
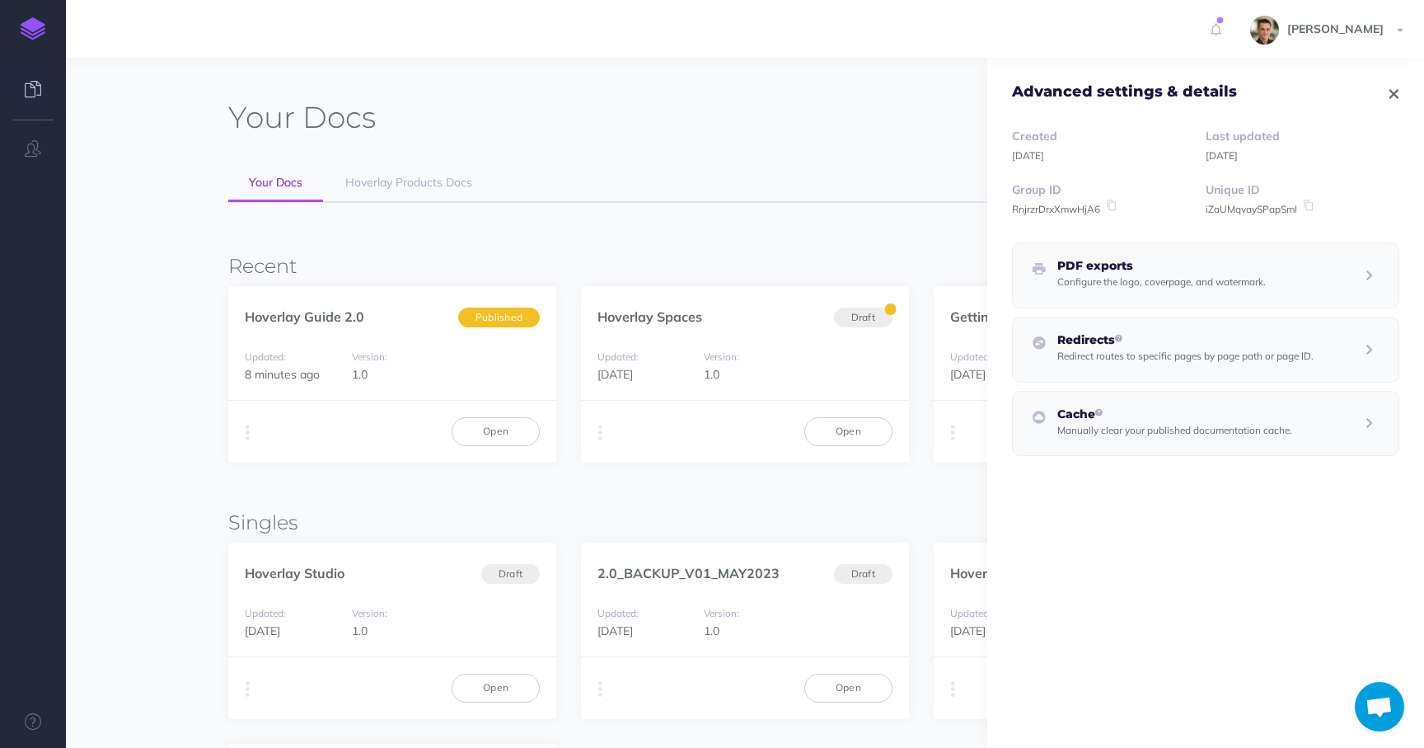
click at [1194, 350] on small "Redirect routes to specific pages by page path or page ID." at bounding box center [1186, 356] width 256 height 12
click at [1194, 326] on div "Redirects Redirect routes to specific pages by page path or page ID." at bounding box center [1205, 372] width 387 height 110
click at [760, 225] on span "Filter Status Published Drafts" at bounding box center [744, 221] width 1033 height 36
click at [1397, 92] on icon "button" at bounding box center [1394, 94] width 9 height 12
